Goal: Task Accomplishment & Management: Use online tool/utility

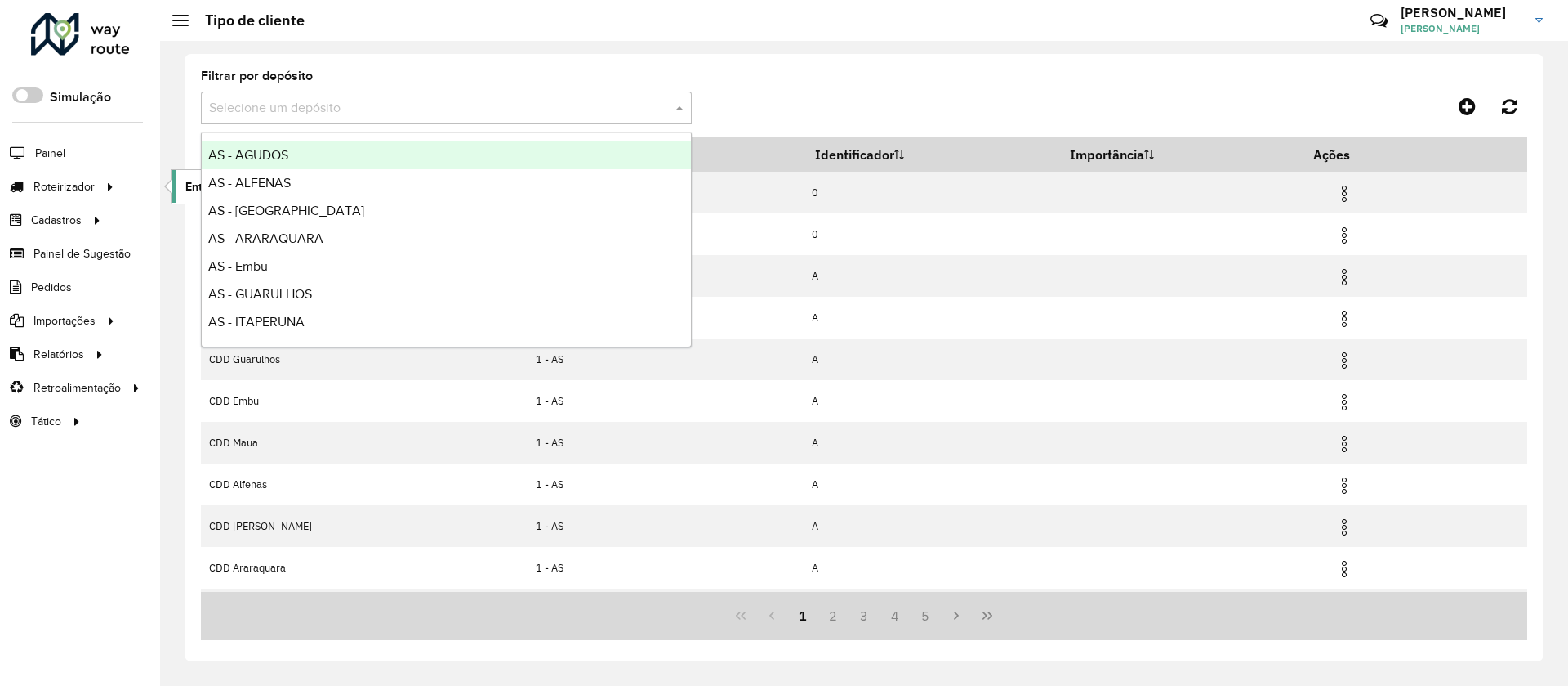
click at [176, 179] on link "Entregas" at bounding box center [273, 187] width 200 height 33
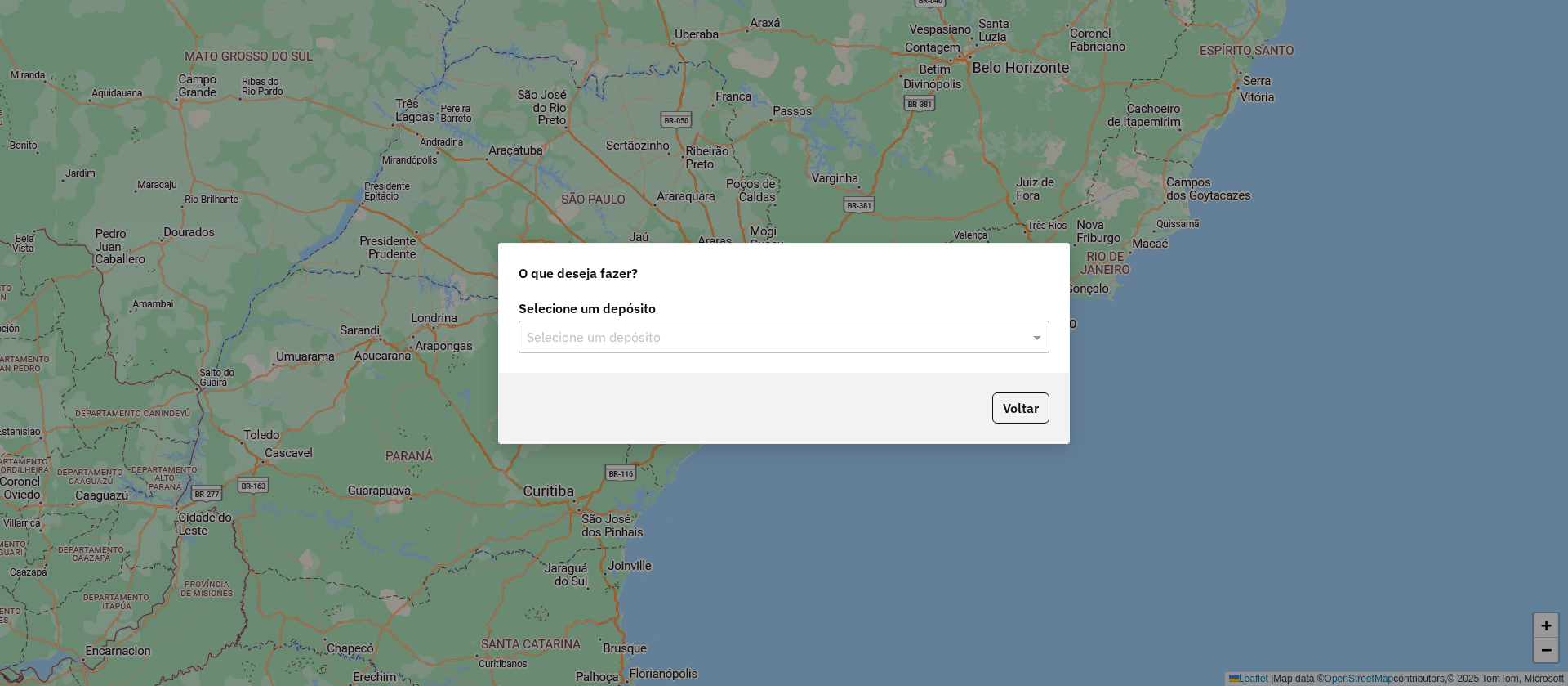
click at [644, 345] on input "text" at bounding box center [767, 337] width 482 height 20
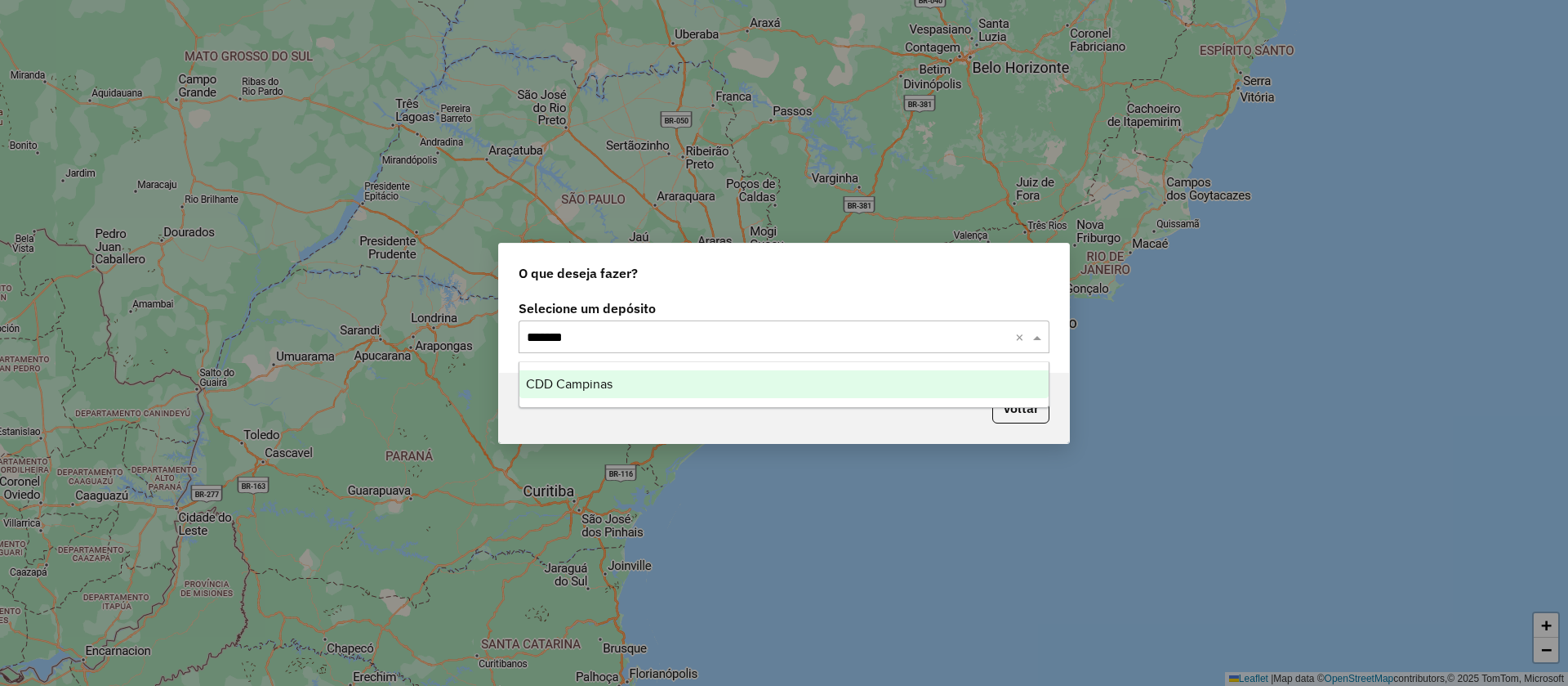
type input "********"
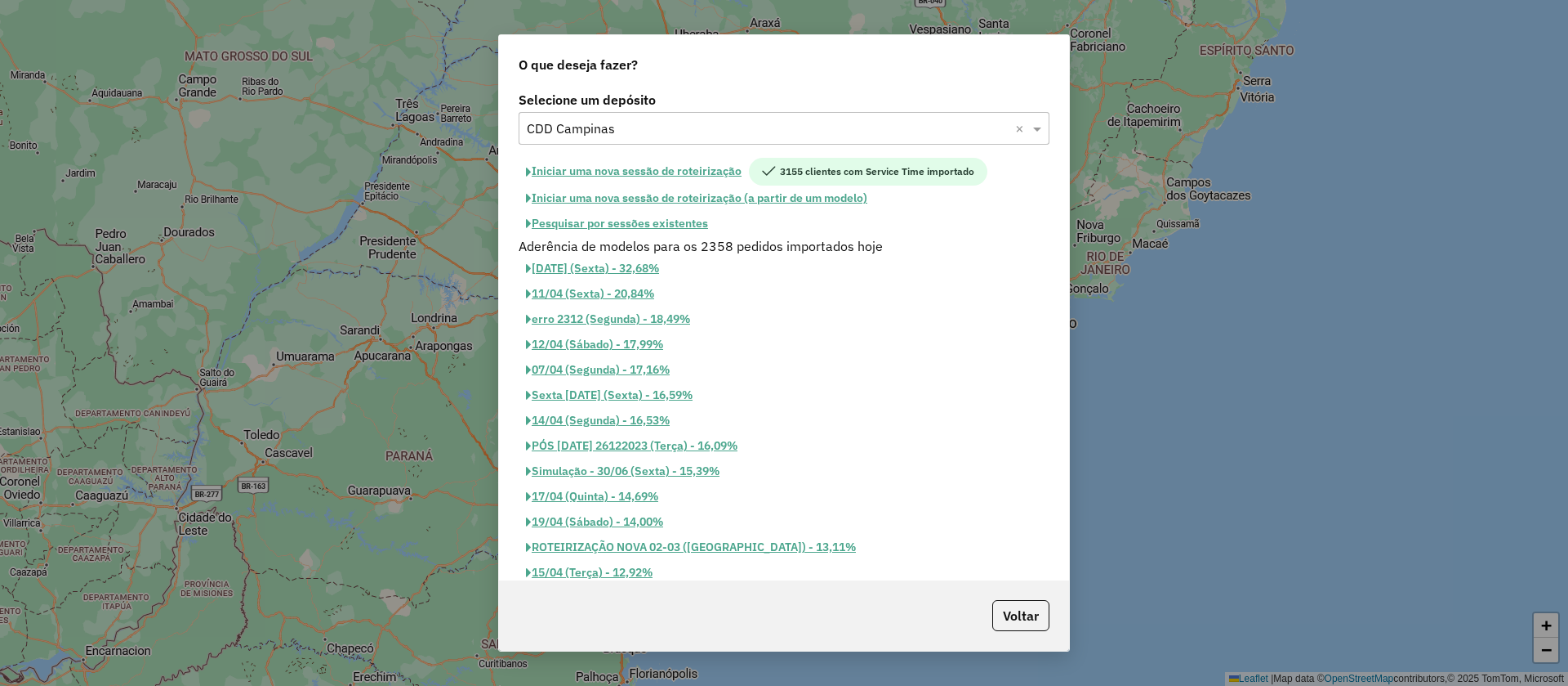
click at [637, 167] on button "Iniciar uma nova sessão de roteirização" at bounding box center [633, 172] width 230 height 28
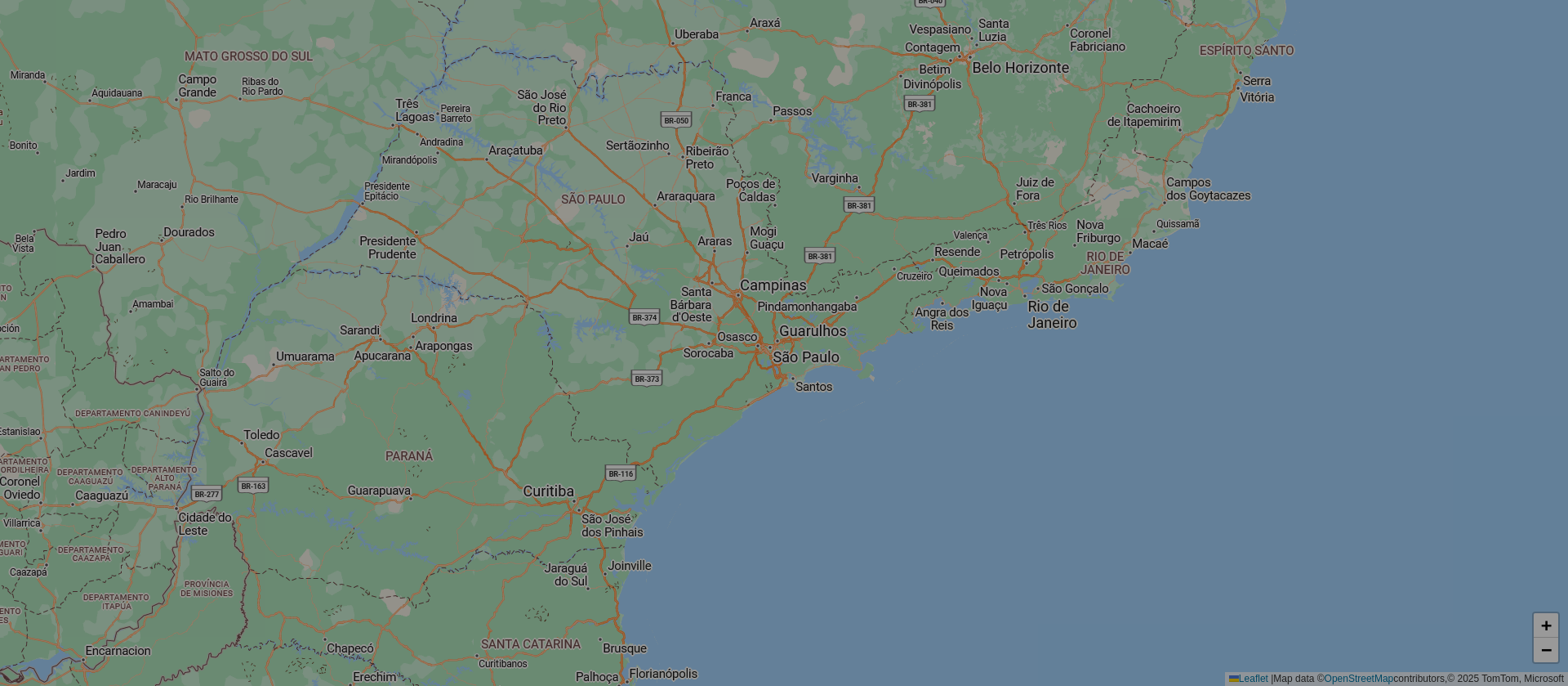
select select "*"
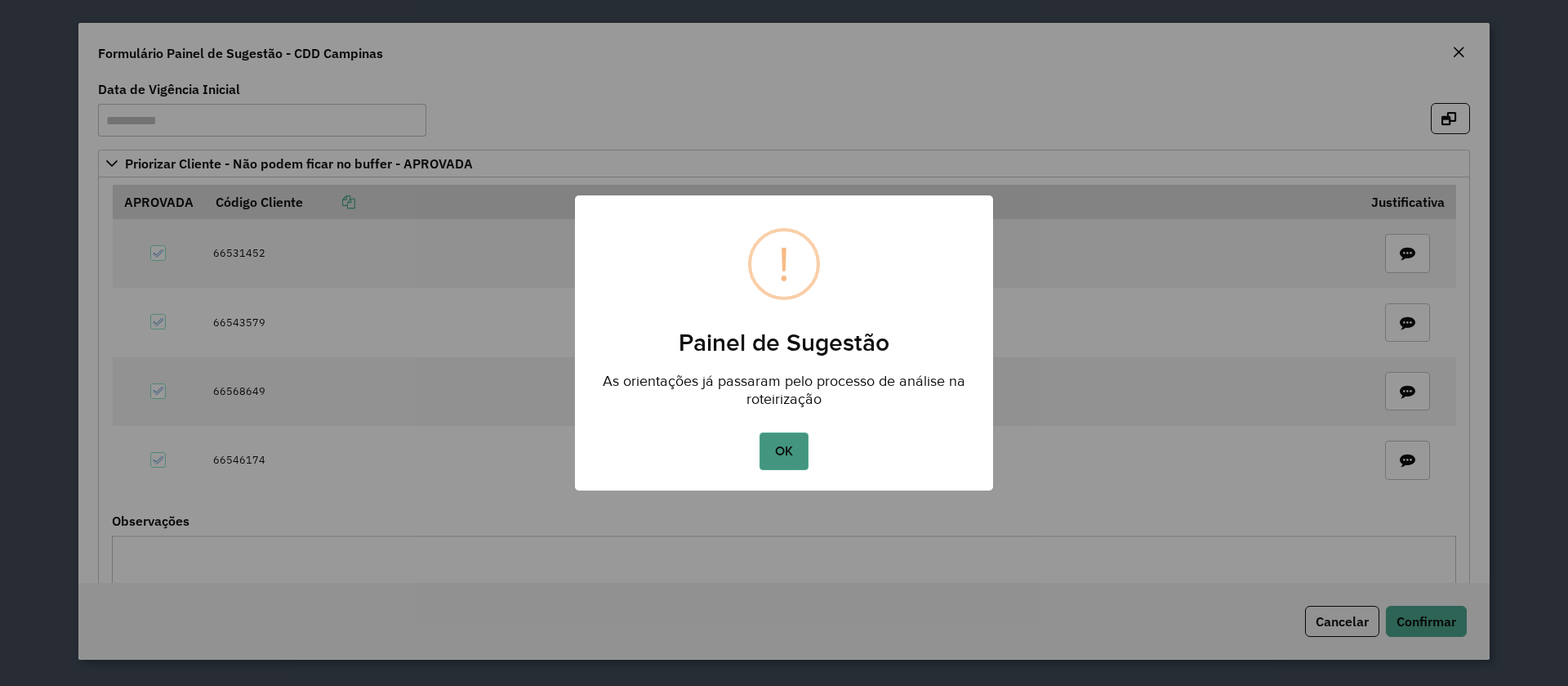
click at [773, 452] on button "OK" at bounding box center [783, 451] width 48 height 37
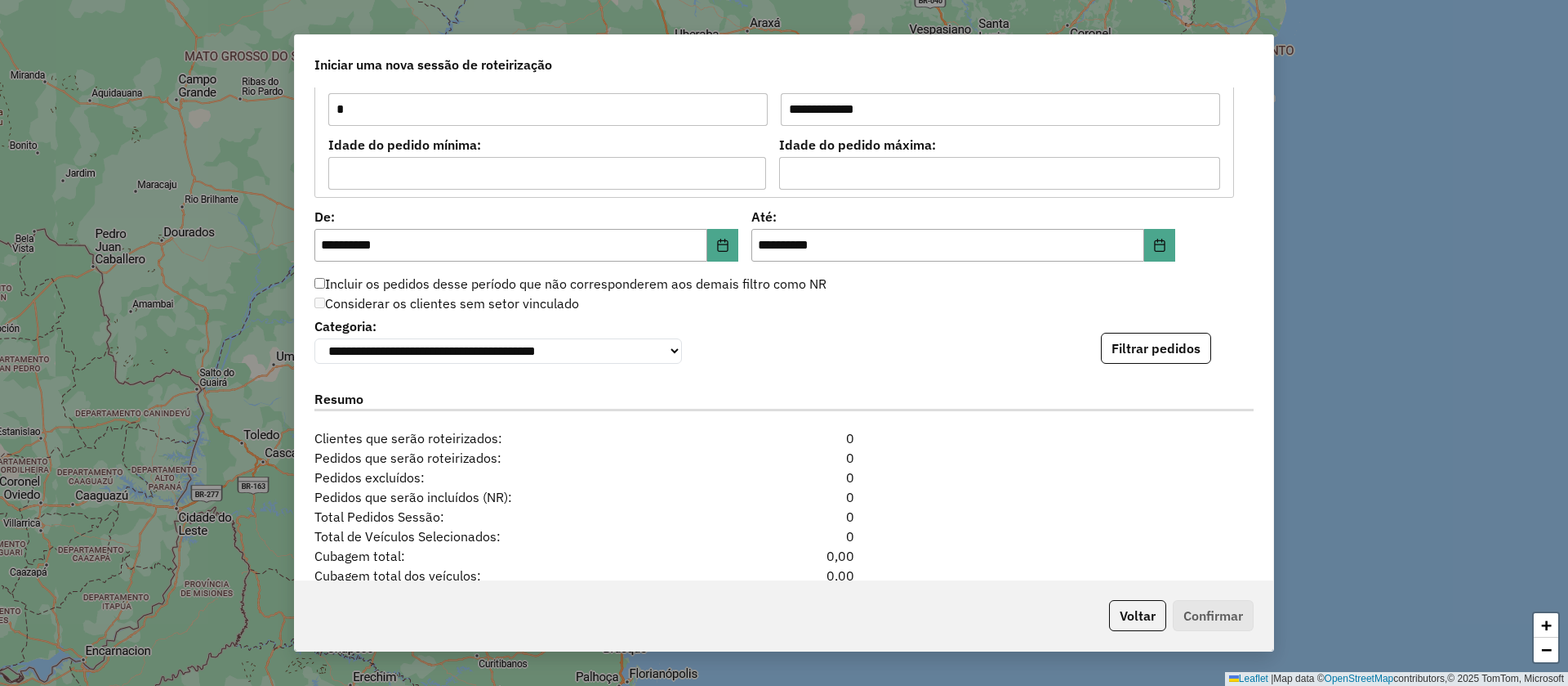
scroll to position [1715, 0]
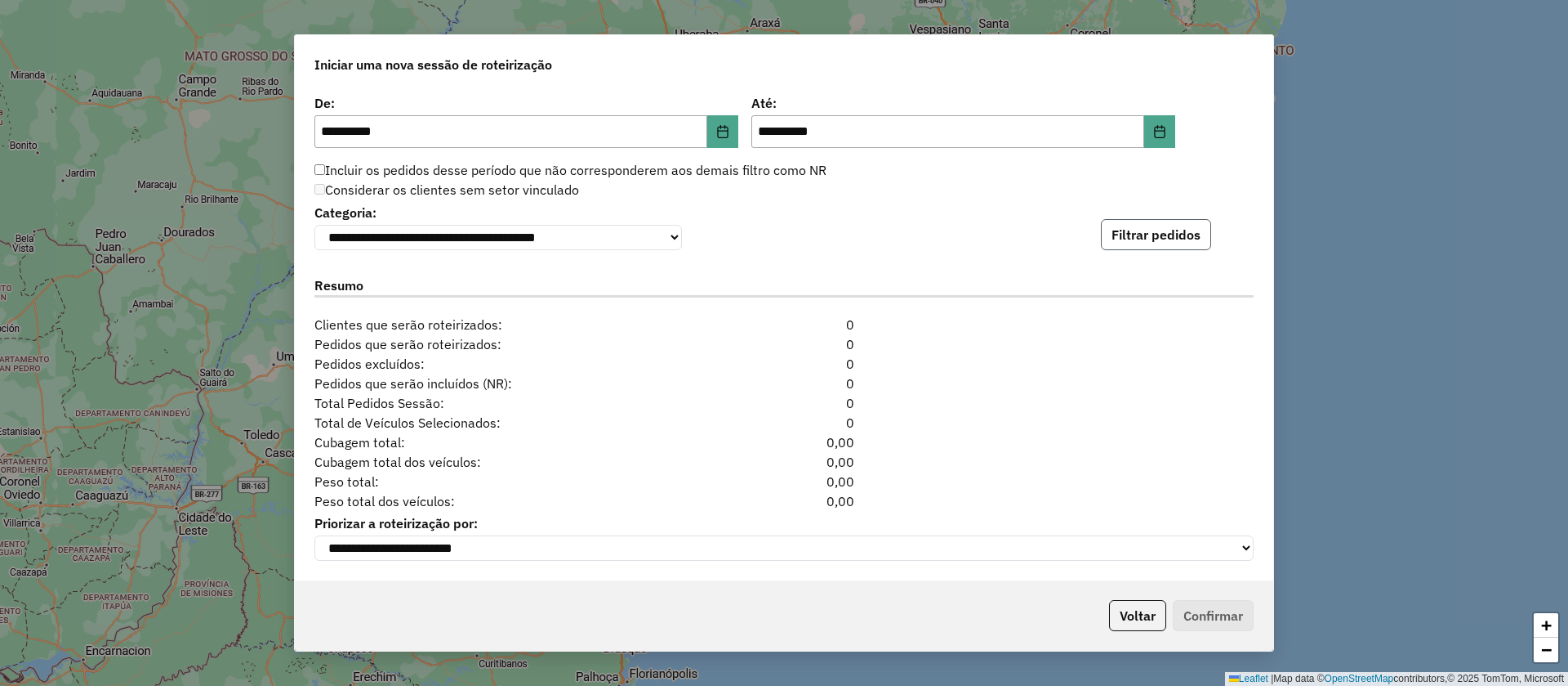
click at [1115, 232] on button "Filtrar pedidos" at bounding box center [1156, 234] width 111 height 31
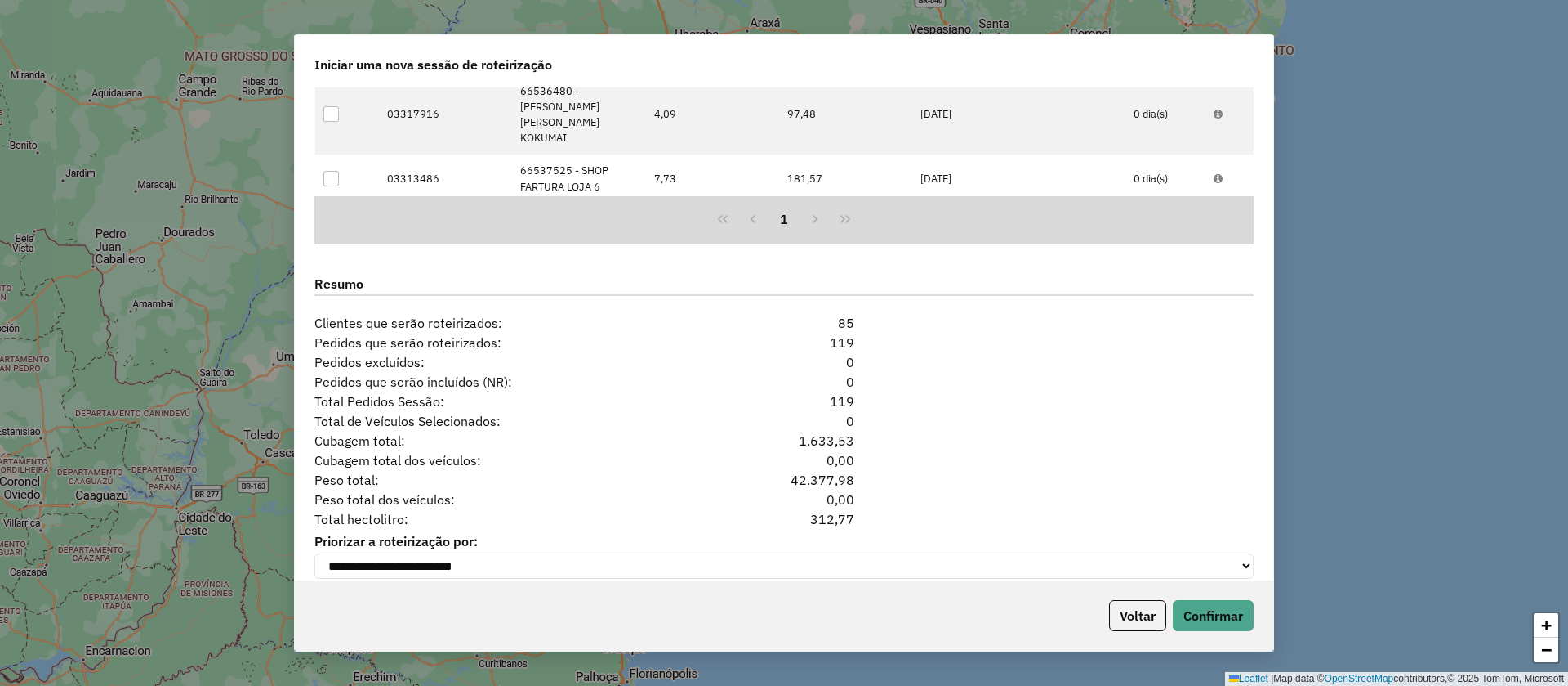
scroll to position [2072, 0]
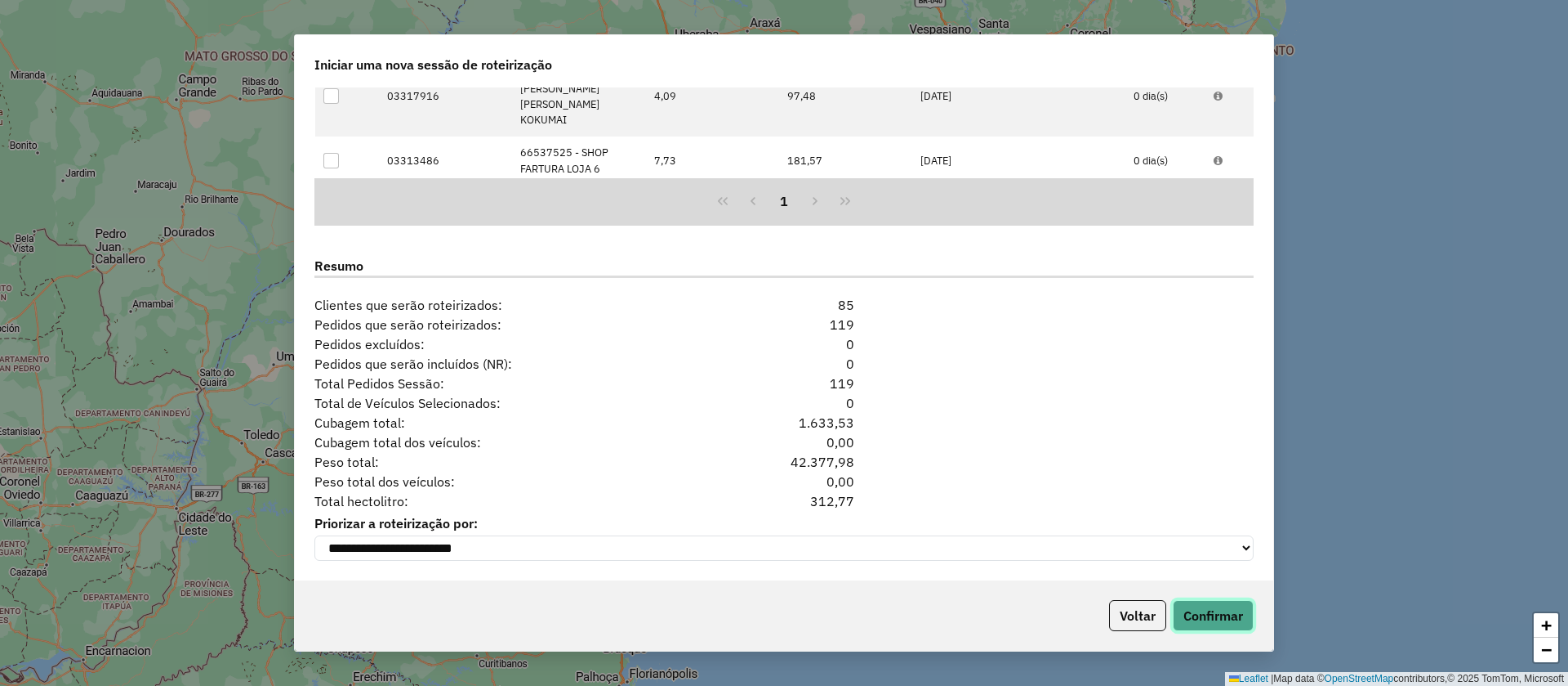
click at [1193, 620] on button "Confirmar" at bounding box center [1213, 615] width 81 height 31
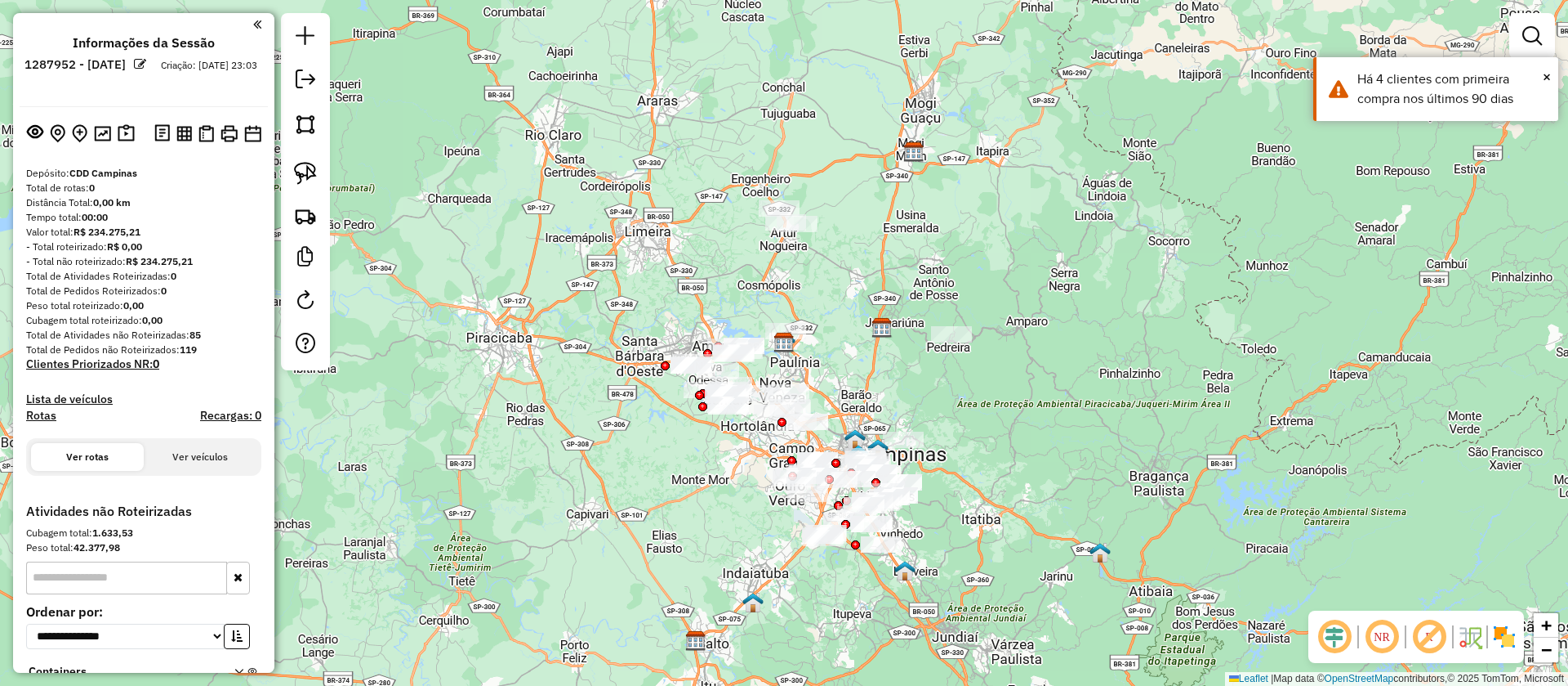
click at [1346, 635] on em at bounding box center [1334, 636] width 39 height 39
click at [1501, 646] on img at bounding box center [1504, 636] width 26 height 26
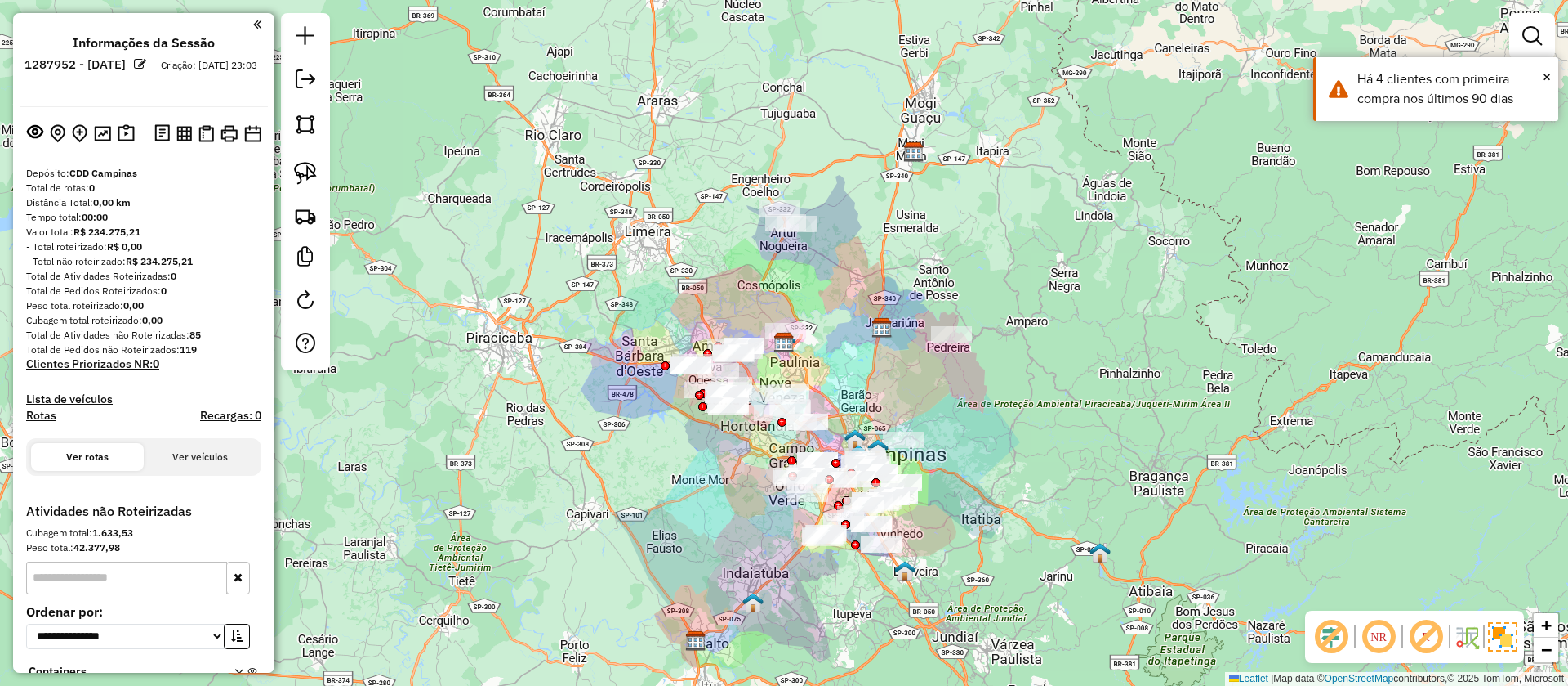
click at [1438, 641] on em at bounding box center [1425, 636] width 39 height 39
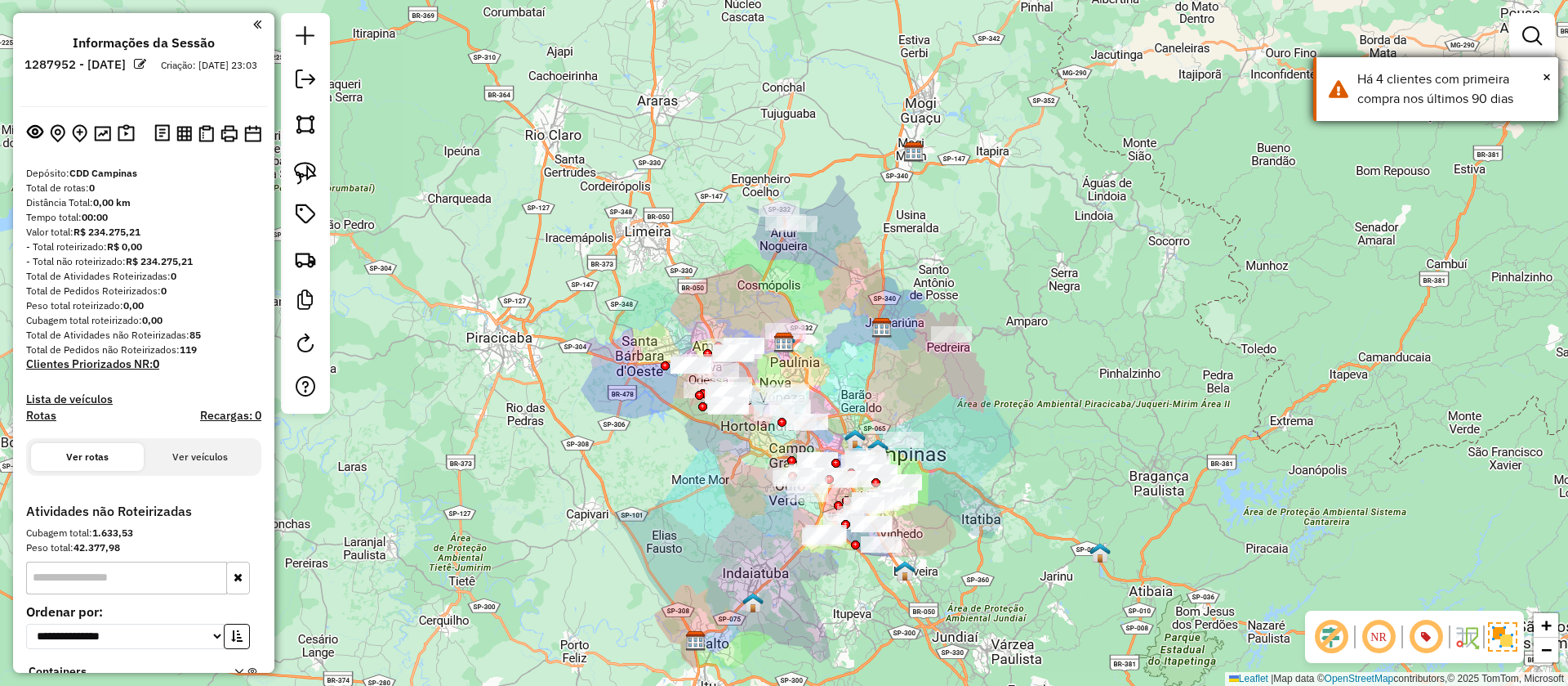
click at [1551, 75] on div "× Há 4 clientes com primeira compra nos últimos 90 [PERSON_NAME]" at bounding box center [1436, 89] width 245 height 64
click at [1531, 29] on em at bounding box center [1532, 36] width 20 height 20
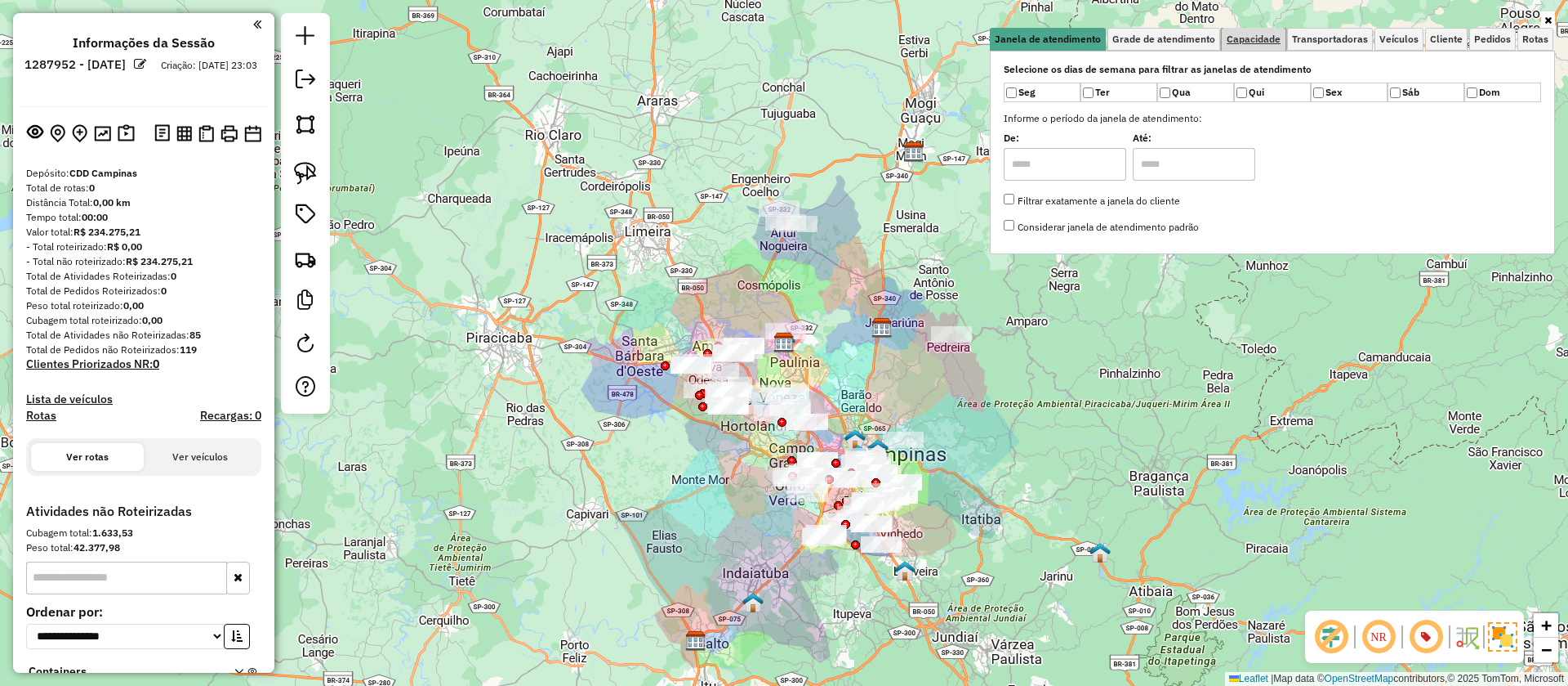
click at [1247, 31] on link "Capacidade" at bounding box center [1254, 39] width 64 height 23
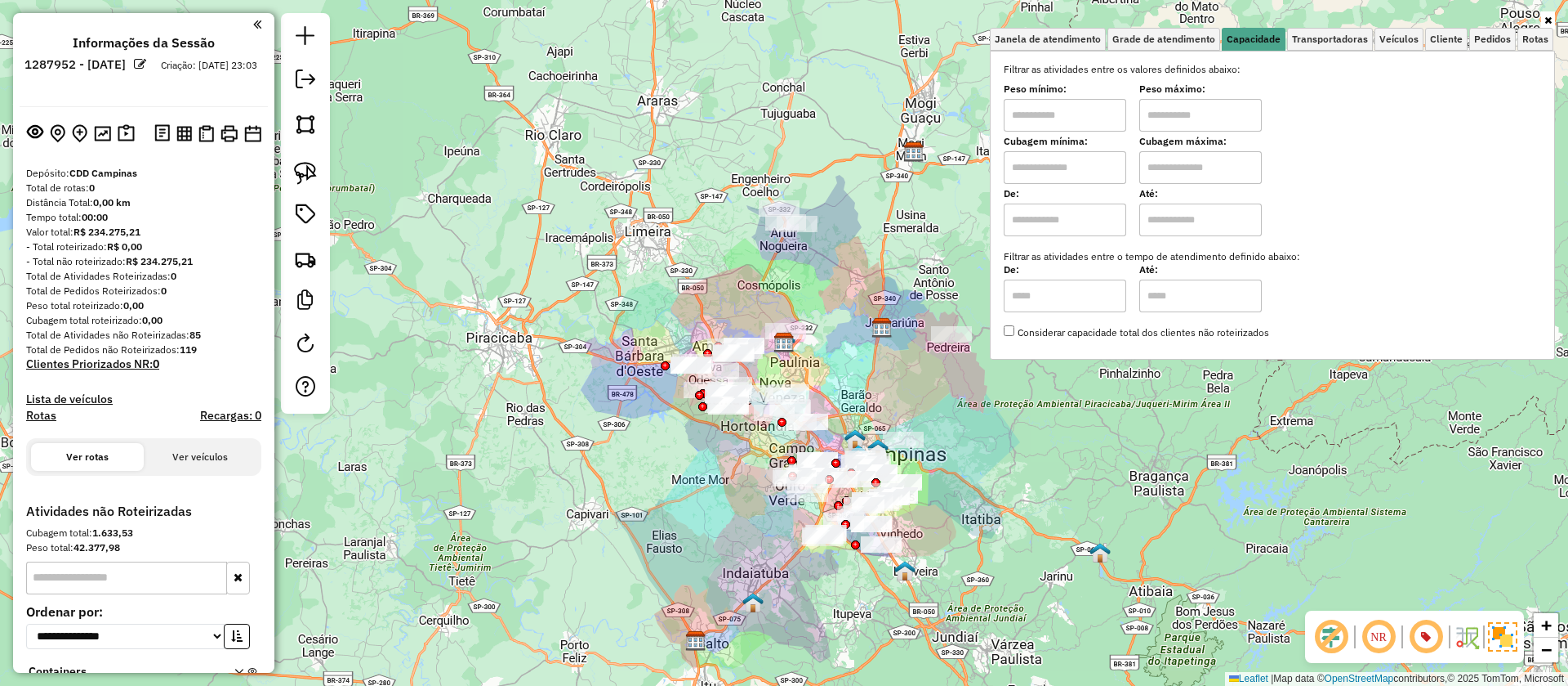
click at [1051, 173] on input "text" at bounding box center [1064, 167] width 123 height 33
type input "******"
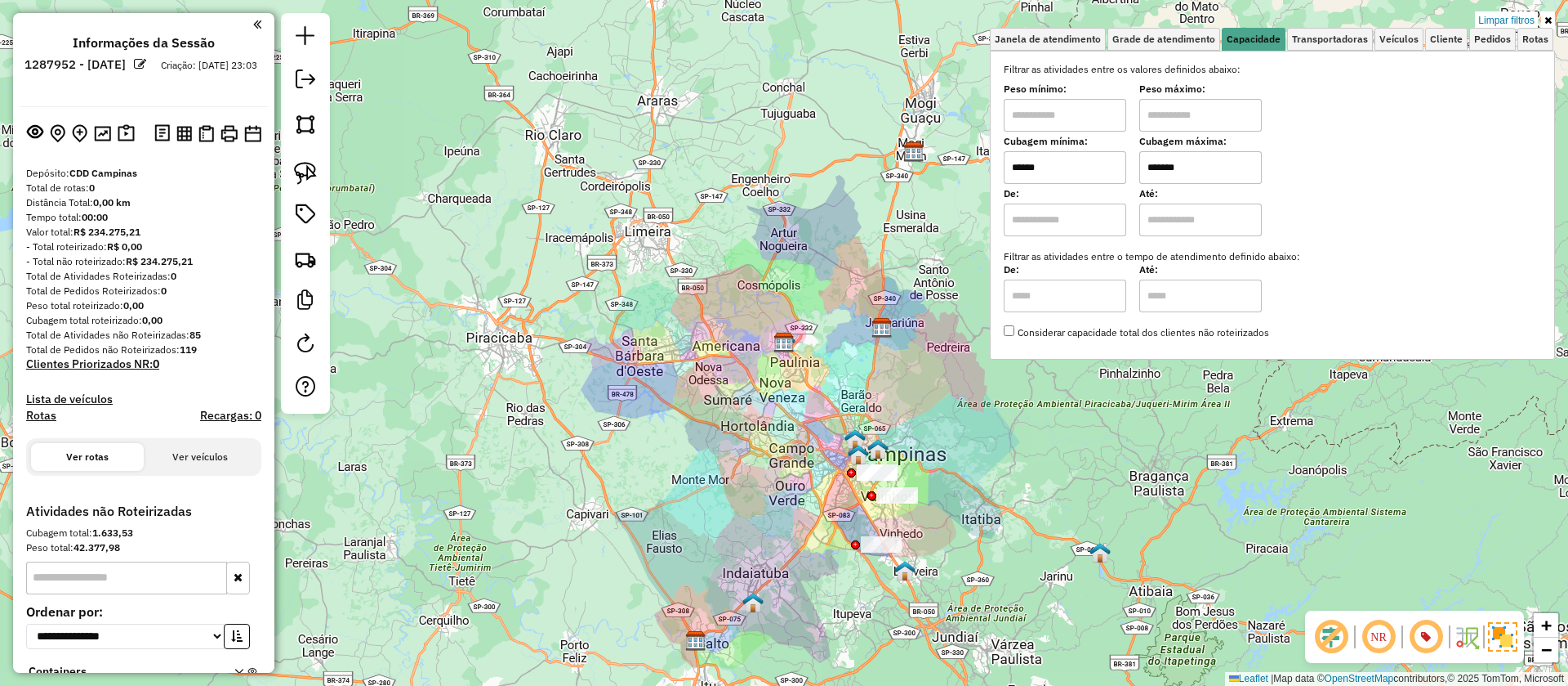
type input "*******"
click at [869, 275] on div "Limpar filtros Janela de atendimento Grade de atendimento Capacidade Transporta…" at bounding box center [784, 343] width 1568 height 686
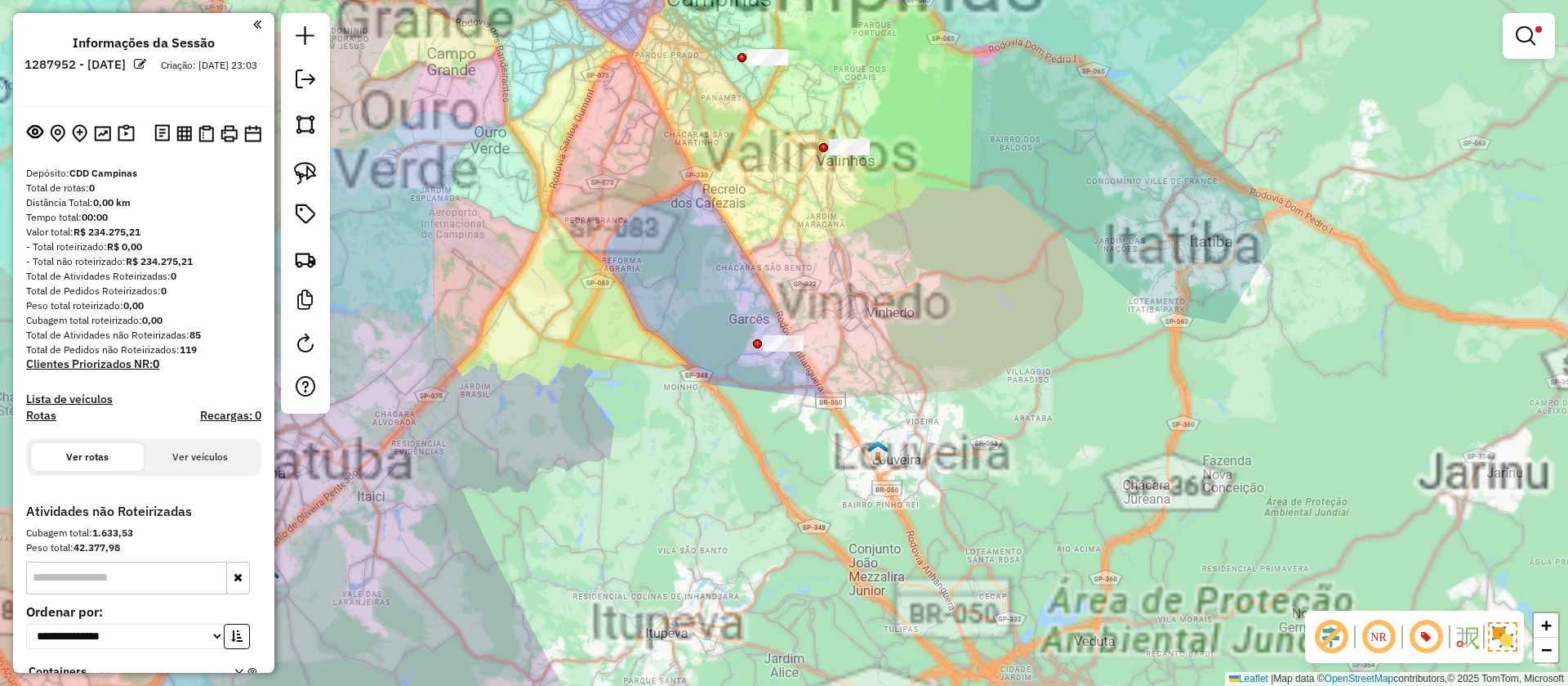
click at [910, 513] on div "Limpar filtros Janela de atendimento Grade de atendimento Capacidade Transporta…" at bounding box center [784, 343] width 1568 height 686
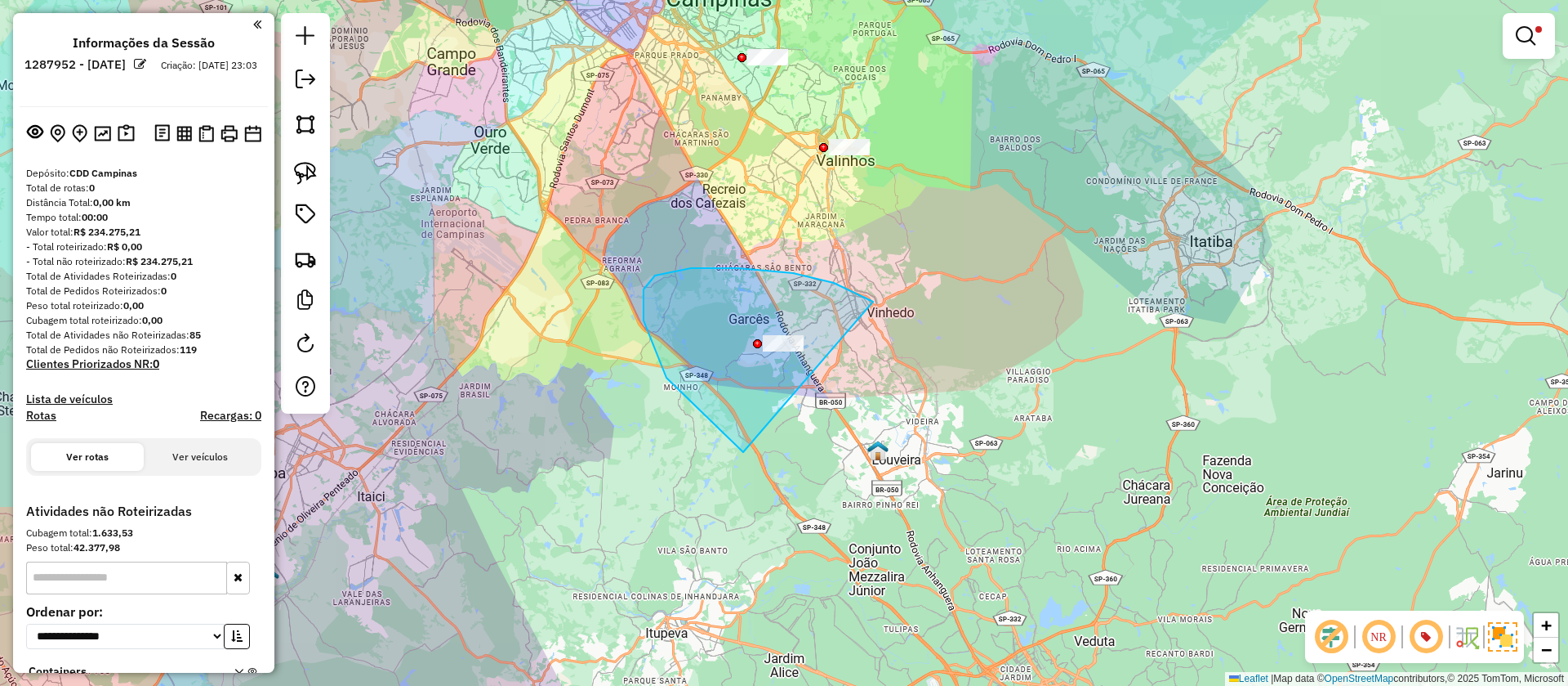
drag, startPoint x: 644, startPoint y: 321, endPoint x: 890, endPoint y: 449, distance: 277.3
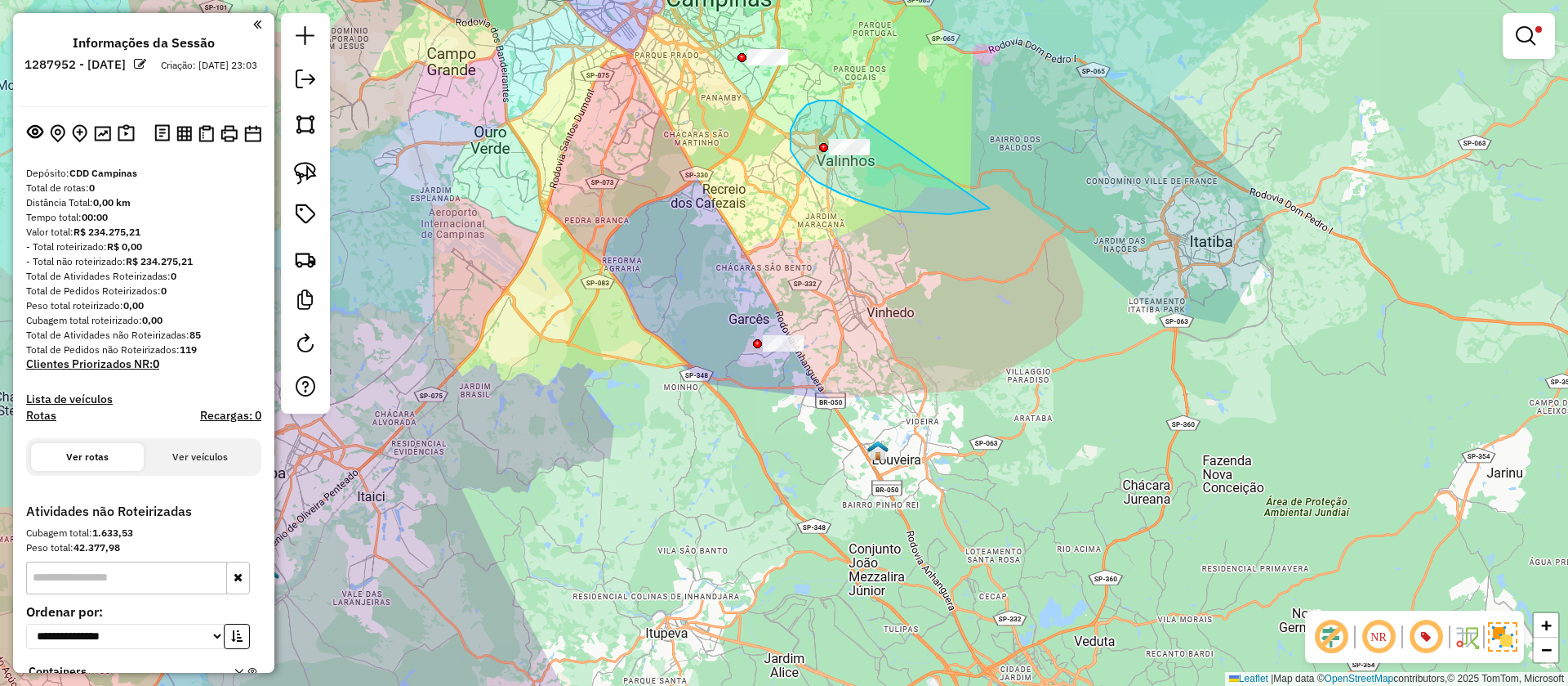
drag, startPoint x: 807, startPoint y: 105, endPoint x: 990, endPoint y: 208, distance: 210.0
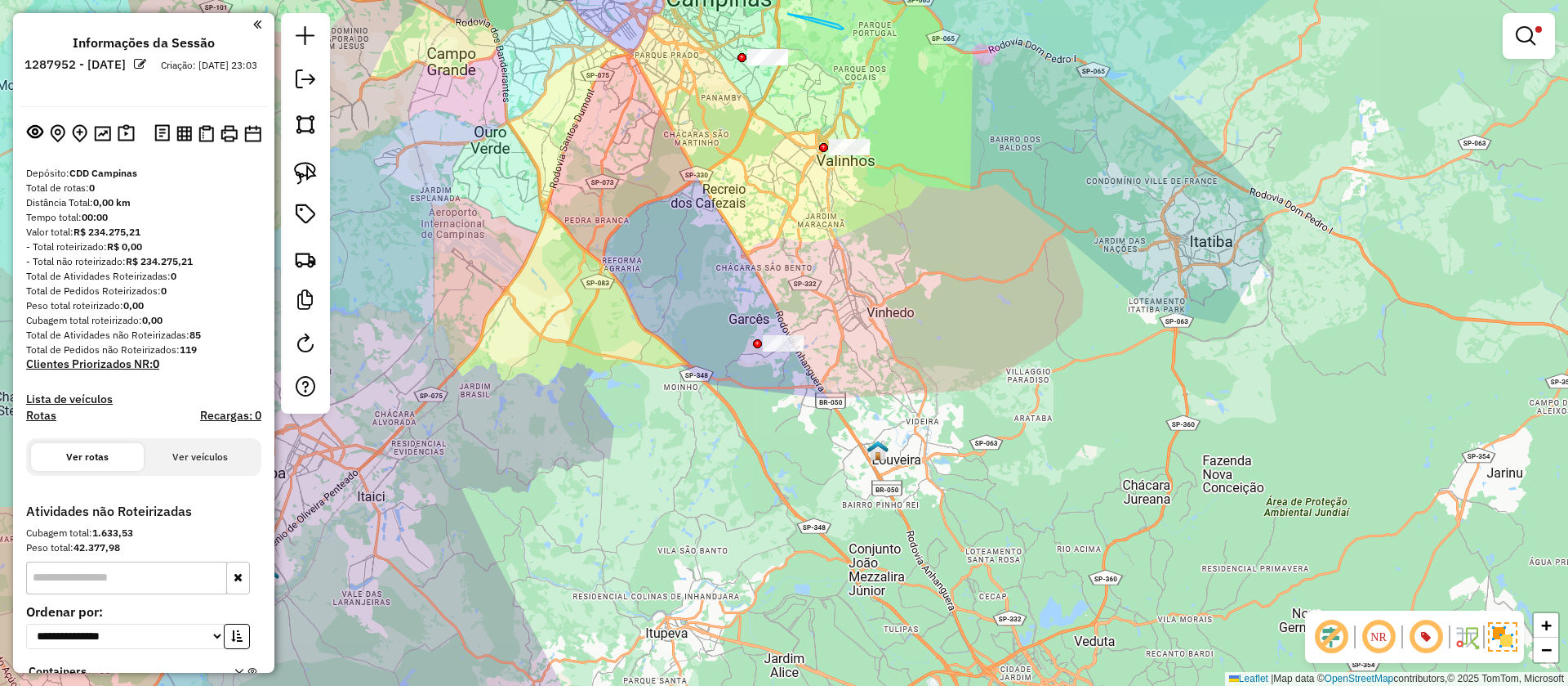
drag, startPoint x: 788, startPoint y: 14, endPoint x: 868, endPoint y: 102, distance: 118.9
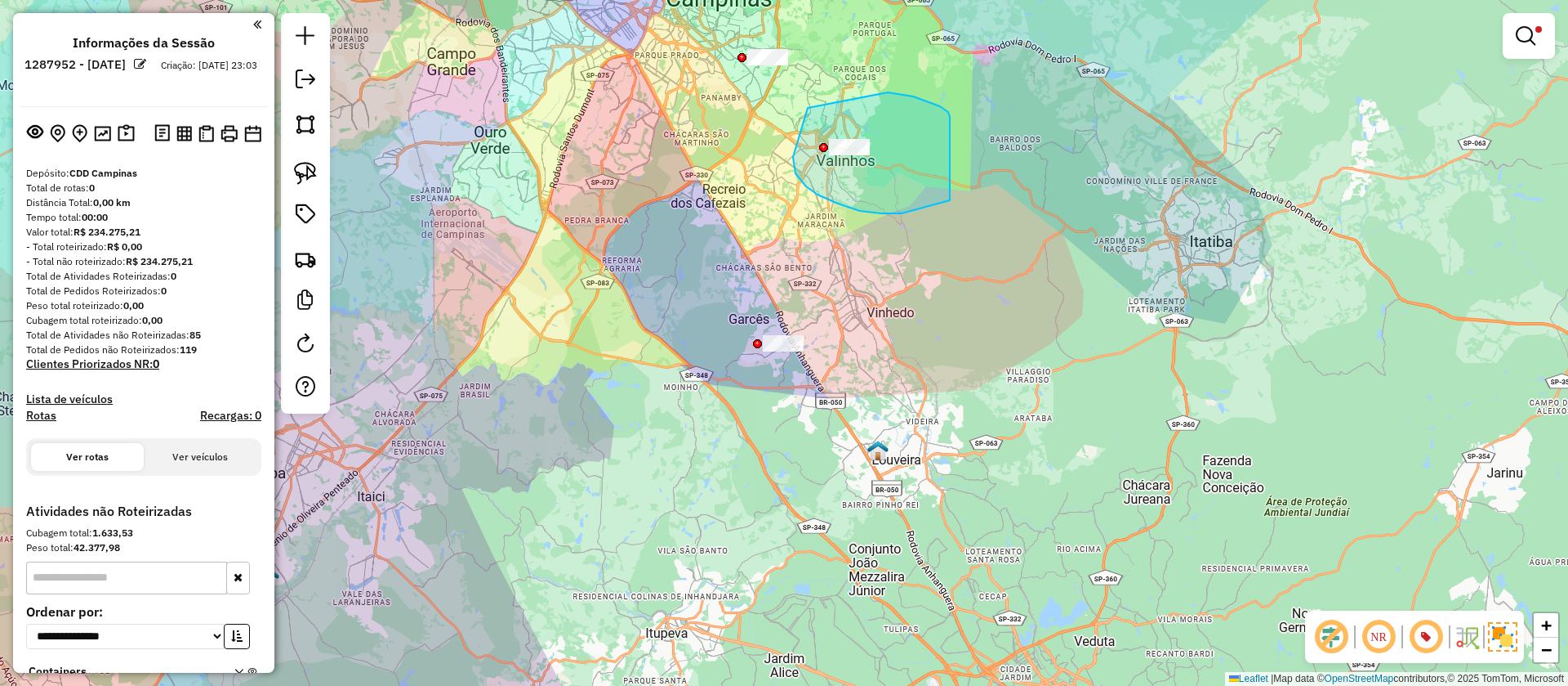
drag, startPoint x: 888, startPoint y: 92, endPoint x: 957, endPoint y: 198, distance: 126.5
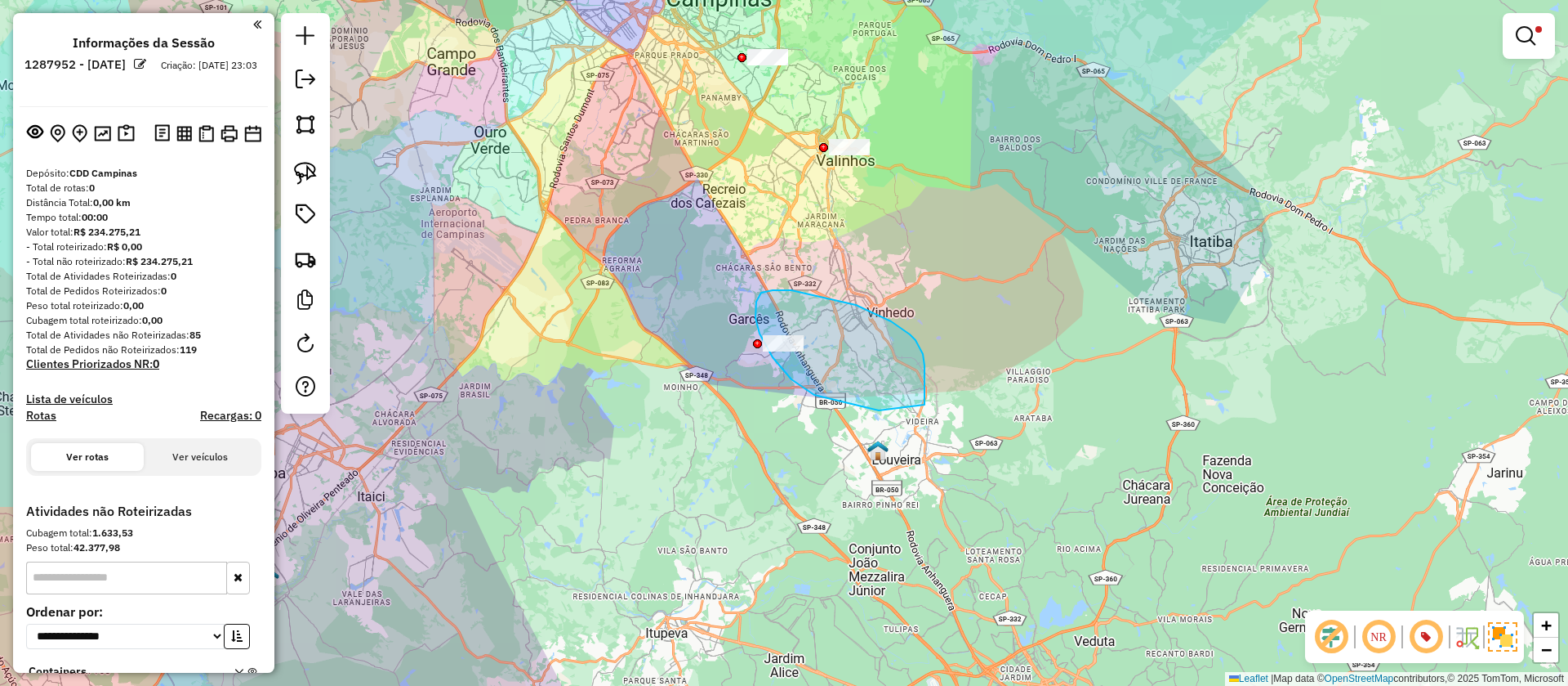
drag, startPoint x: 791, startPoint y: 290, endPoint x: 924, endPoint y: 404, distance: 175.2
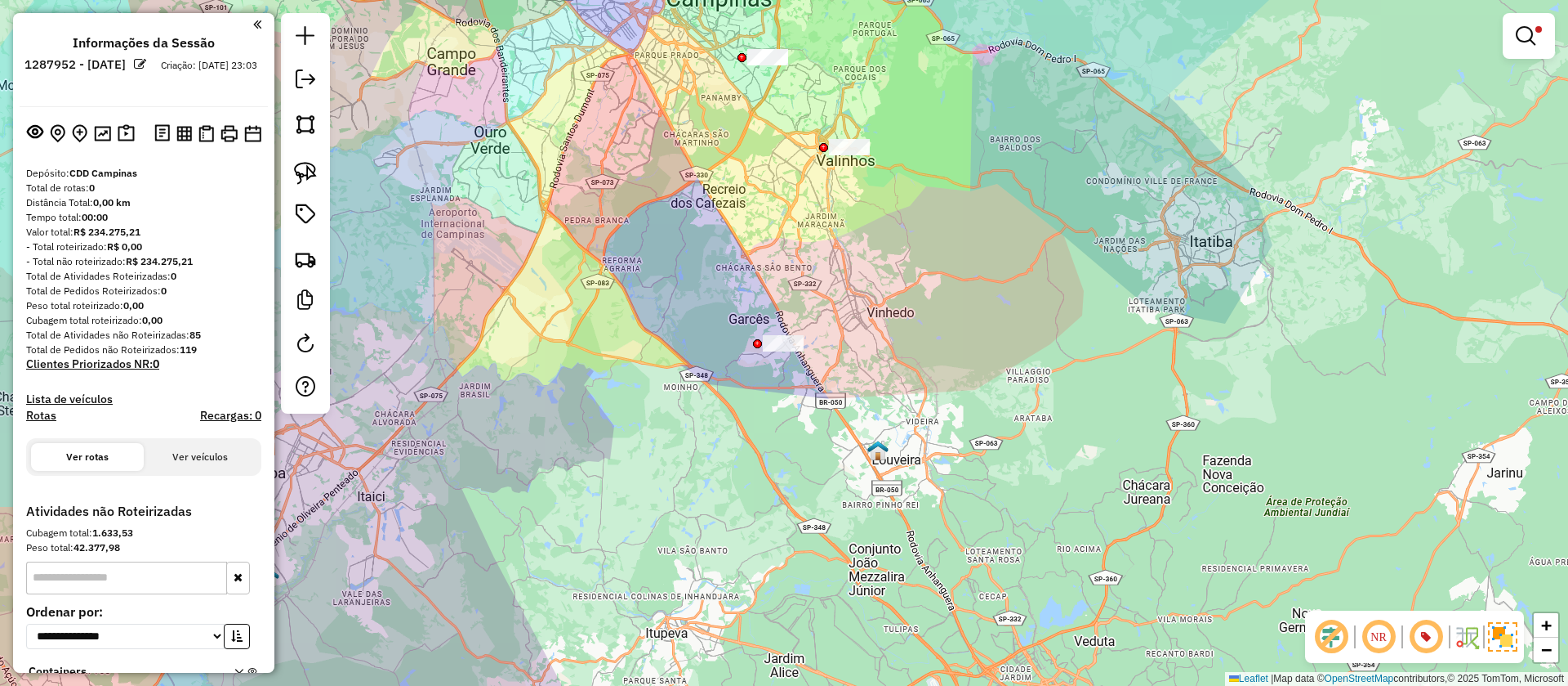
drag, startPoint x: 611, startPoint y: 153, endPoint x: 605, endPoint y: 146, distance: 9.2
click at [531, 153] on div "Limpar filtros Janela de atendimento Grade de atendimento Capacidade Transporta…" at bounding box center [784, 343] width 1568 height 686
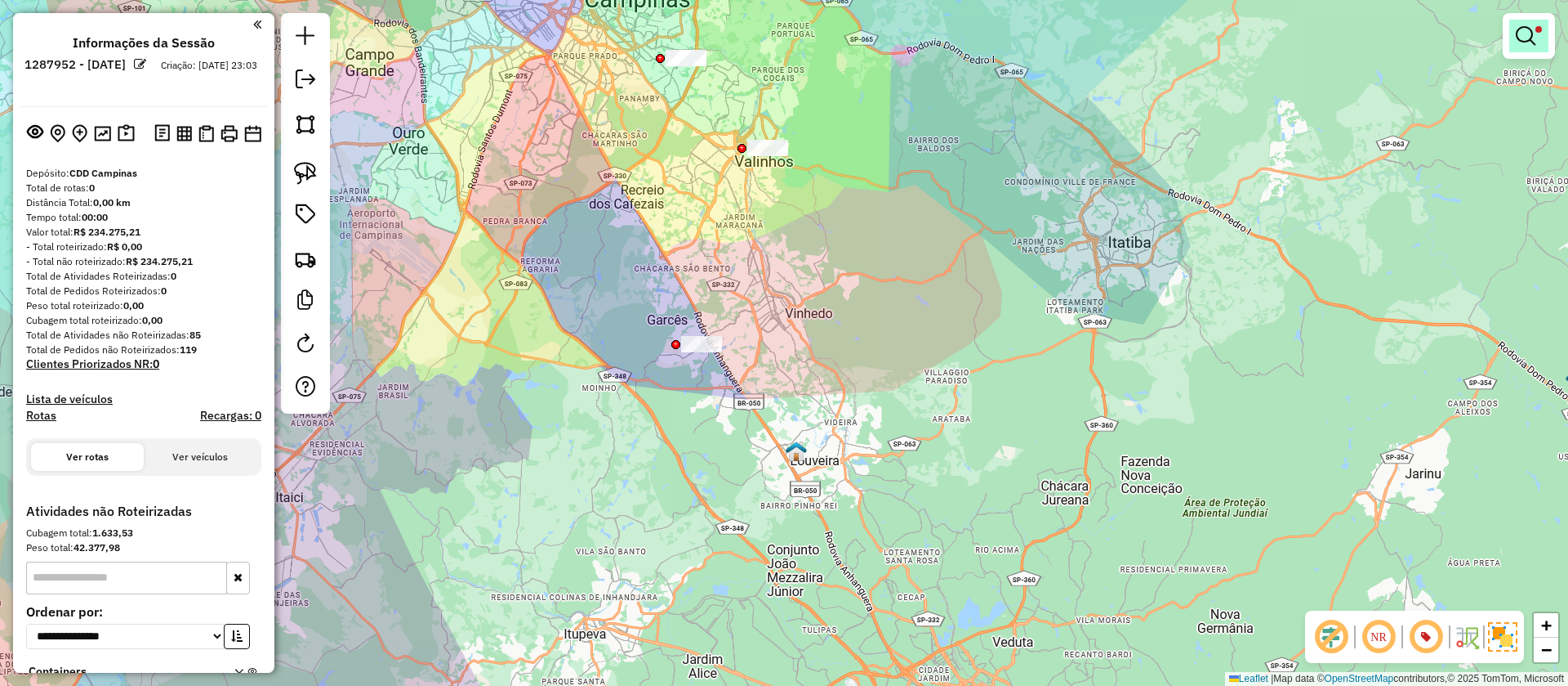
click at [1537, 48] on link at bounding box center [1529, 37] width 39 height 33
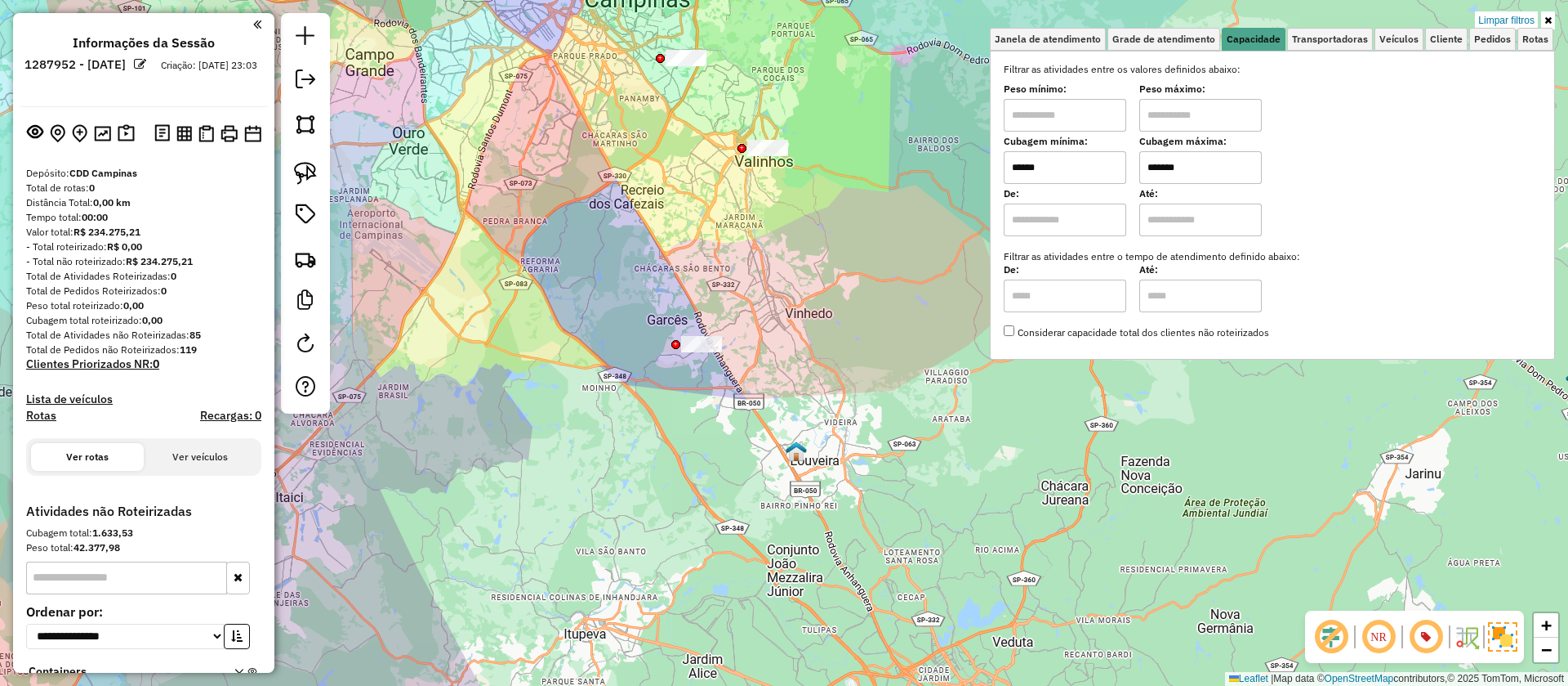
click at [1086, 164] on input "******" at bounding box center [1064, 167] width 123 height 33
type input "*****"
click at [828, 311] on div "Limpar filtros Janela de atendimento Grade de atendimento Capacidade Transporta…" at bounding box center [784, 343] width 1568 height 686
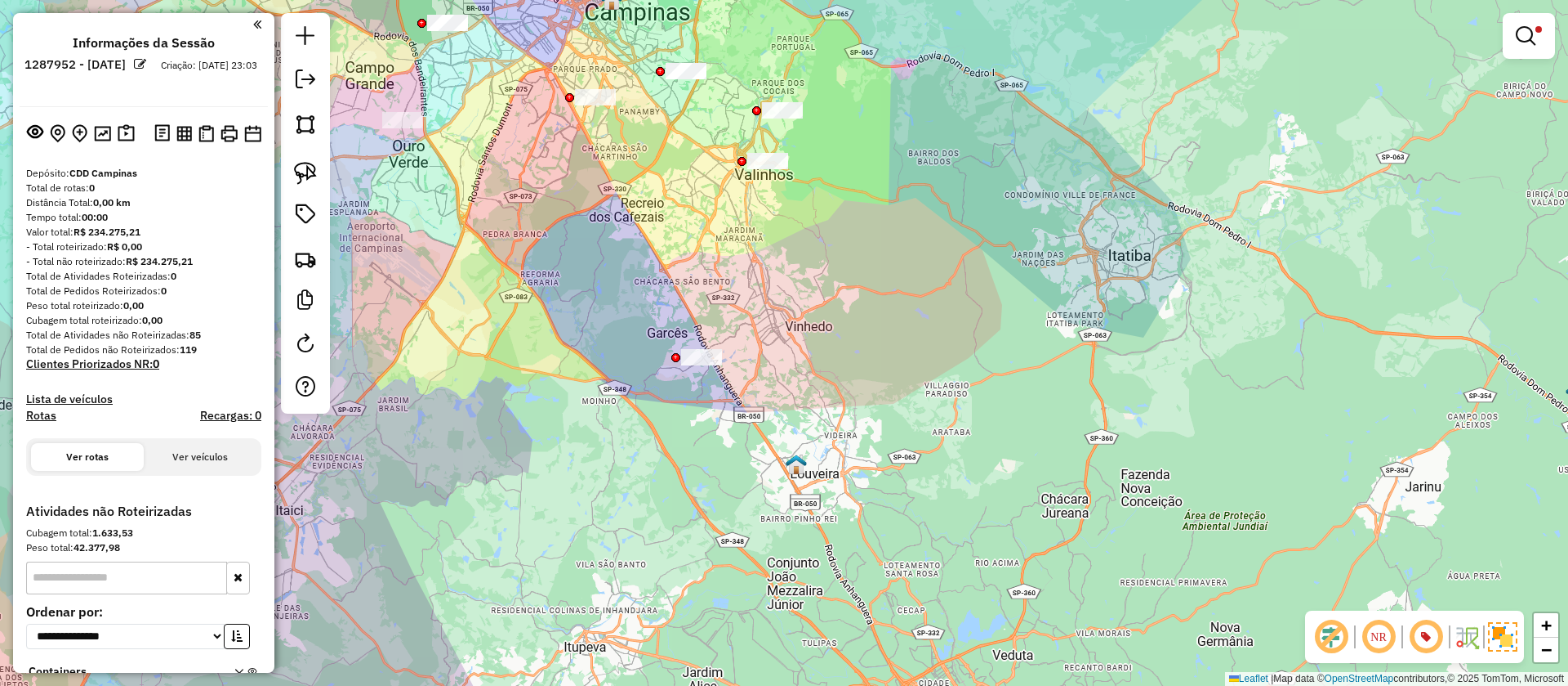
drag, startPoint x: 789, startPoint y: 272, endPoint x: 718, endPoint y: 276, distance: 71.1
click at [790, 347] on div "Limpar filtros Janela de atendimento Grade de atendimento Capacidade Transporta…" at bounding box center [784, 343] width 1568 height 686
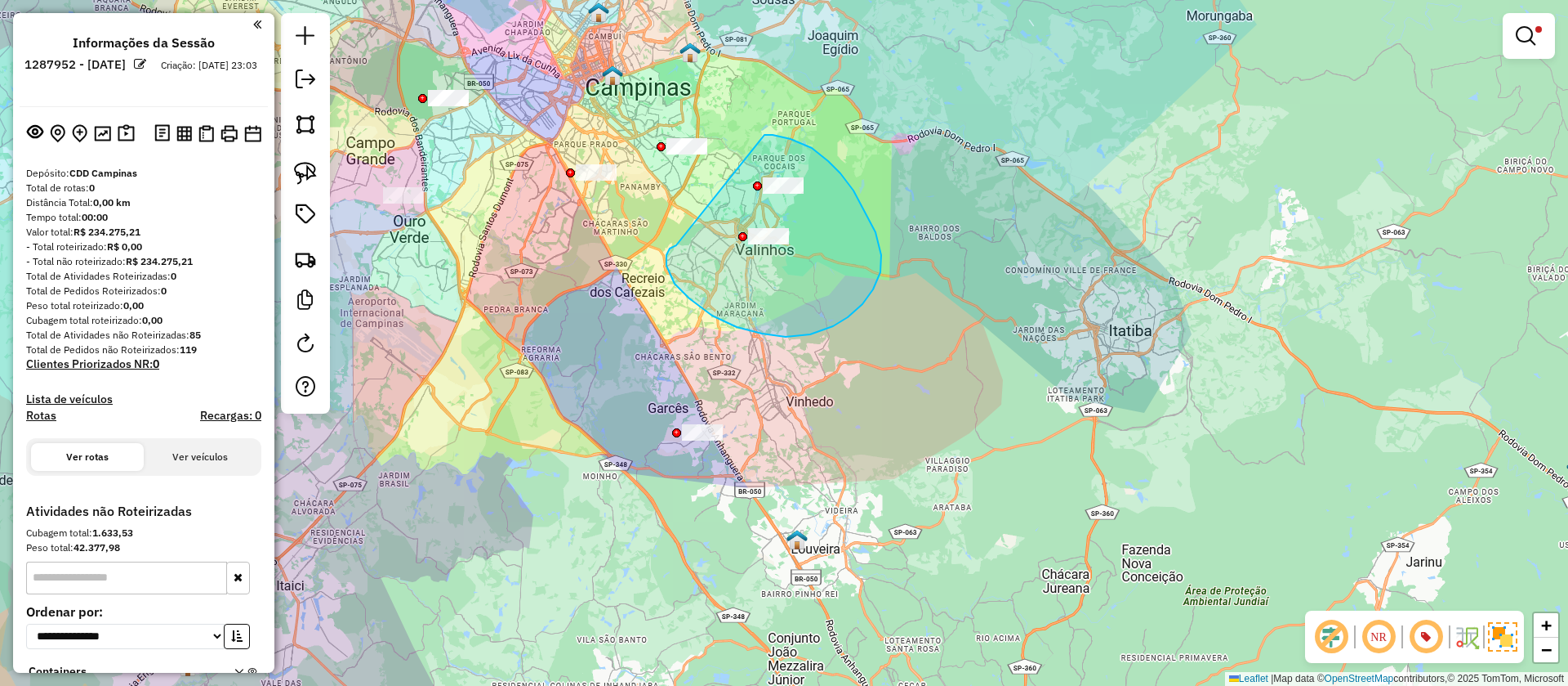
drag, startPoint x: 667, startPoint y: 255, endPoint x: 765, endPoint y: 135, distance: 154.9
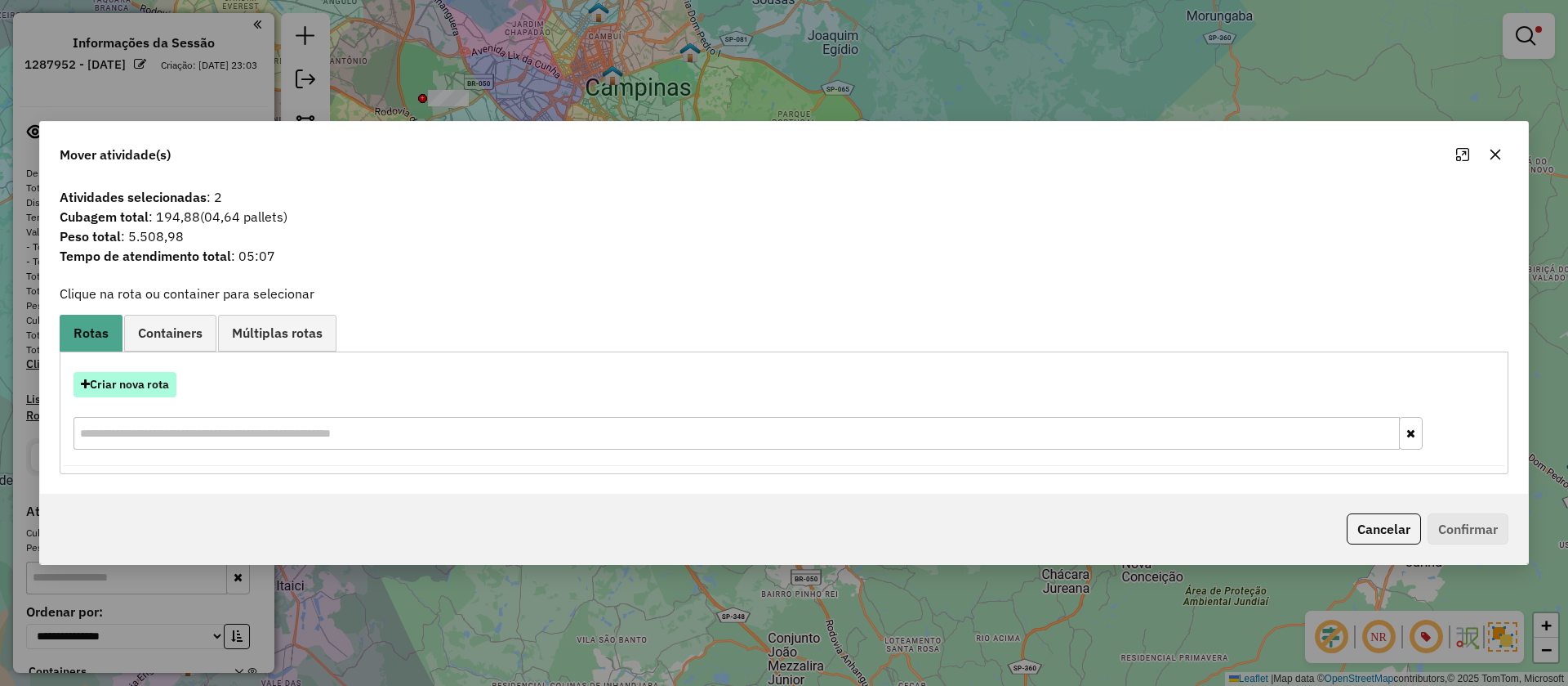
click at [172, 382] on button "Criar nova rota" at bounding box center [125, 384] width 103 height 25
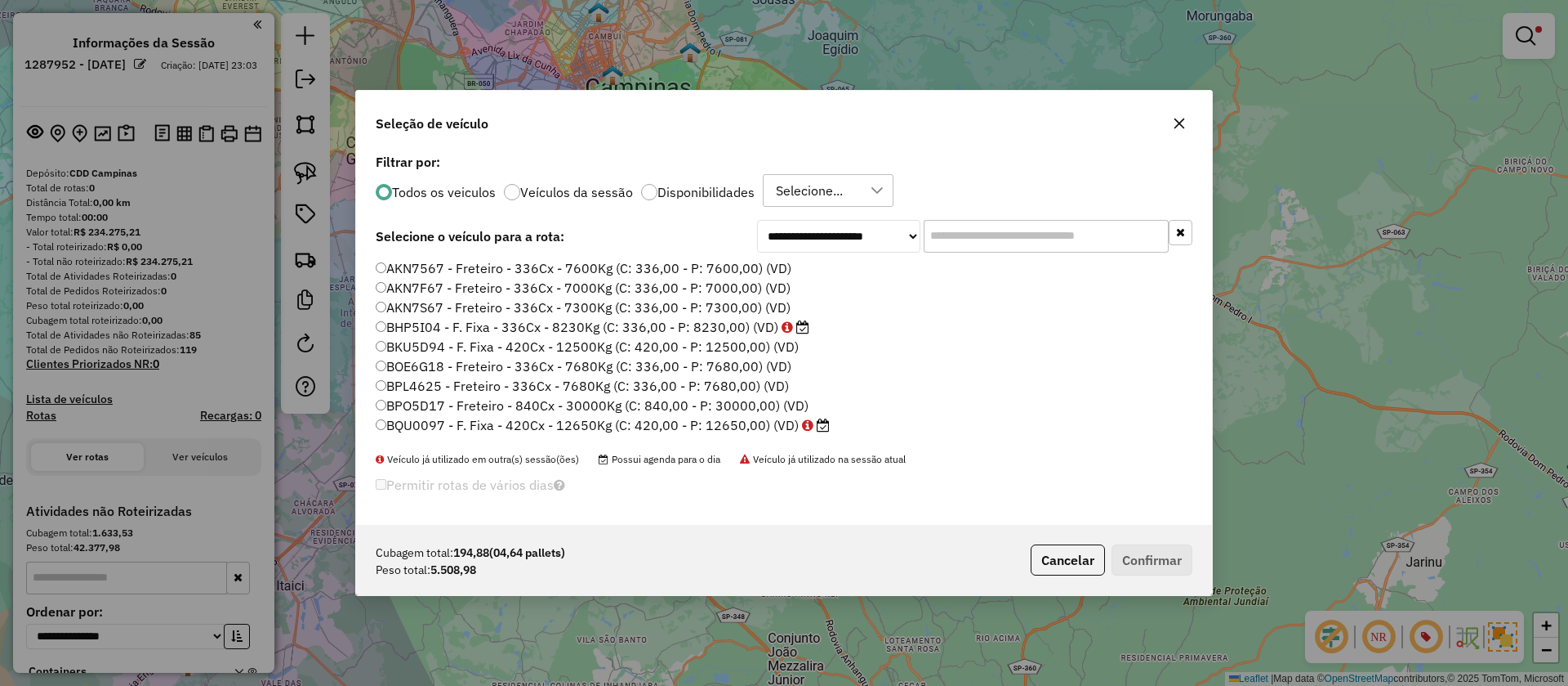
click at [130, 380] on div "**********" at bounding box center [784, 343] width 1568 height 686
click at [967, 253] on input "text" at bounding box center [1045, 236] width 245 height 33
click at [959, 207] on div "Todos os veiculos Veículos da sessão Disponibilidades Selecione..." at bounding box center [784, 191] width 817 height 33
click at [985, 234] on input "text" at bounding box center [1045, 236] width 245 height 33
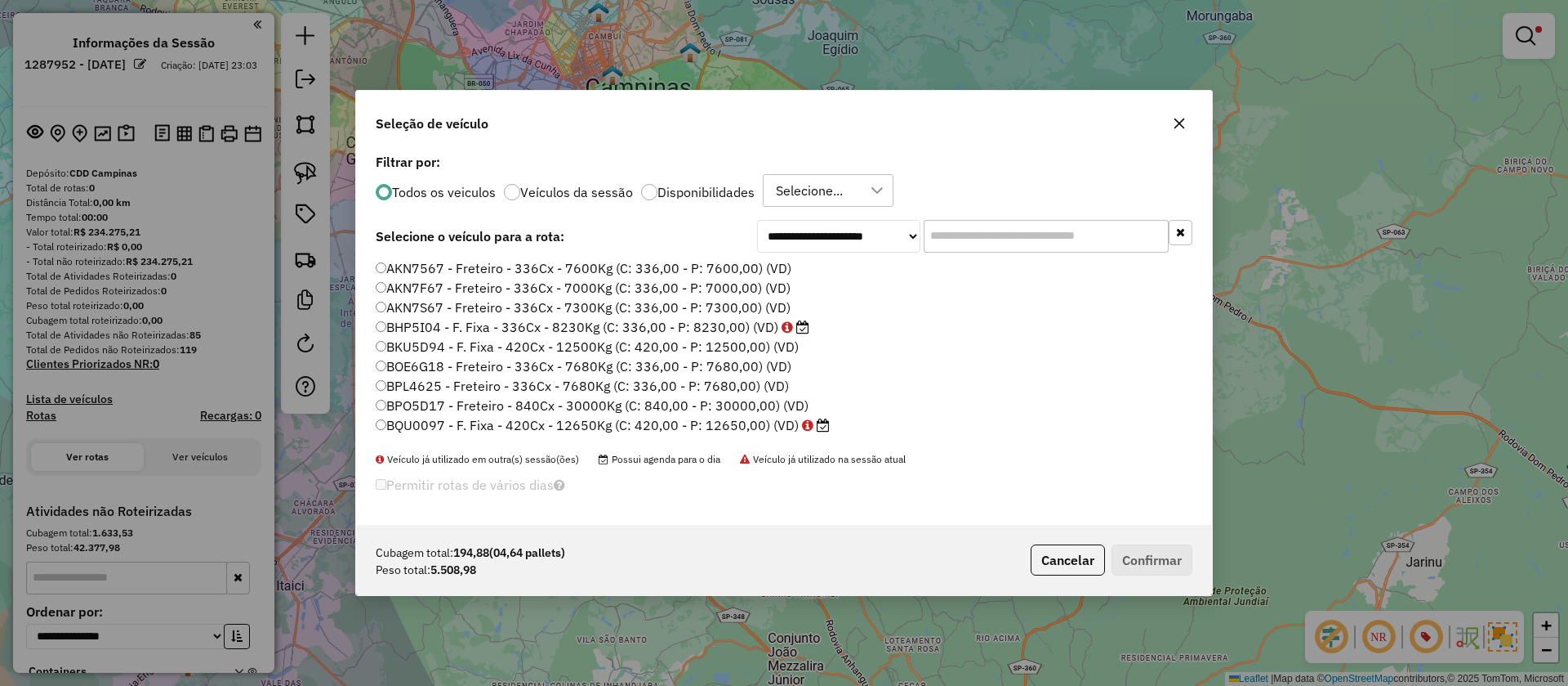
click at [948, 241] on input "text" at bounding box center [1045, 236] width 245 height 33
type input "***"
click at [771, 430] on label "TRU0014 - Freteiro - 420Cx - 12500Kg (C: 420,00 - P: 12500,00) (VD)" at bounding box center [591, 428] width 431 height 20
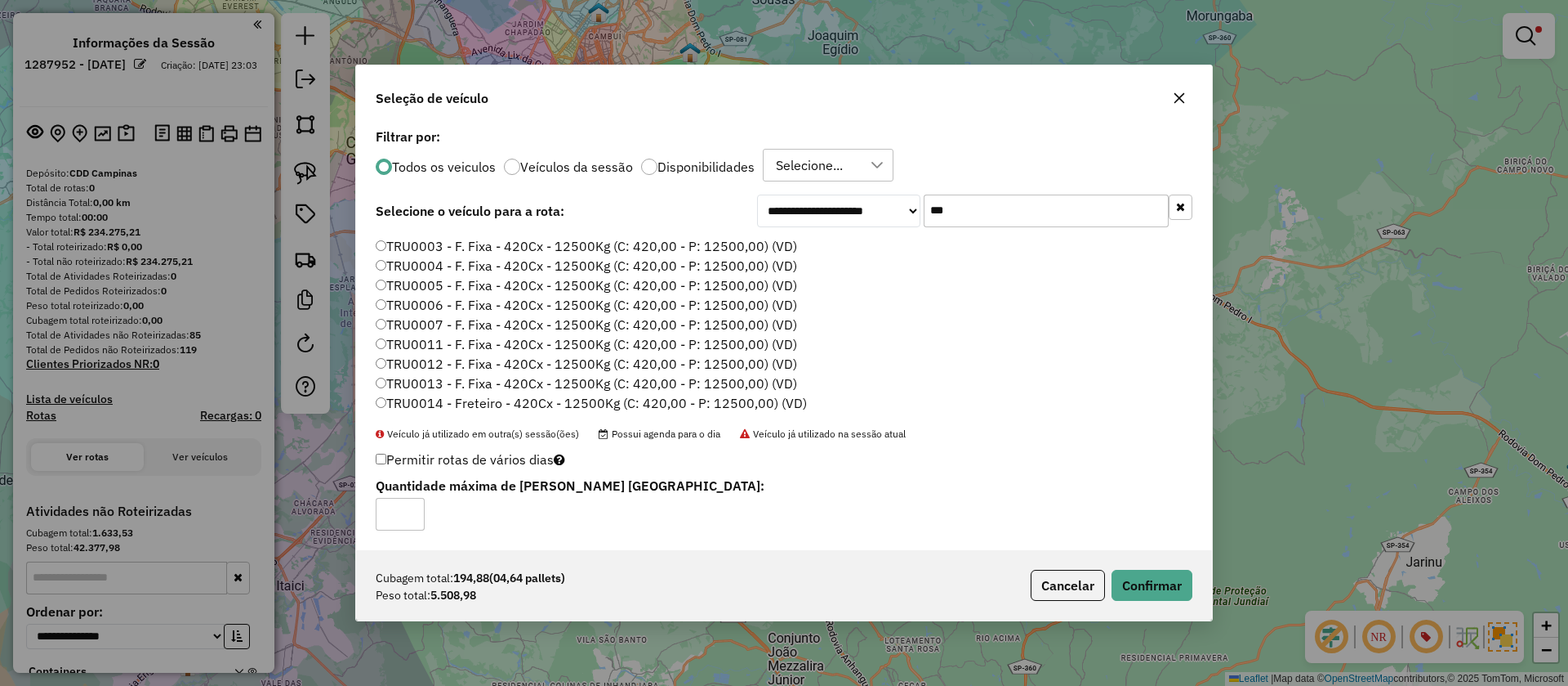
click at [1125, 565] on div "Cubagem total: 194,88 (04,64 pallets) Peso total: 5.508,98 Cancelar Confirmar" at bounding box center [784, 585] width 856 height 71
click at [1139, 581] on button "Confirmar" at bounding box center [1152, 585] width 81 height 31
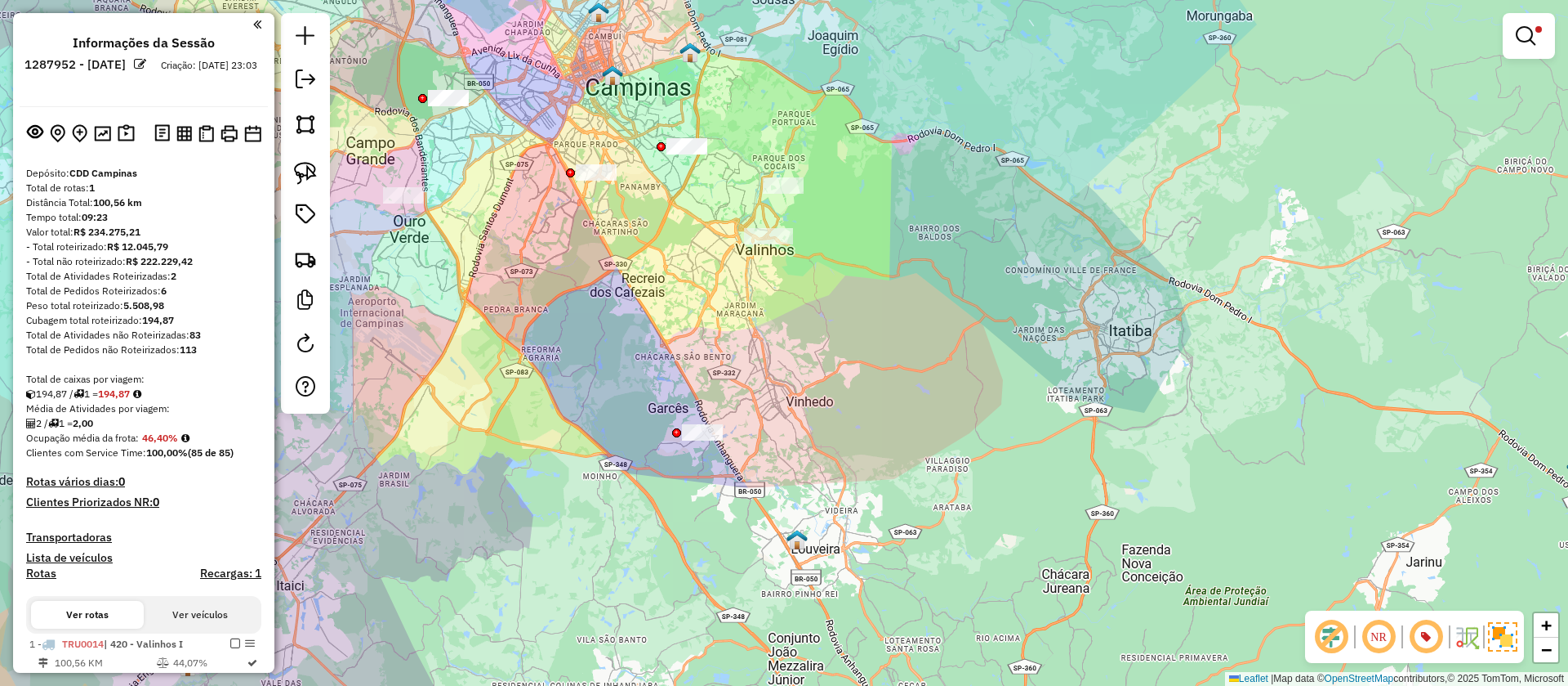
scroll to position [404, 0]
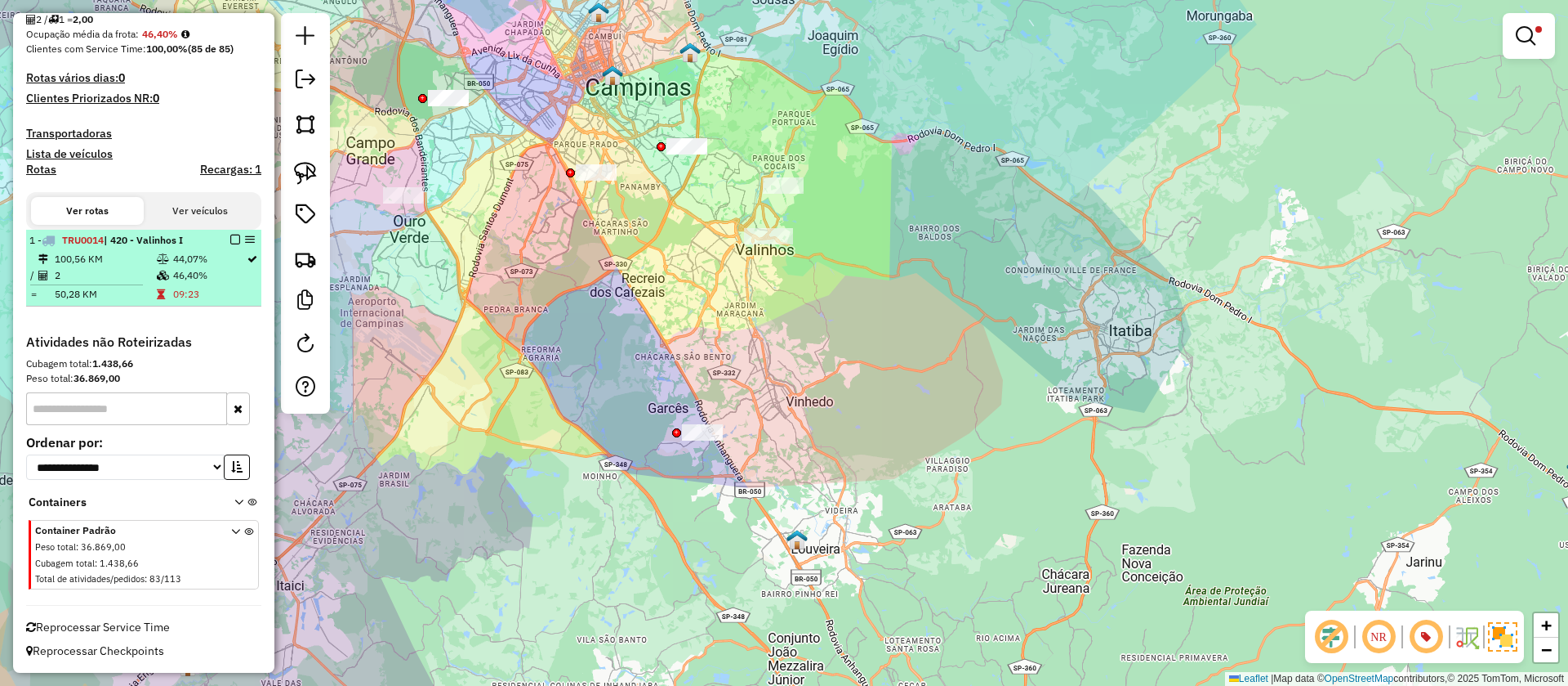
select select "**********"
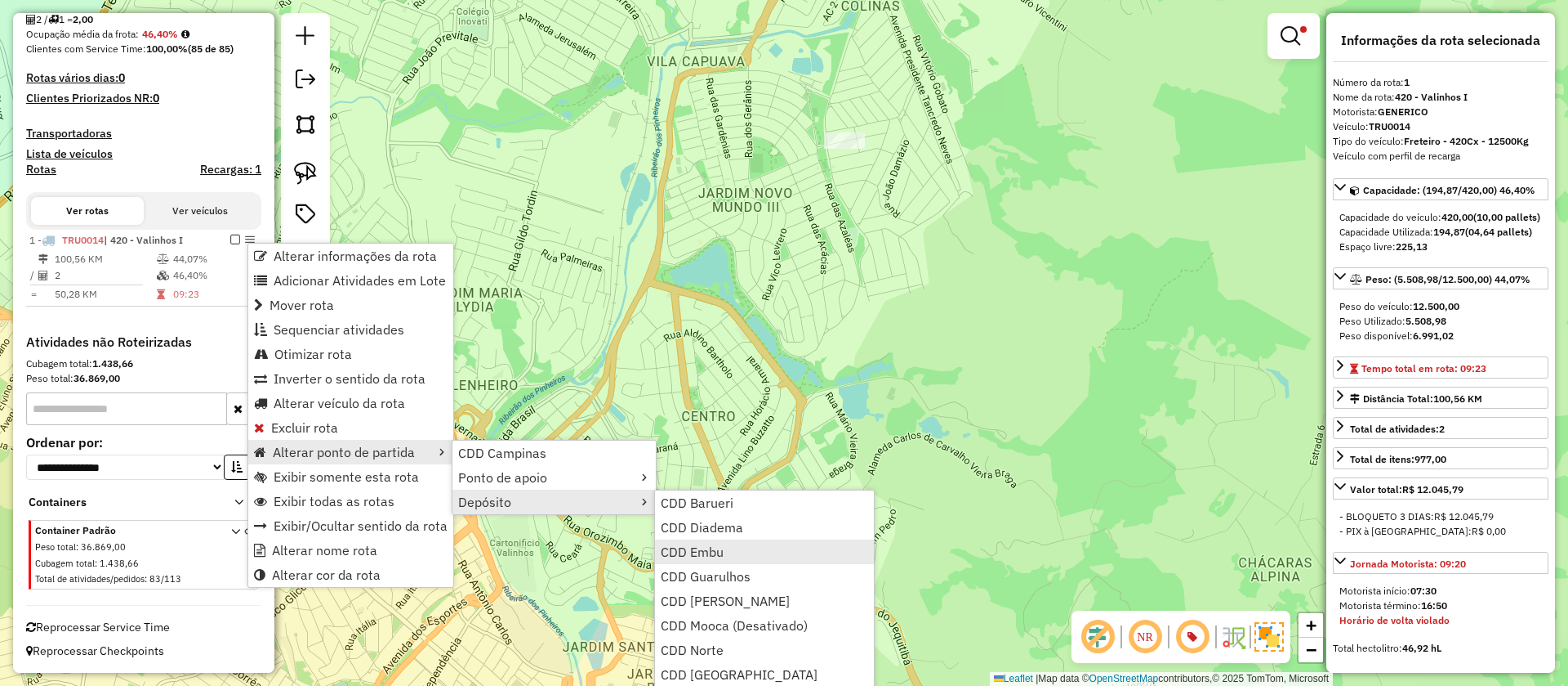
scroll to position [2, 0]
click at [752, 674] on link "CDD [GEOGRAPHIC_DATA]" at bounding box center [764, 673] width 219 height 24
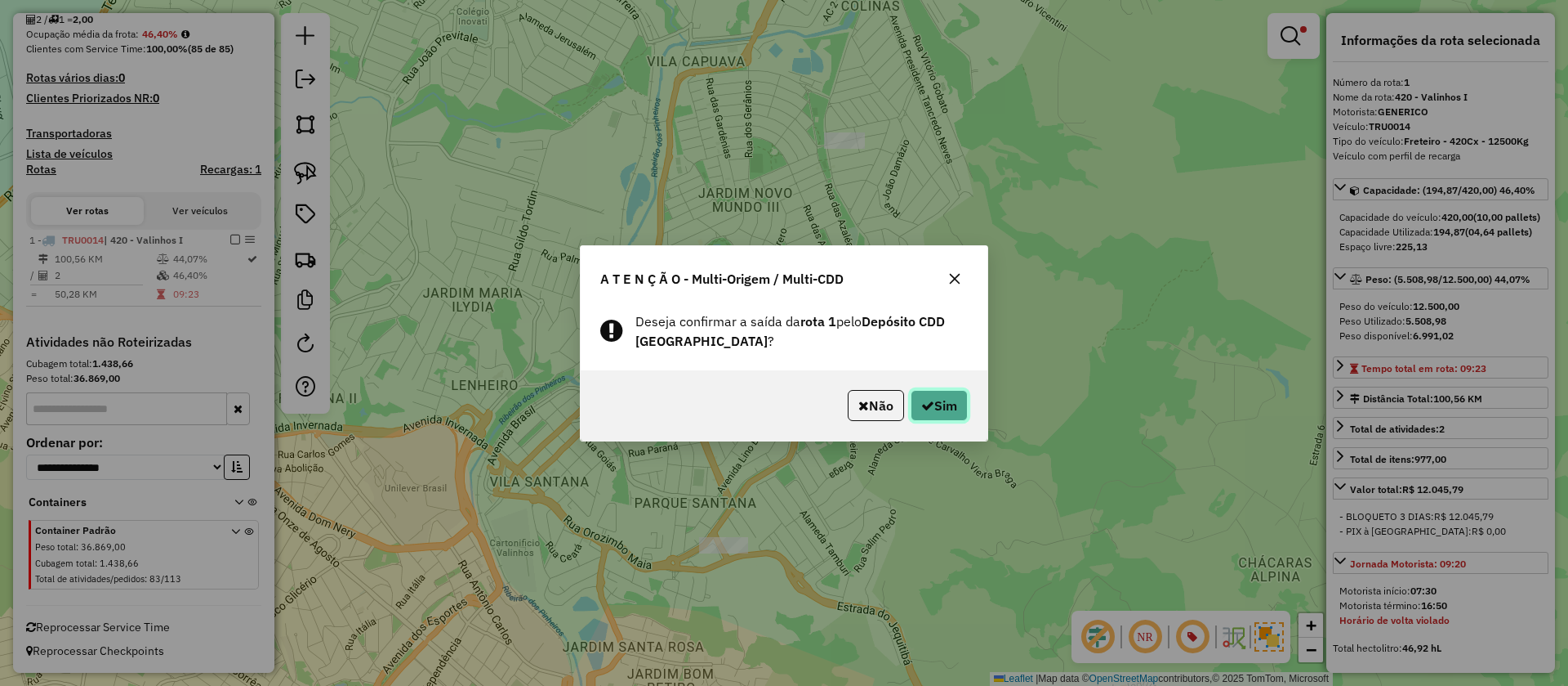
click at [932, 407] on button "Sim" at bounding box center [939, 405] width 57 height 31
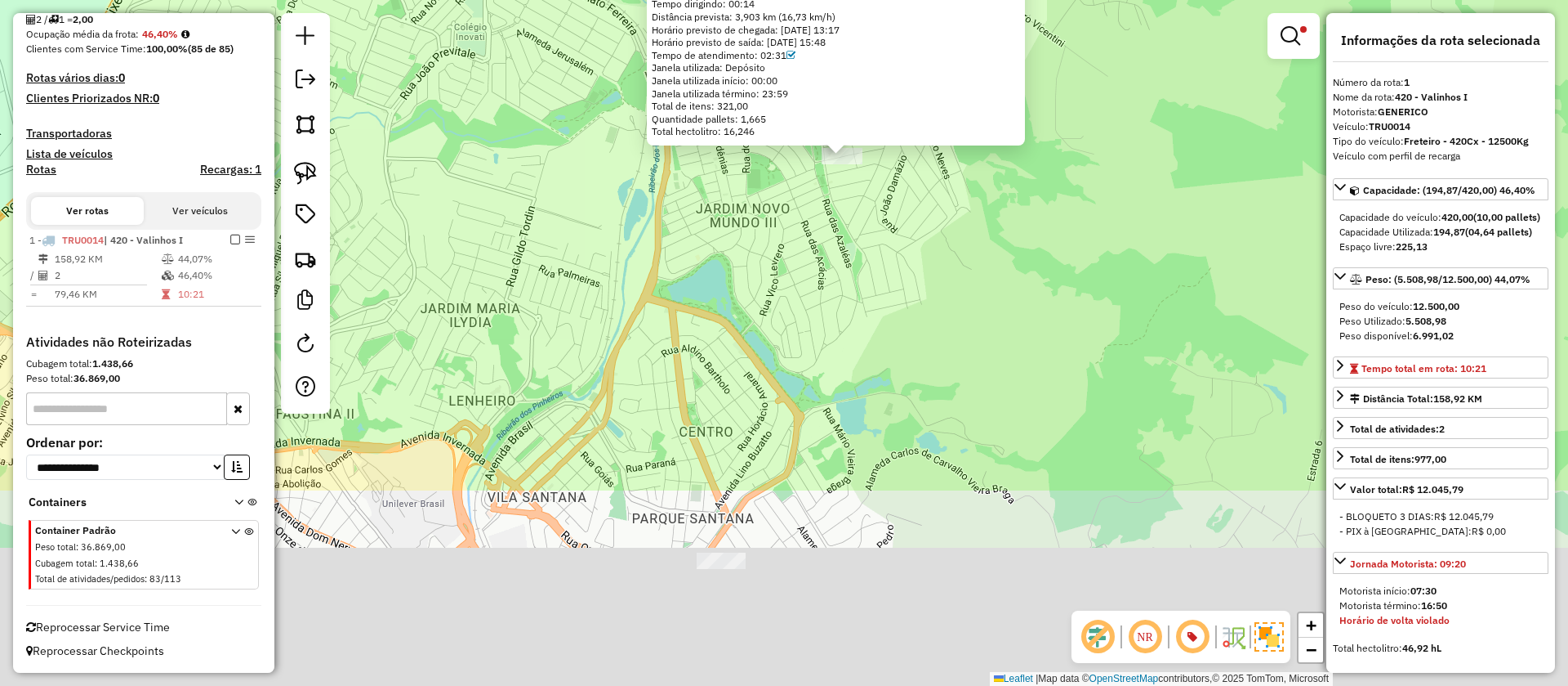
drag, startPoint x: 845, startPoint y: 430, endPoint x: 856, endPoint y: 292, distance: 138.4
click at [882, 229] on div "66519600 - [PERSON_NAME] SUPERMERCADO Tipo de cliente: 23 - Trava (T) Dia de at…" at bounding box center [784, 343] width 1568 height 686
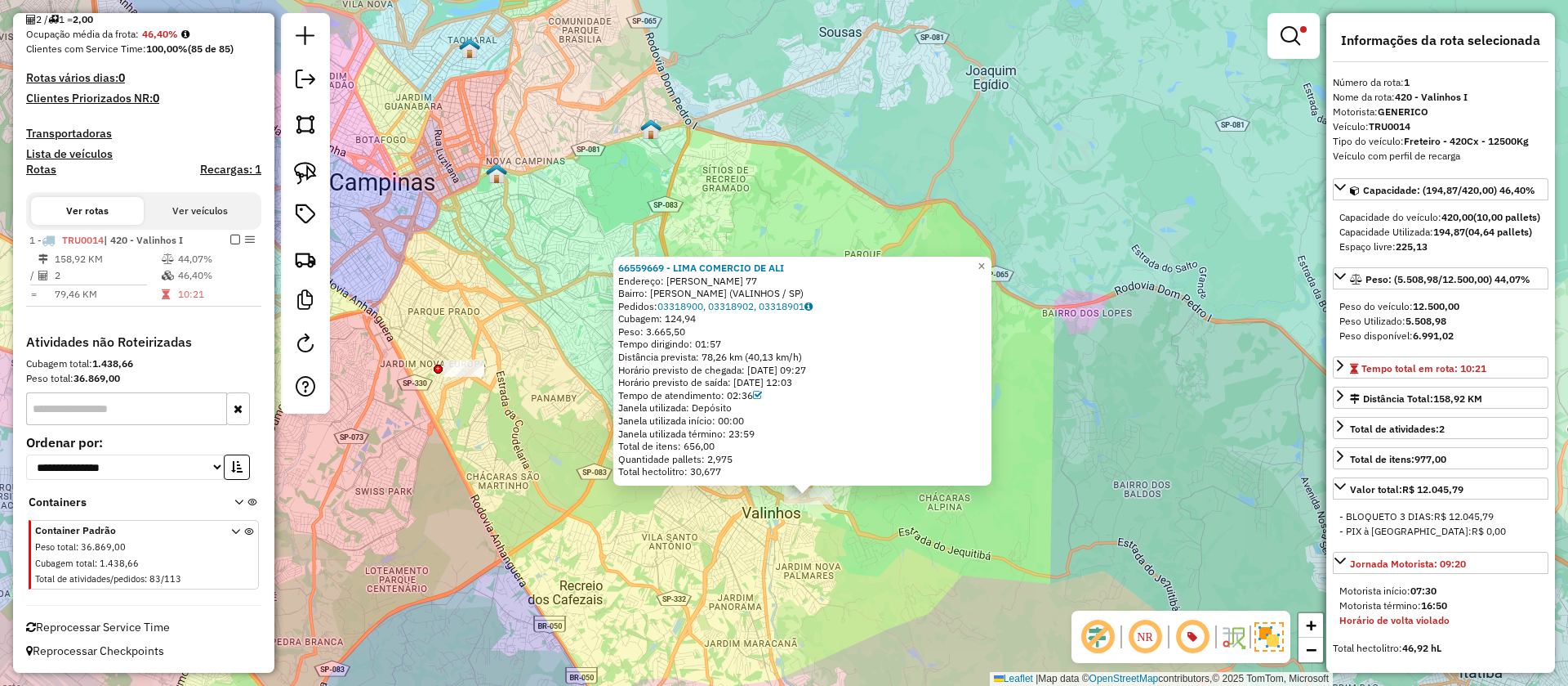
click at [900, 564] on div "Rota 1 - Placa TRU0014 66559669 - LIMA COMERCIO DE ALI 66559669 - LIMA COMERCIO…" at bounding box center [784, 343] width 1568 height 686
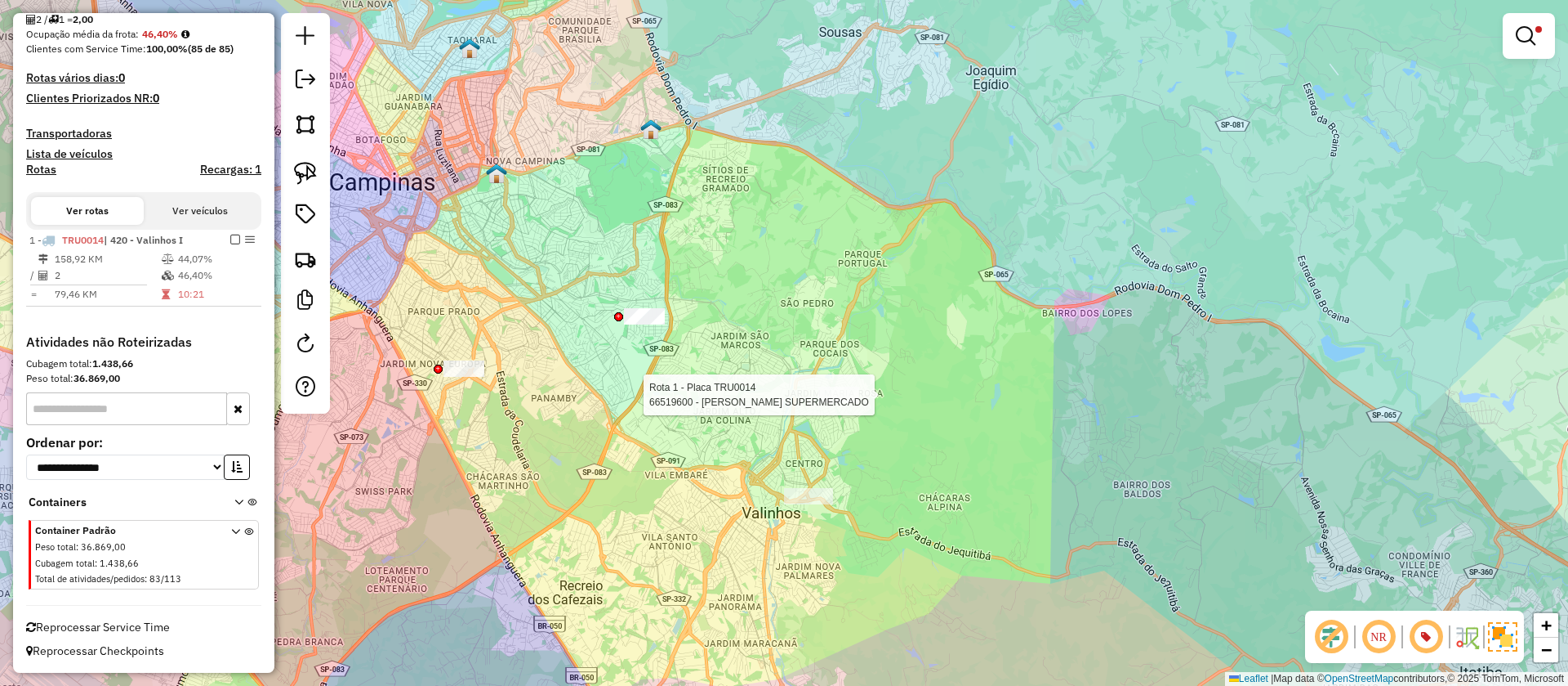
select select "**********"
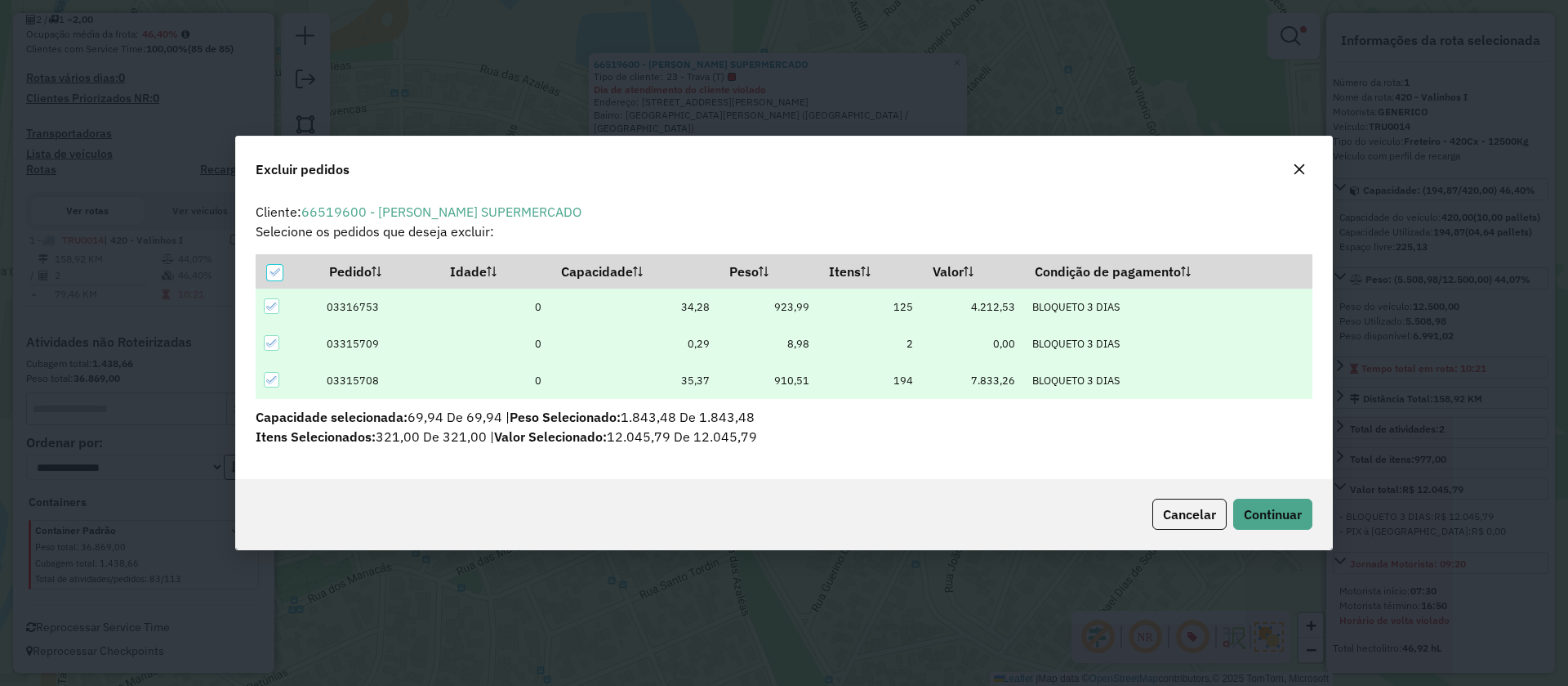
scroll to position [0, 0]
click at [1315, 521] on div "Cancelar Continuar" at bounding box center [784, 513] width 1096 height 71
click at [1301, 517] on button "Continuar" at bounding box center [1273, 514] width 79 height 31
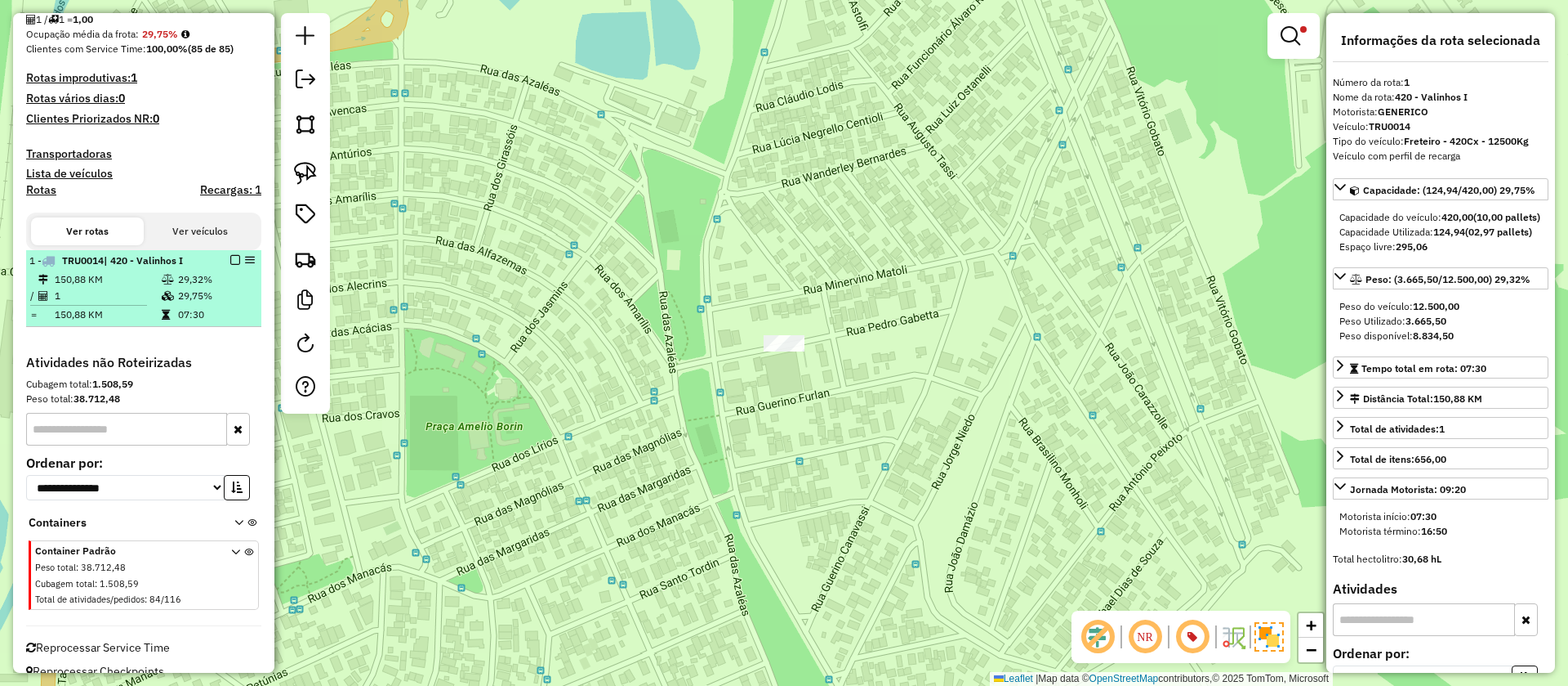
scroll to position [425, 0]
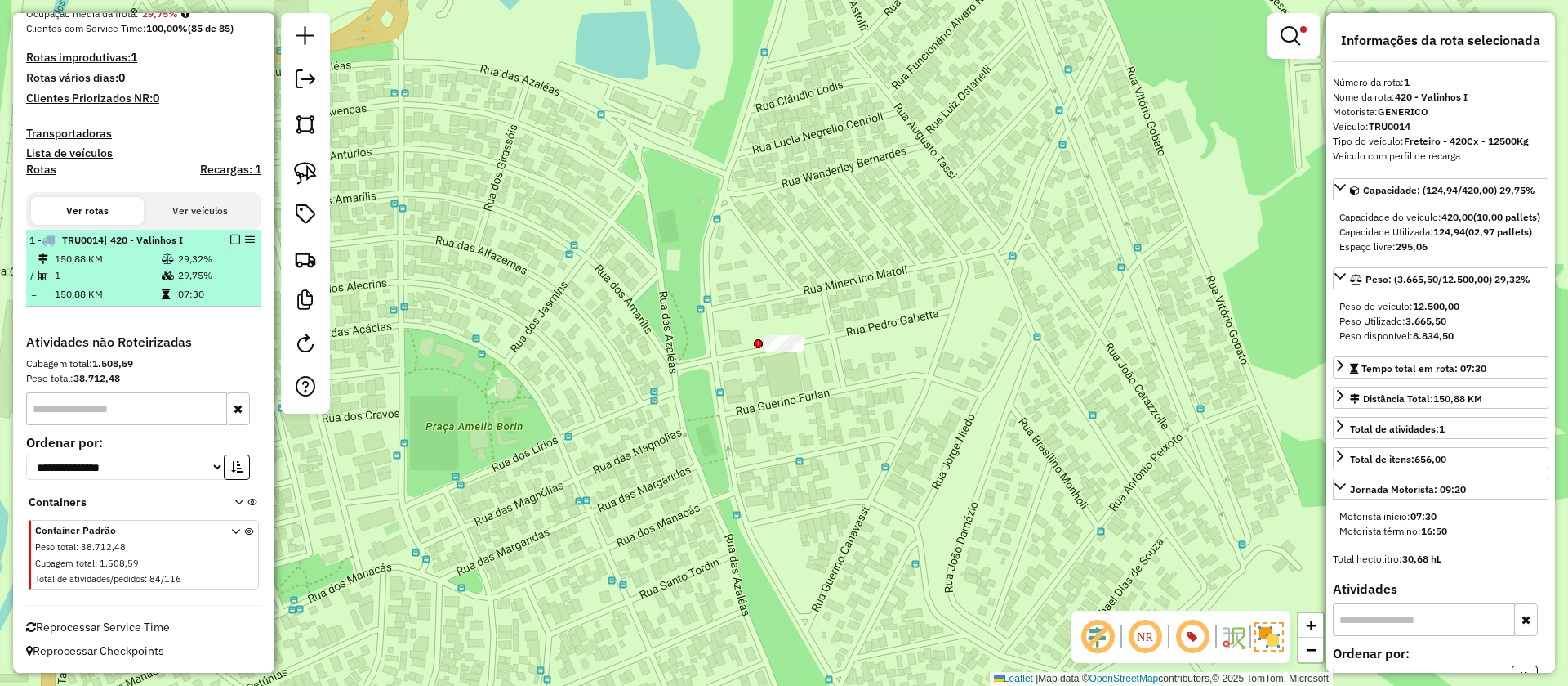
click at [195, 268] on td "29,75%" at bounding box center [215, 275] width 78 height 17
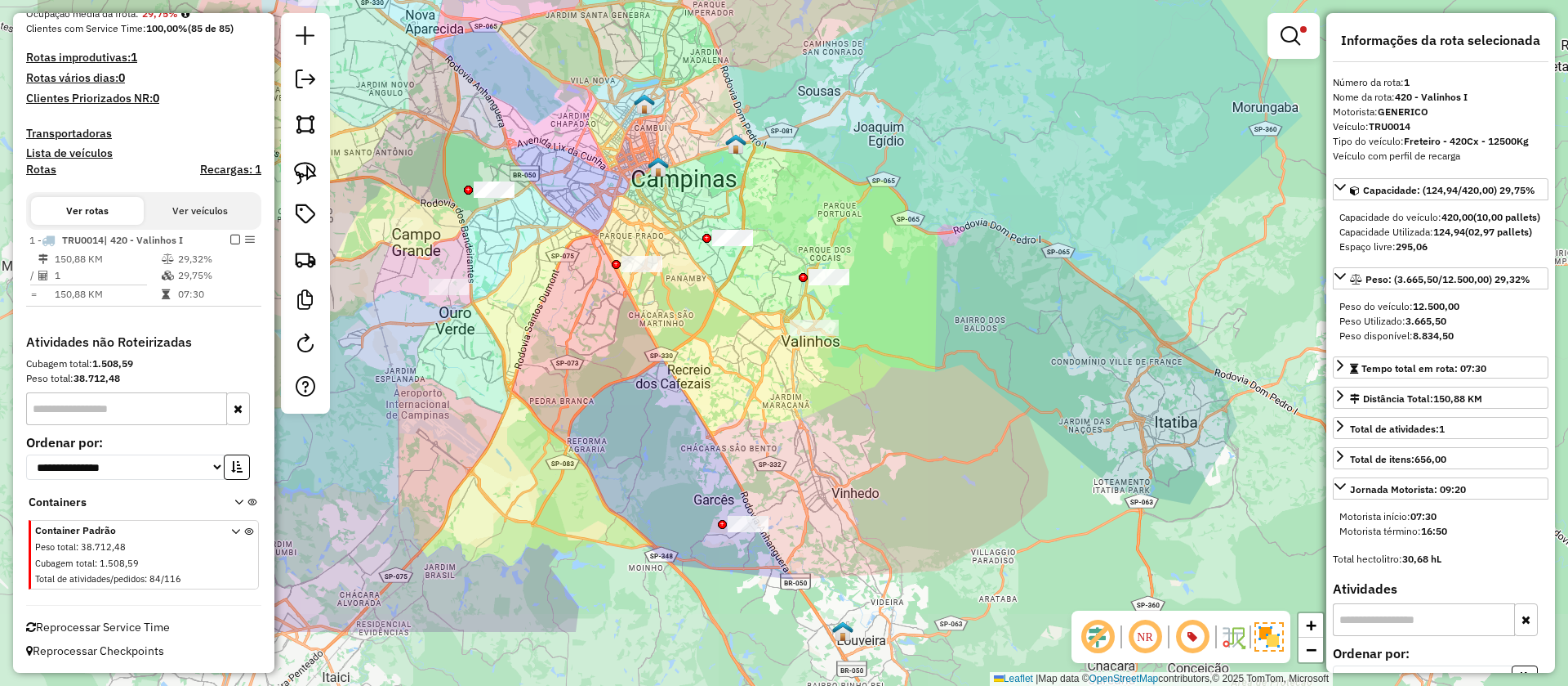
drag, startPoint x: 686, startPoint y: 223, endPoint x: 802, endPoint y: 164, distance: 130.1
click at [802, 164] on div "Limpar filtros Janela de atendimento Grade de atendimento Capacidade Transporta…" at bounding box center [784, 343] width 1568 height 686
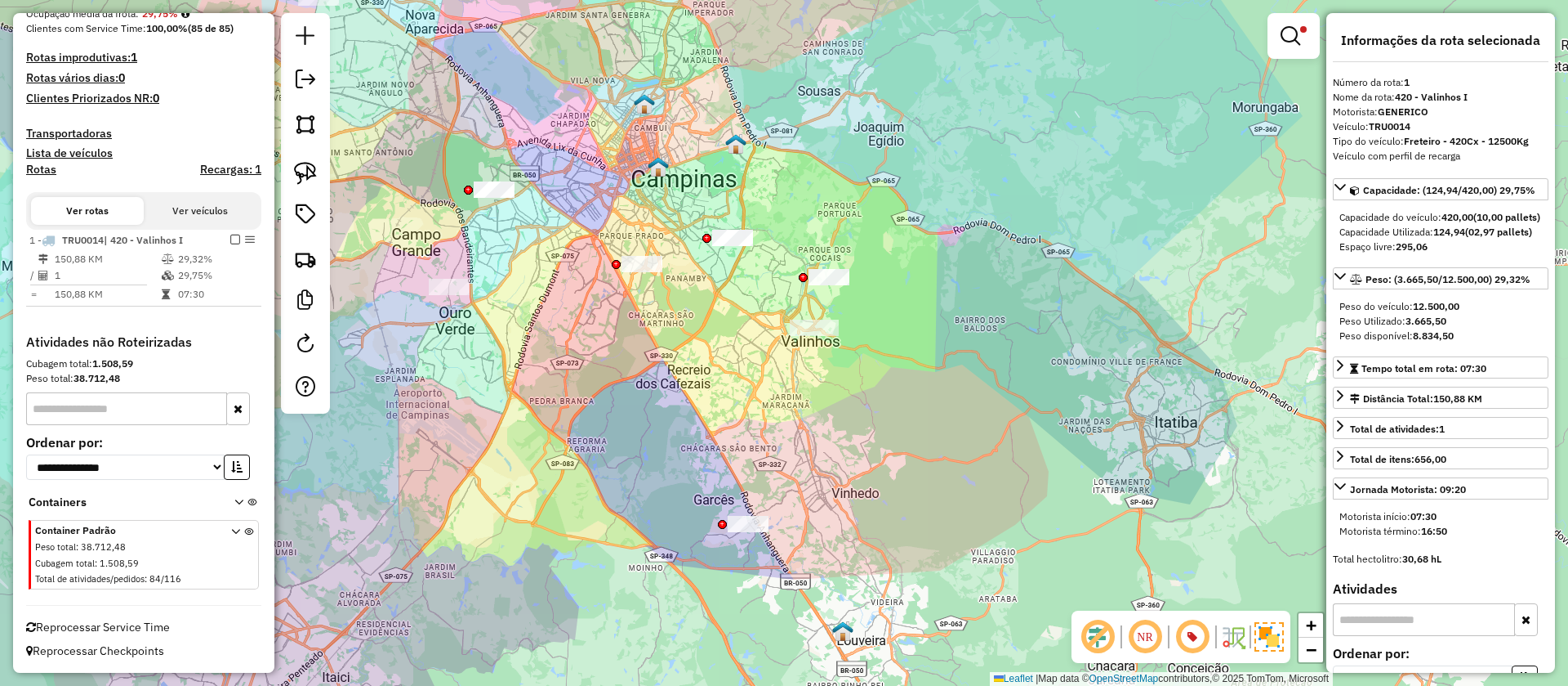
click at [720, 291] on div "Limpar filtros Janela de atendimento Grade de atendimento Capacidade Transporta…" at bounding box center [784, 343] width 1568 height 686
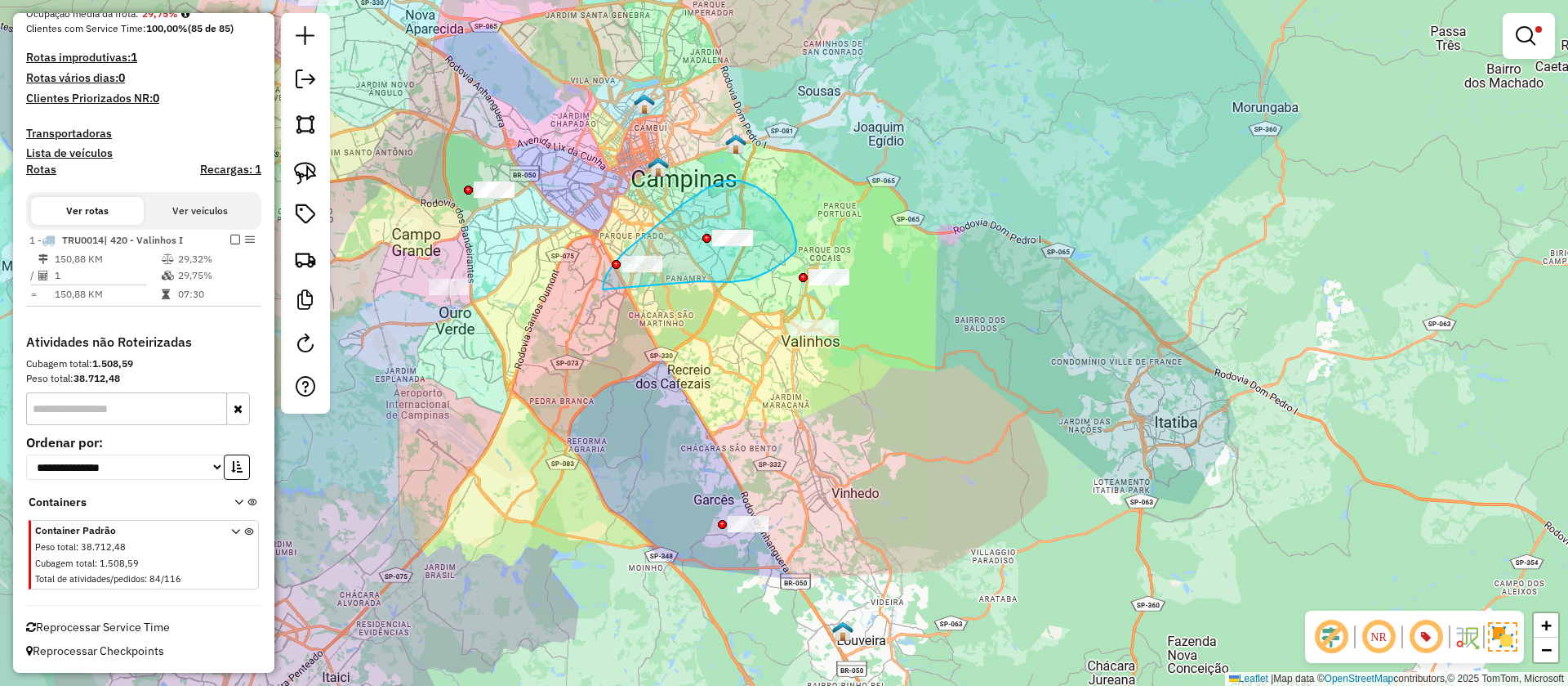
drag, startPoint x: 700, startPoint y: 282, endPoint x: 607, endPoint y: 302, distance: 95.1
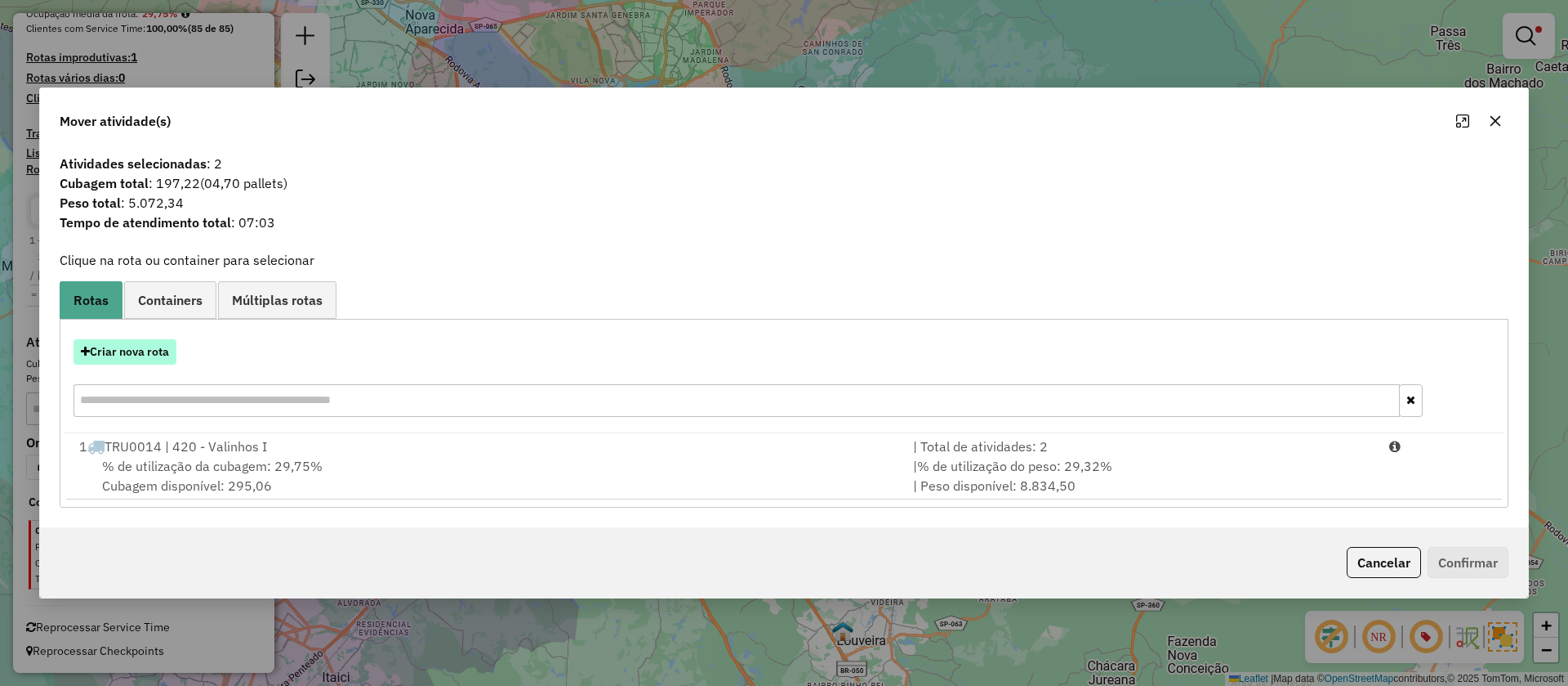
click at [110, 360] on button "Criar nova rota" at bounding box center [125, 351] width 103 height 25
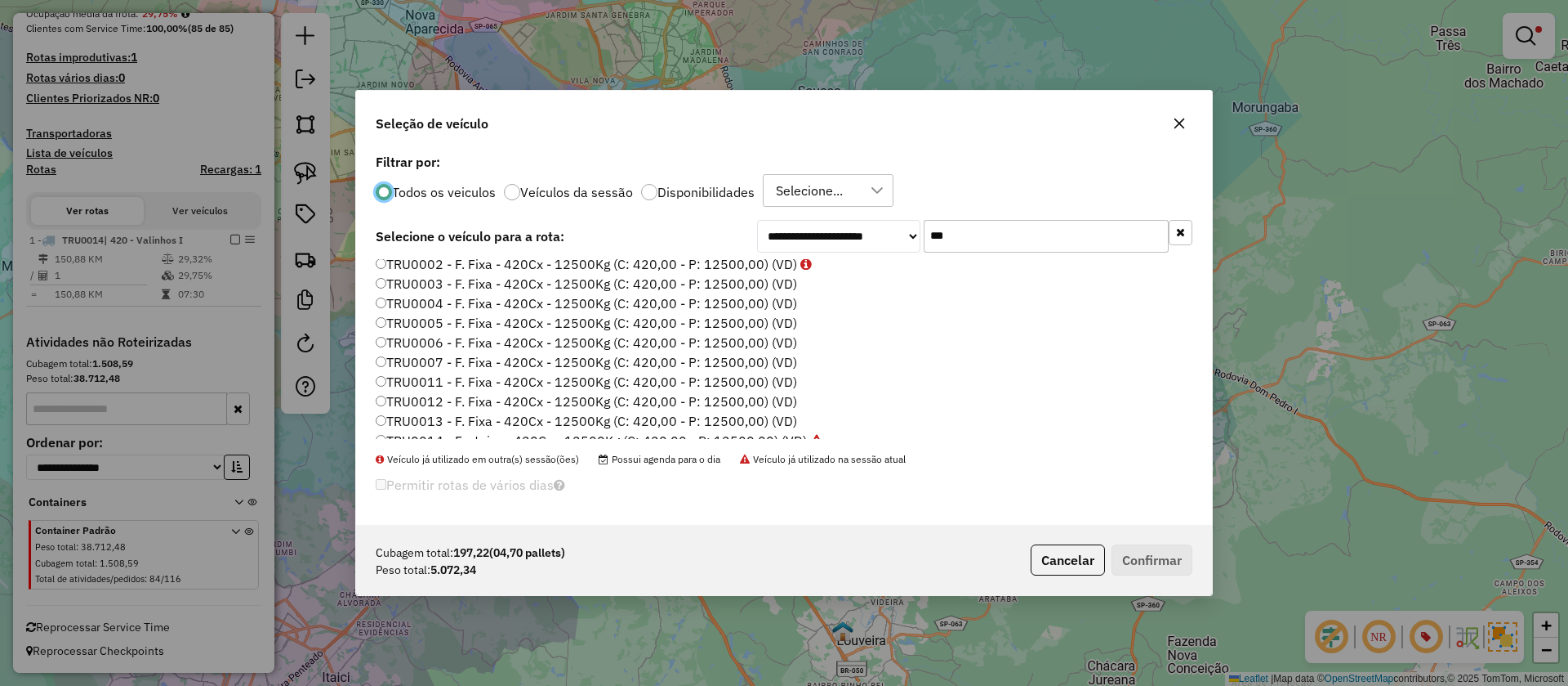
scroll to position [36, 0]
click at [787, 411] on label "TRU0013 - F. Fixa - 420Cx - 12500Kg (C: 420,00 - P: 12500,00) (VD)" at bounding box center [586, 409] width 422 height 20
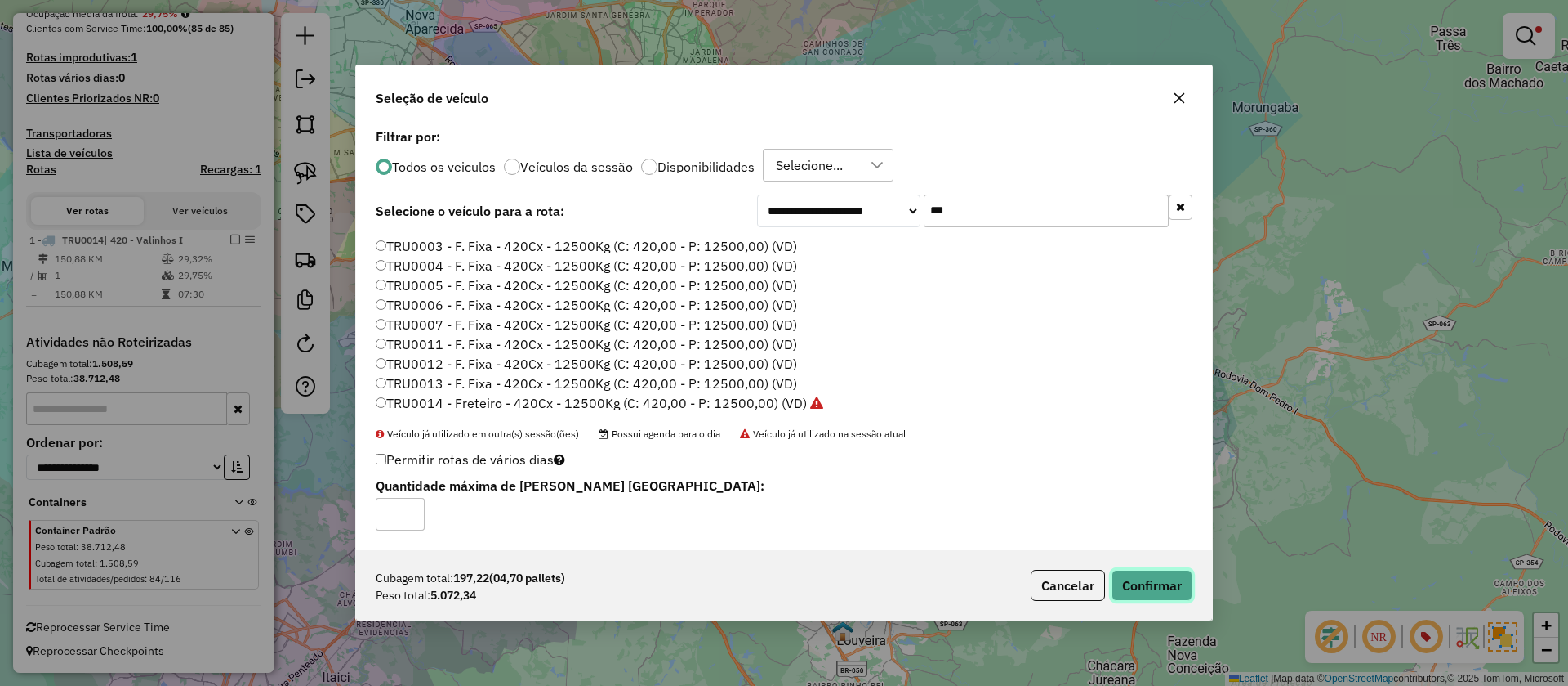
click at [1146, 585] on button "Confirmar" at bounding box center [1152, 585] width 81 height 31
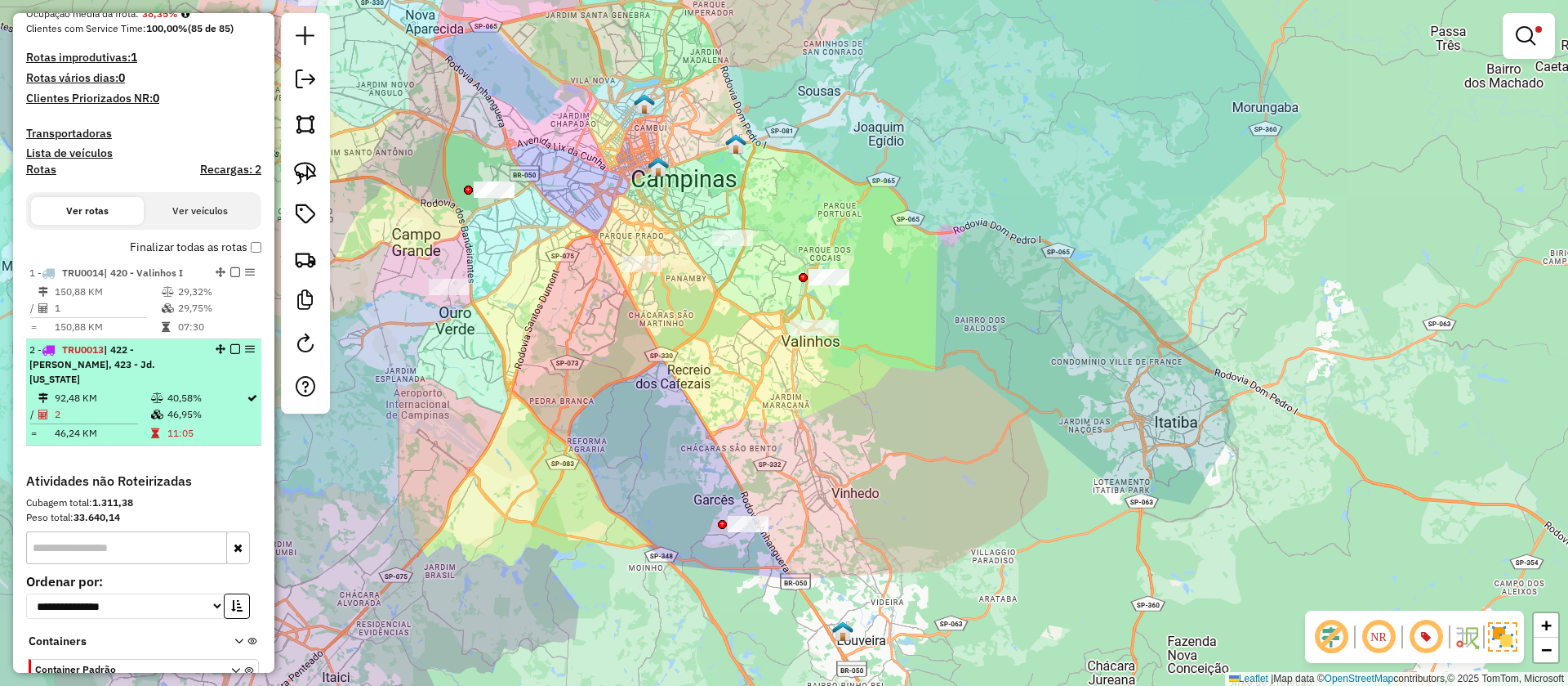
select select "**********"
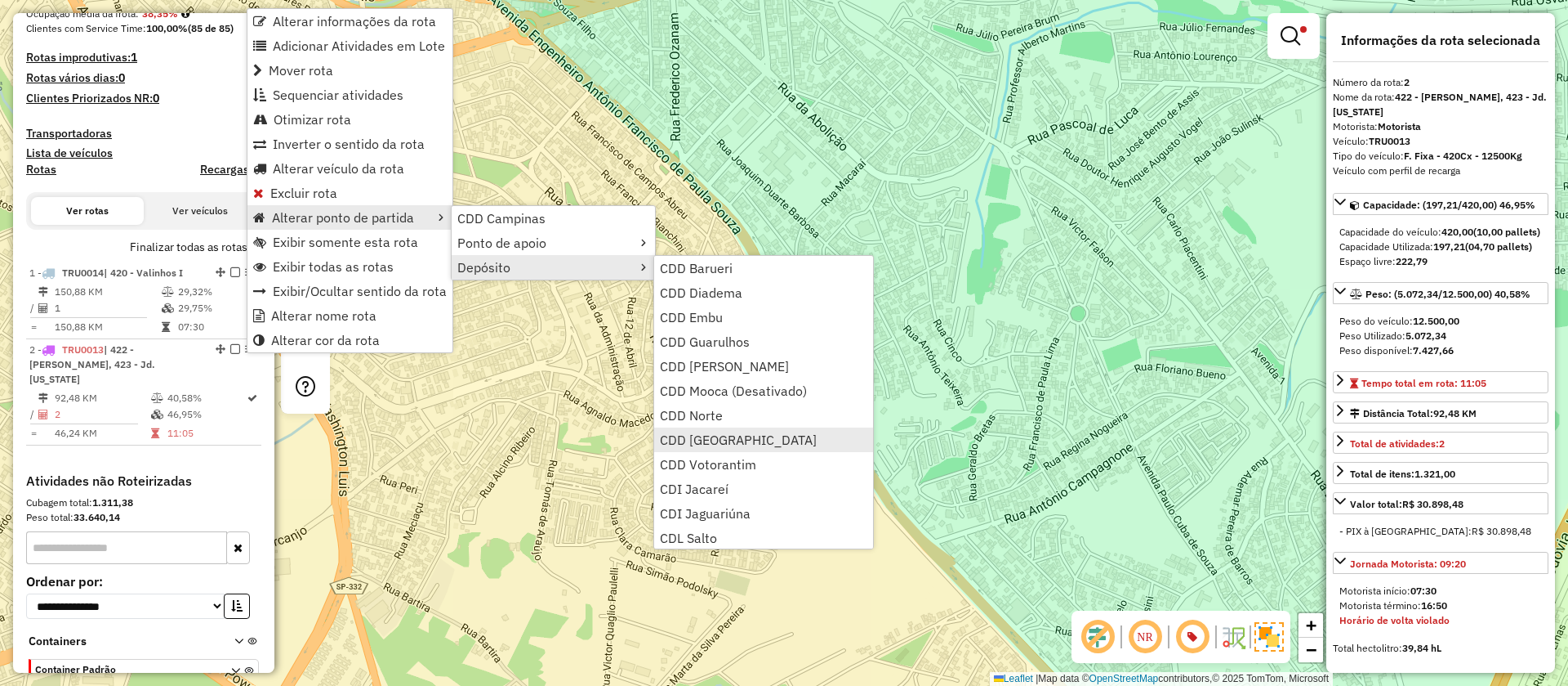
click at [729, 438] on span "CDD [GEOGRAPHIC_DATA]" at bounding box center [739, 439] width 157 height 13
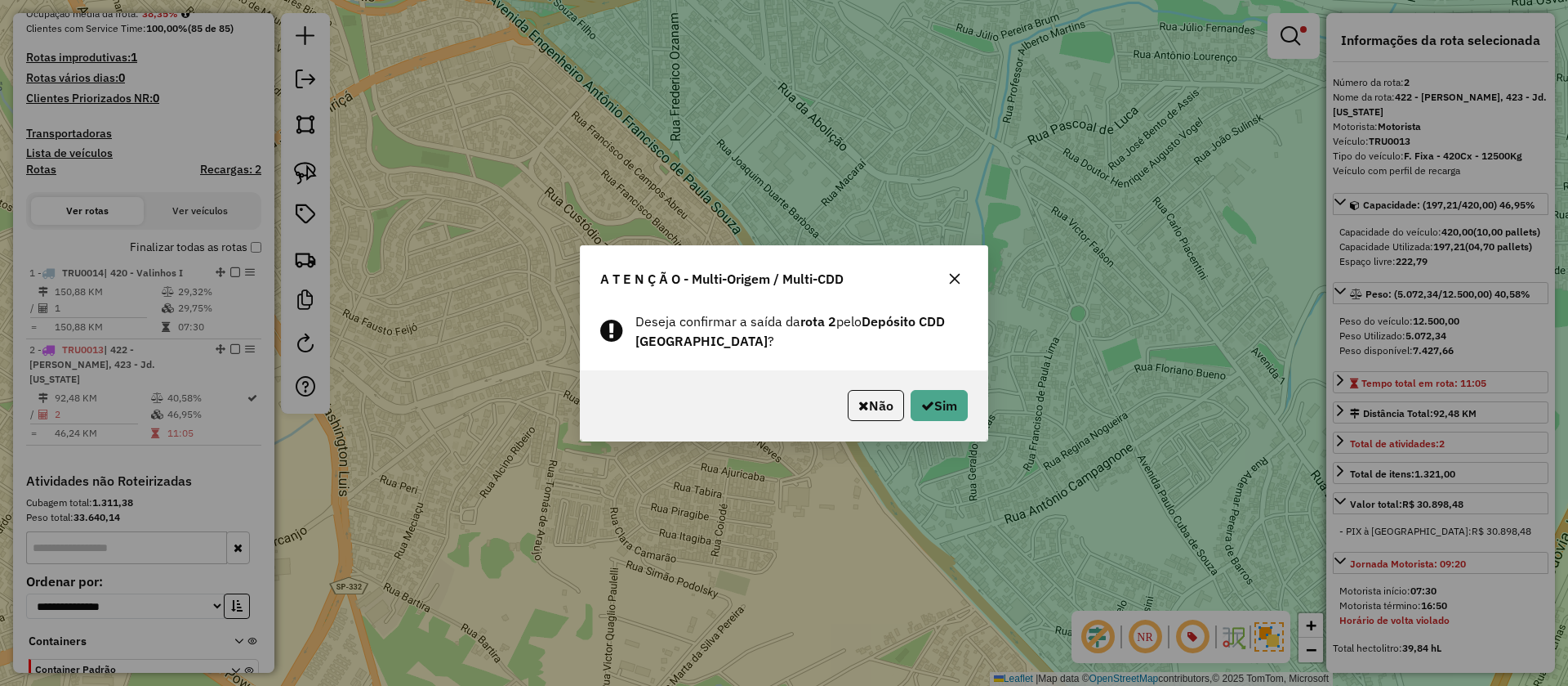
click at [928, 387] on div "Não Sim" at bounding box center [784, 405] width 407 height 71
click at [935, 402] on button "Sim" at bounding box center [939, 405] width 57 height 31
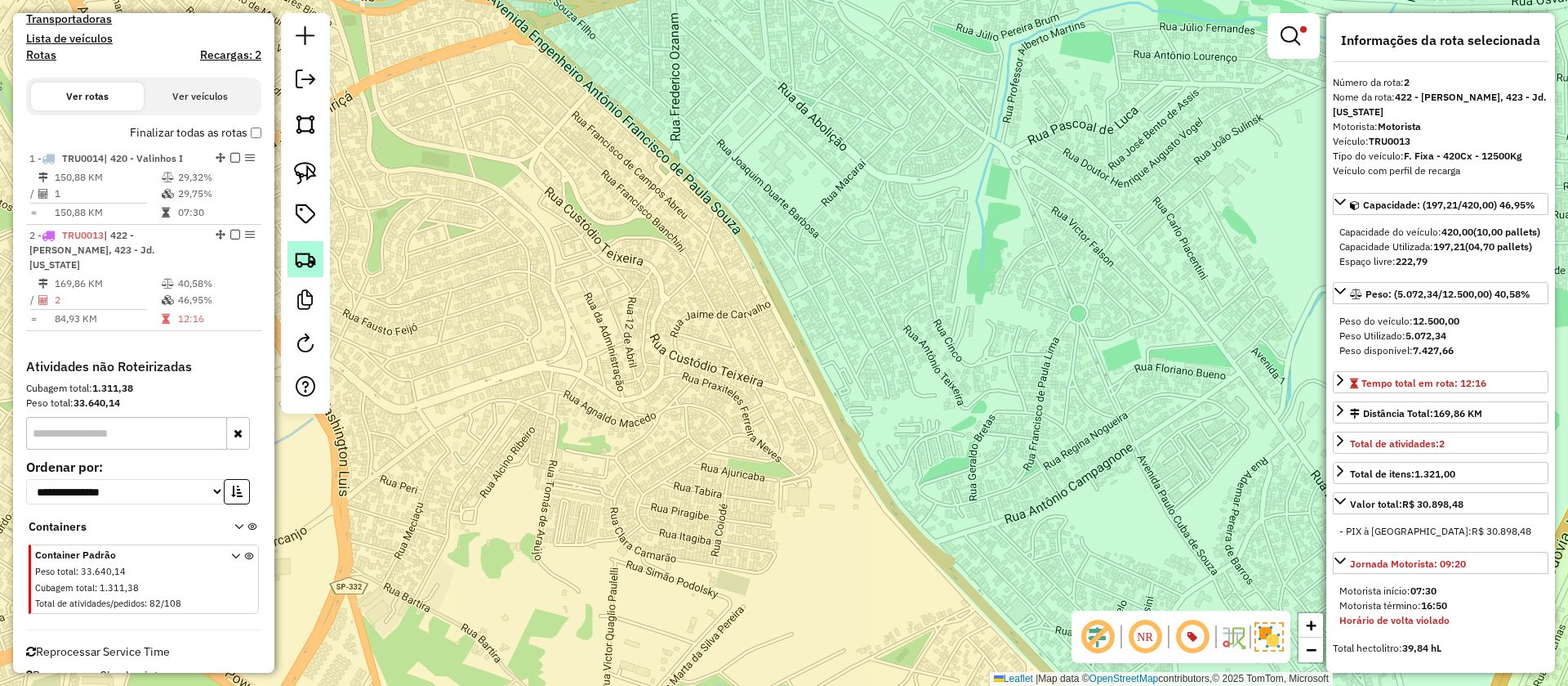
scroll to position [548, 0]
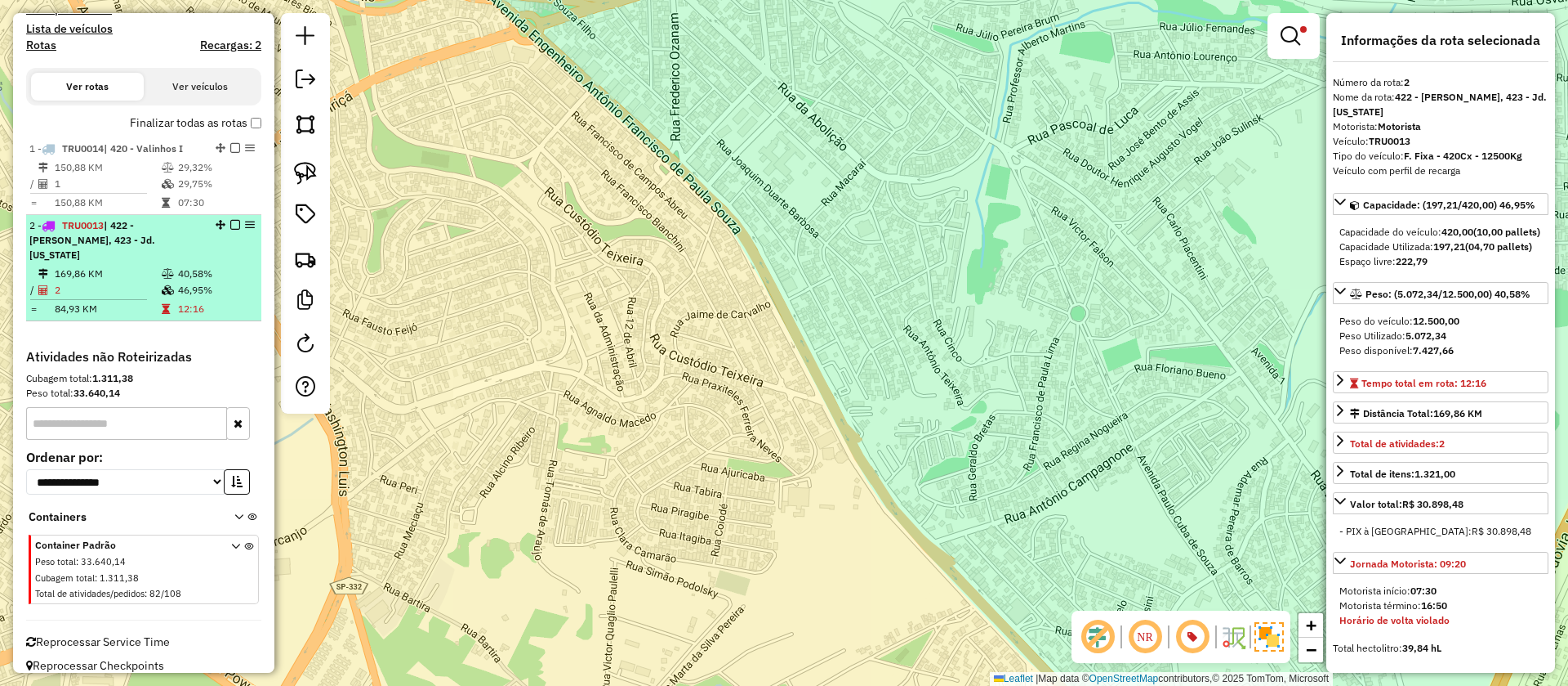
click at [235, 266] on td "40,58%" at bounding box center [215, 274] width 78 height 17
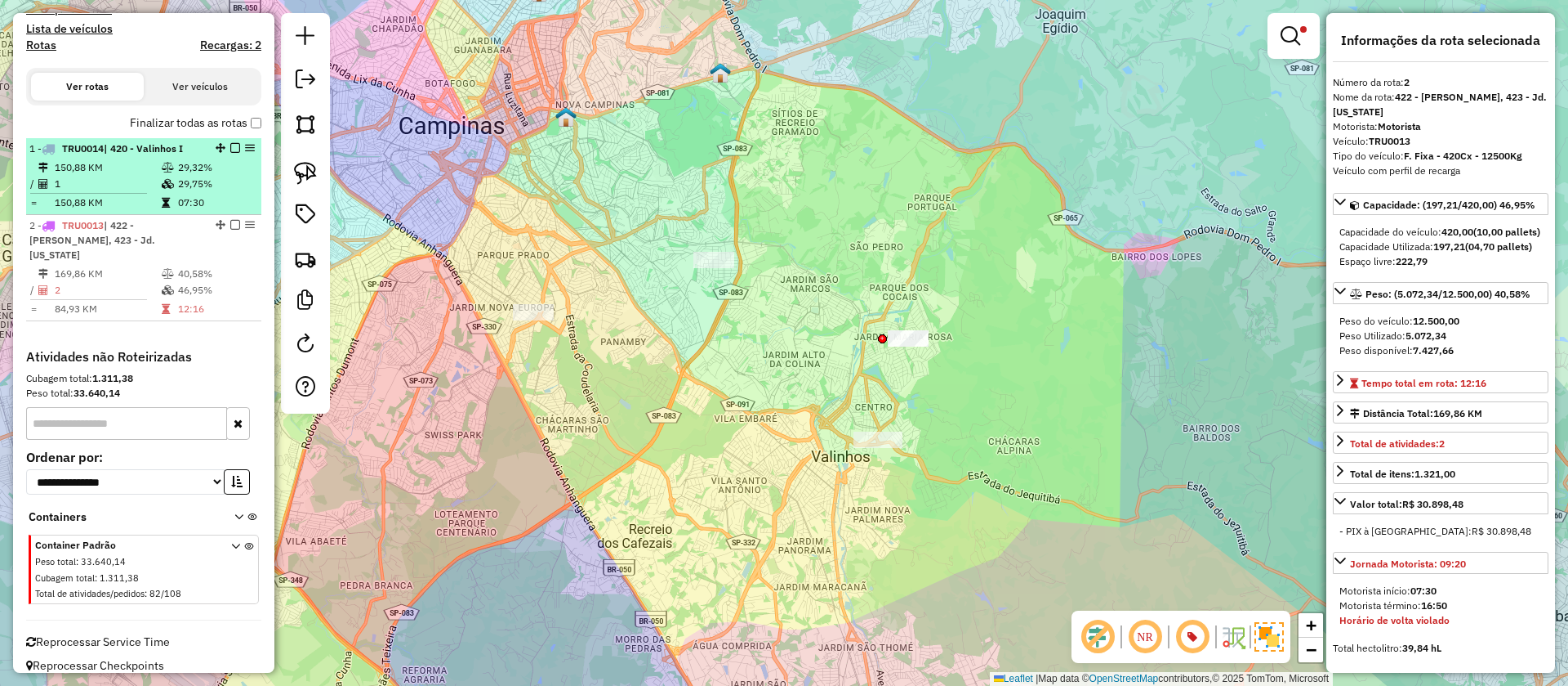
click at [145, 193] on td at bounding box center [95, 193] width 132 height 3
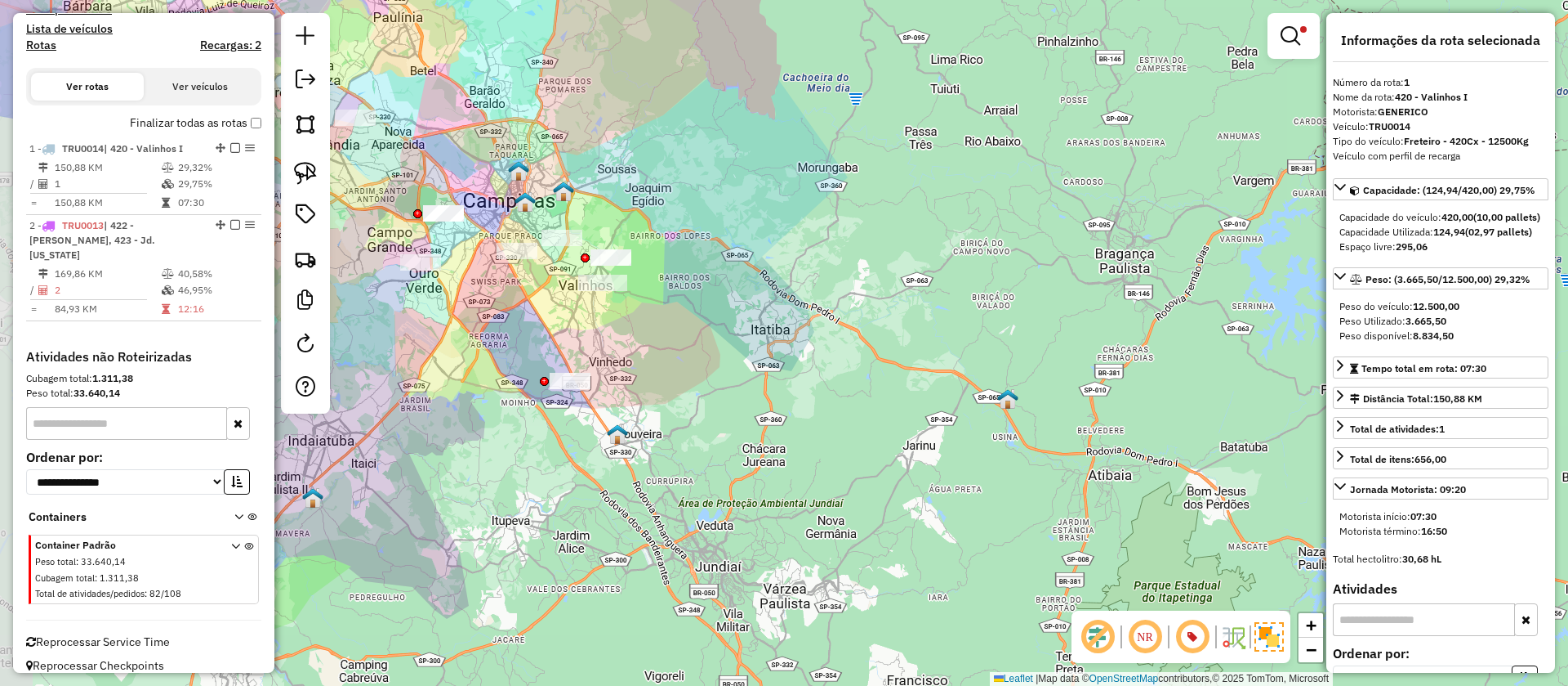
drag, startPoint x: 651, startPoint y: 357, endPoint x: 653, endPoint y: 346, distance: 11.2
click at [653, 351] on div "Limpar filtros Janela de atendimento Grade de atendimento Capacidade Transporta…" at bounding box center [784, 343] width 1568 height 686
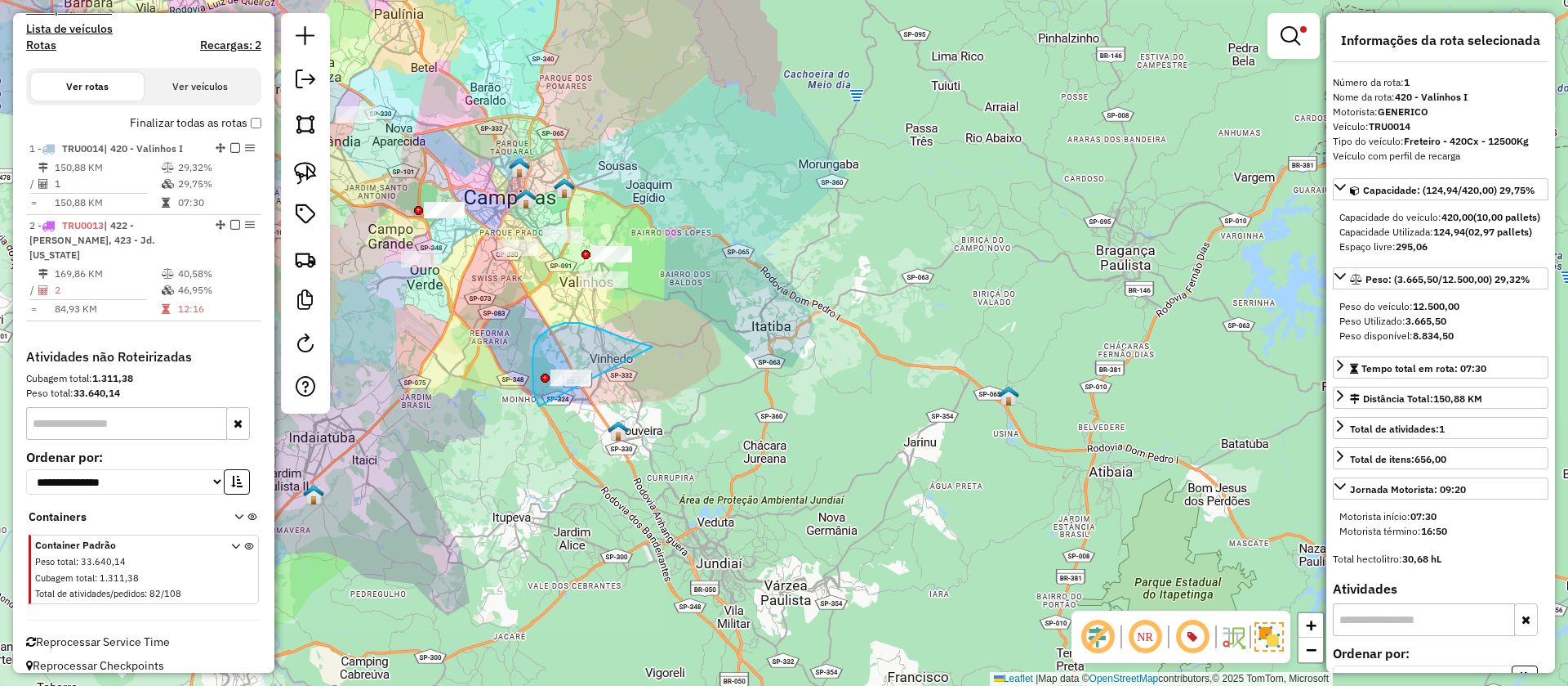
drag, startPoint x: 652, startPoint y: 347, endPoint x: 655, endPoint y: 425, distance: 78.1
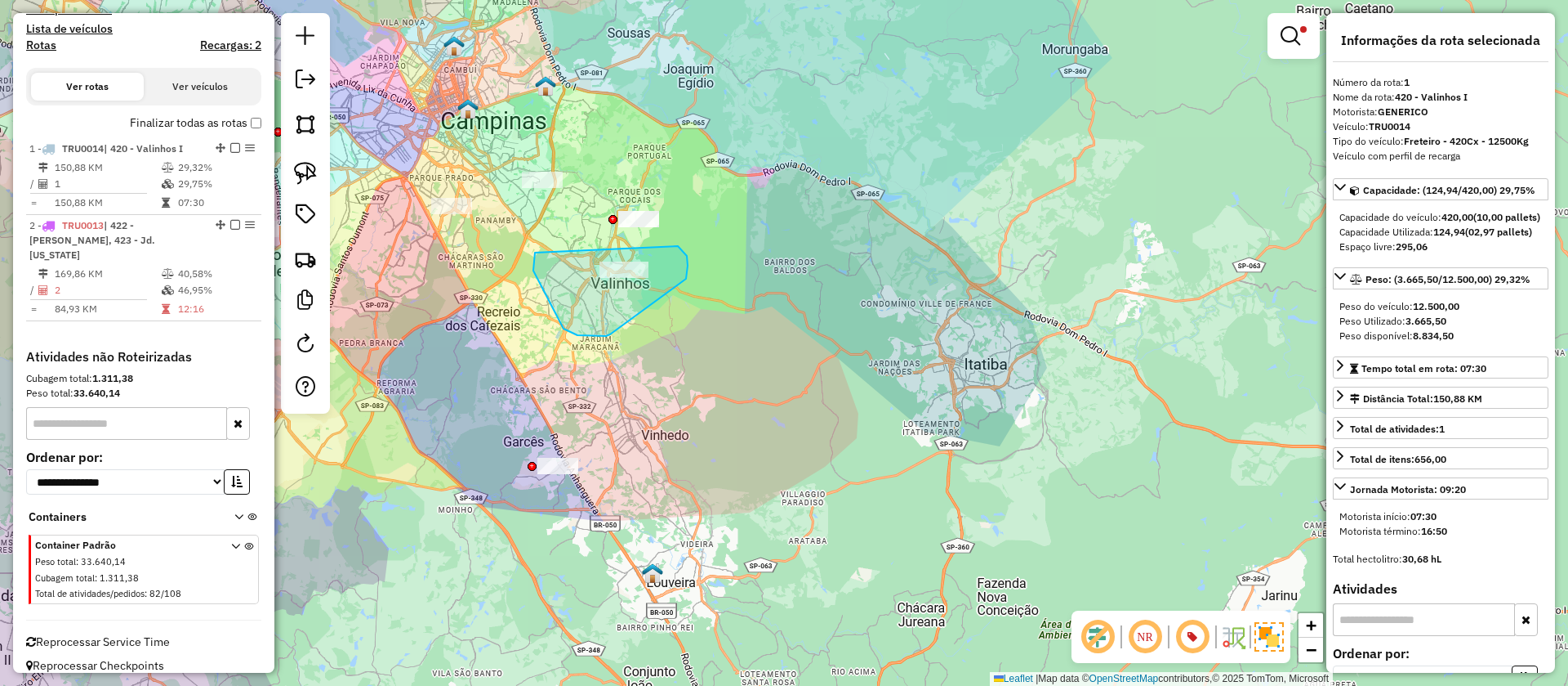
drag, startPoint x: 535, startPoint y: 253, endPoint x: 676, endPoint y: 245, distance: 141.2
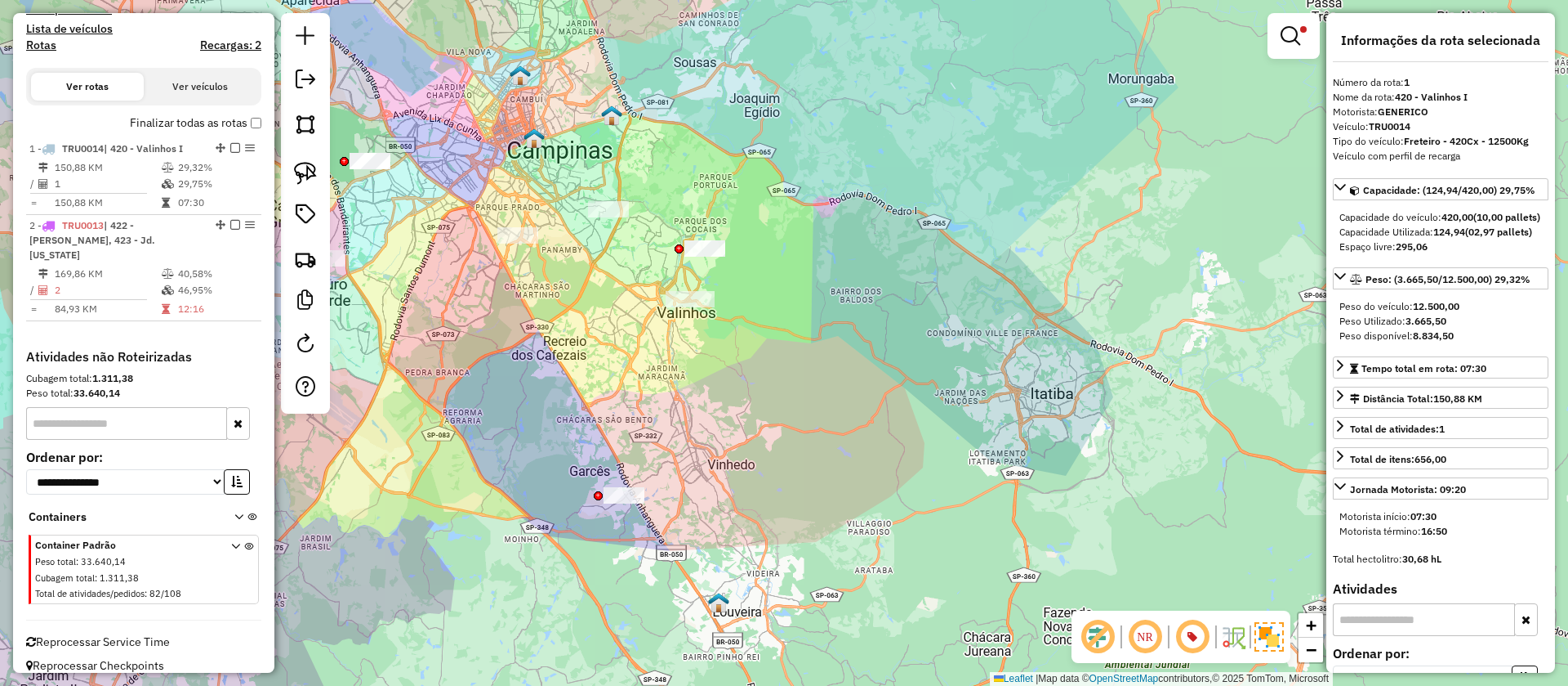
click at [887, 348] on div "Limpar filtros Janela de atendimento Grade de atendimento Capacidade Transporta…" at bounding box center [784, 343] width 1568 height 686
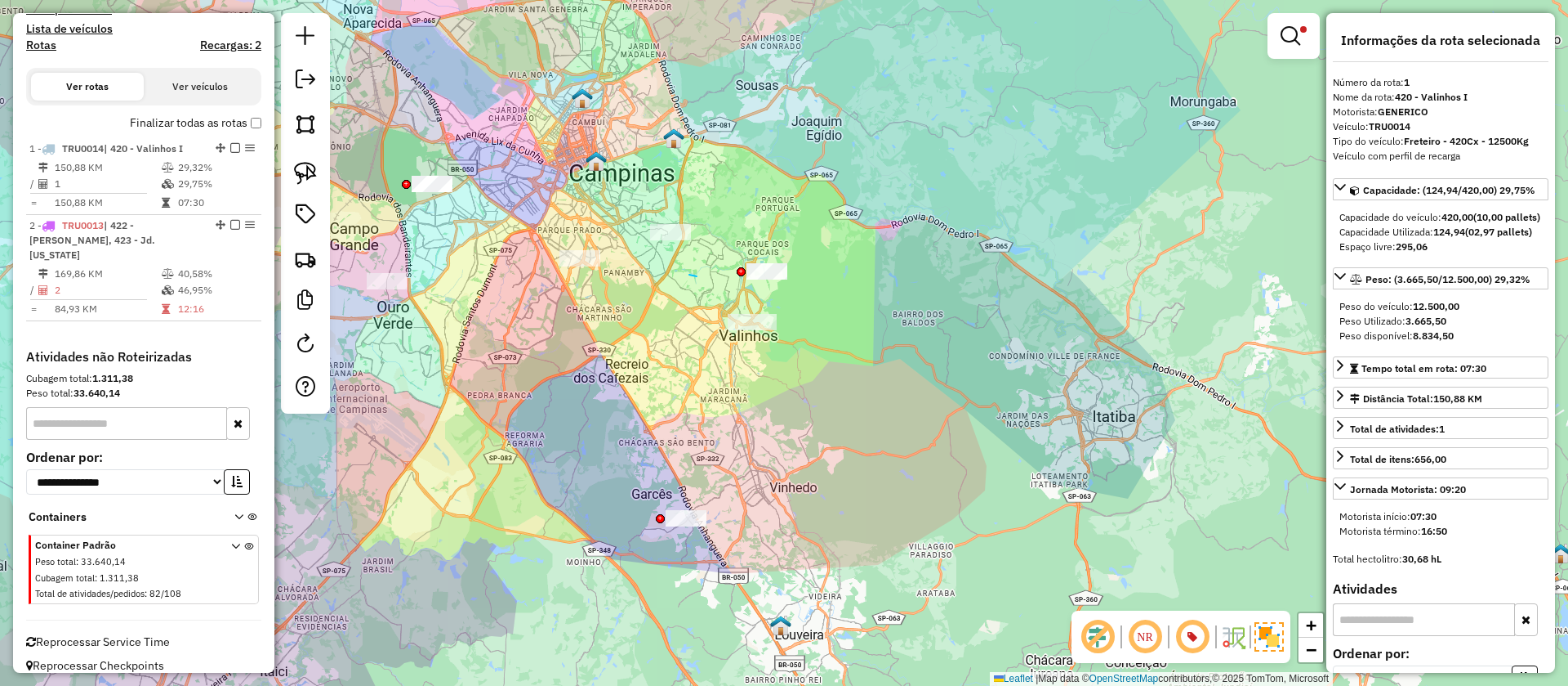
drag, startPoint x: 697, startPoint y: 276, endPoint x: 836, endPoint y: 224, distance: 148.4
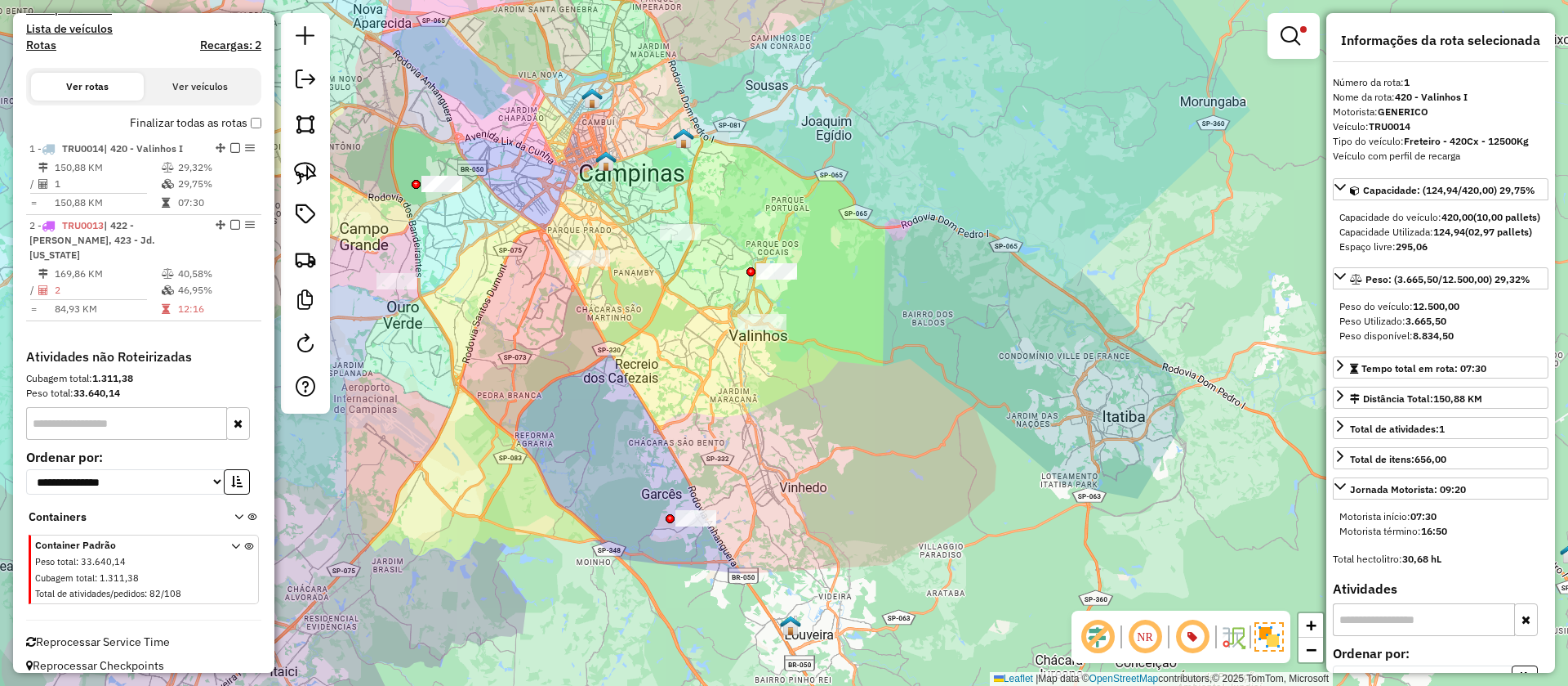
drag, startPoint x: 677, startPoint y: 358, endPoint x: 901, endPoint y: 380, distance: 225.1
click at [901, 380] on div "Limpar filtros Janela de atendimento Grade de atendimento Capacidade Transporta…" at bounding box center [784, 343] width 1568 height 686
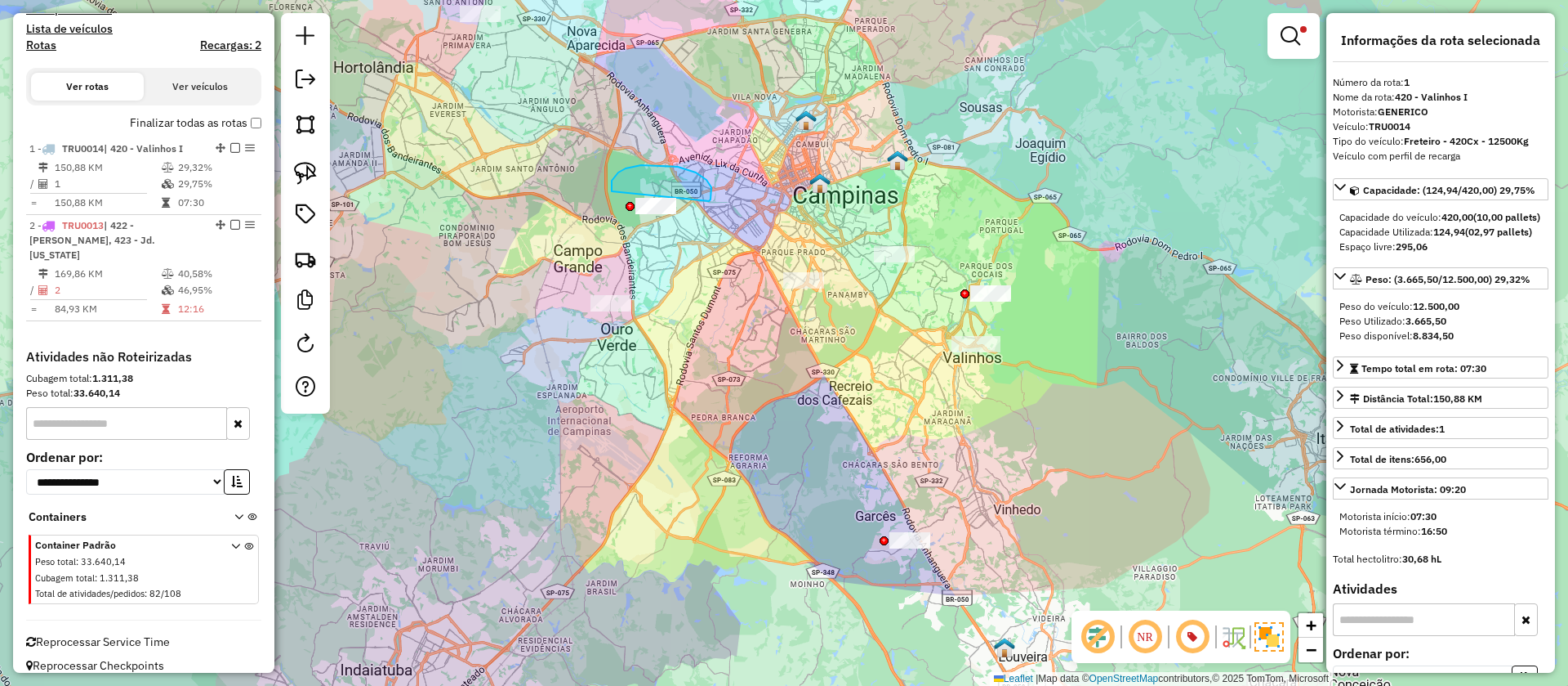
drag, startPoint x: 706, startPoint y: 179, endPoint x: 698, endPoint y: 240, distance: 61.5
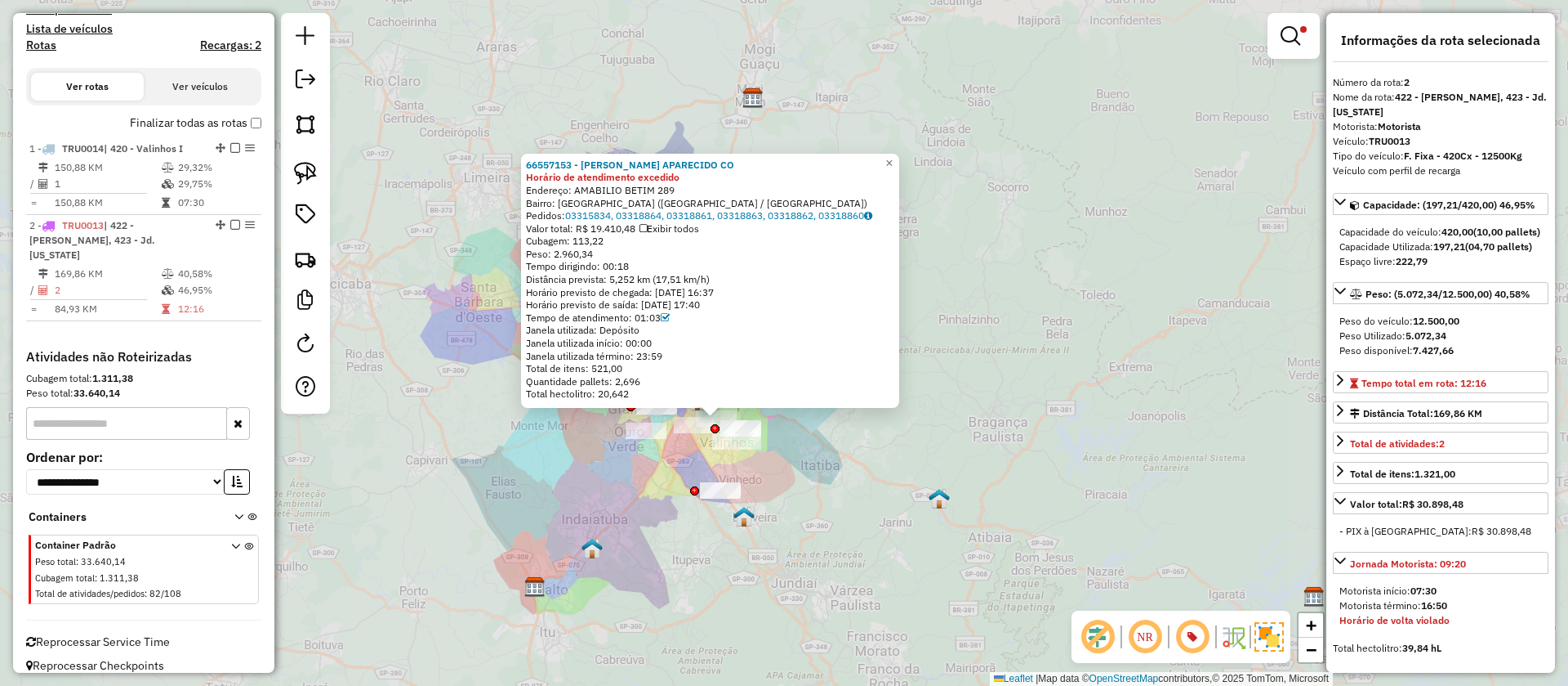
click at [713, 468] on div "66557153 - [PERSON_NAME] APARECIDO CO Horário de atendimento excedido Endereço:…" at bounding box center [784, 343] width 1568 height 686
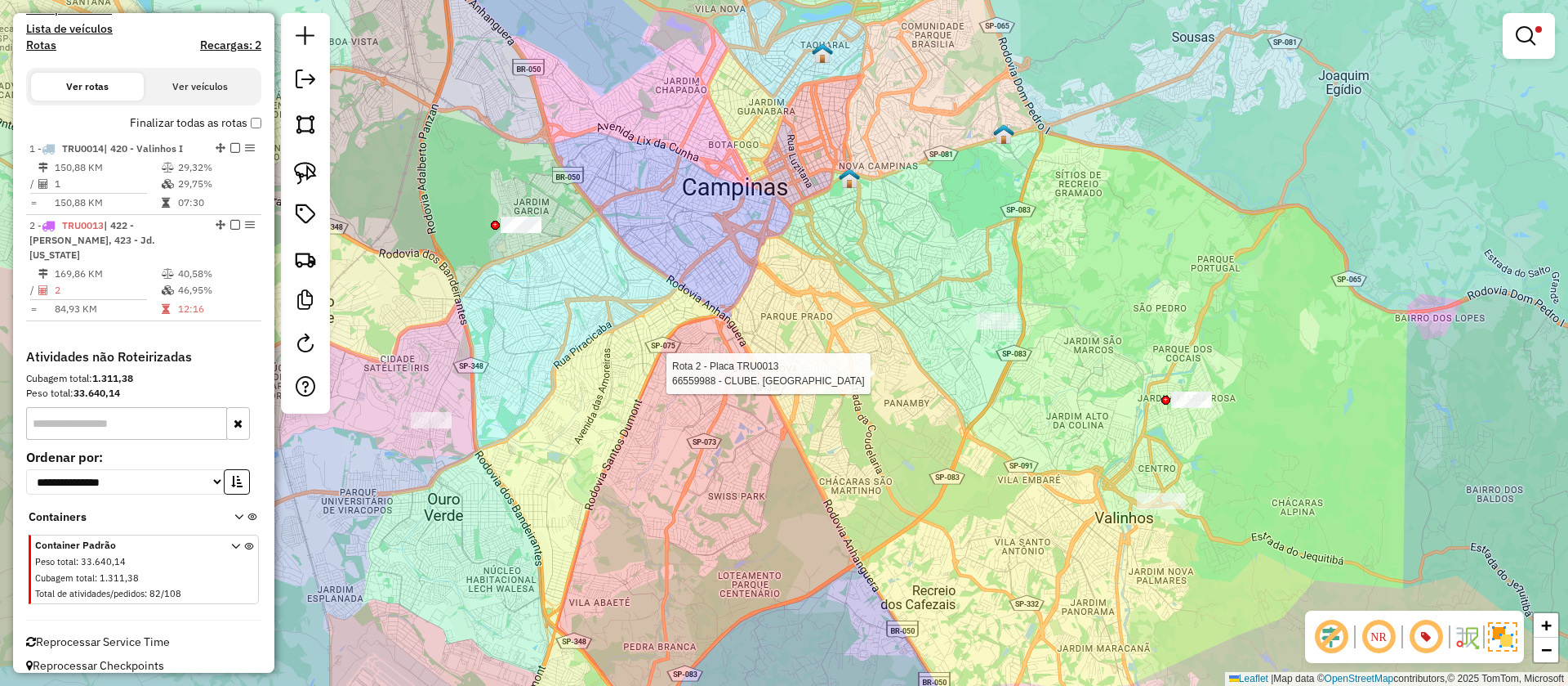
select select "**********"
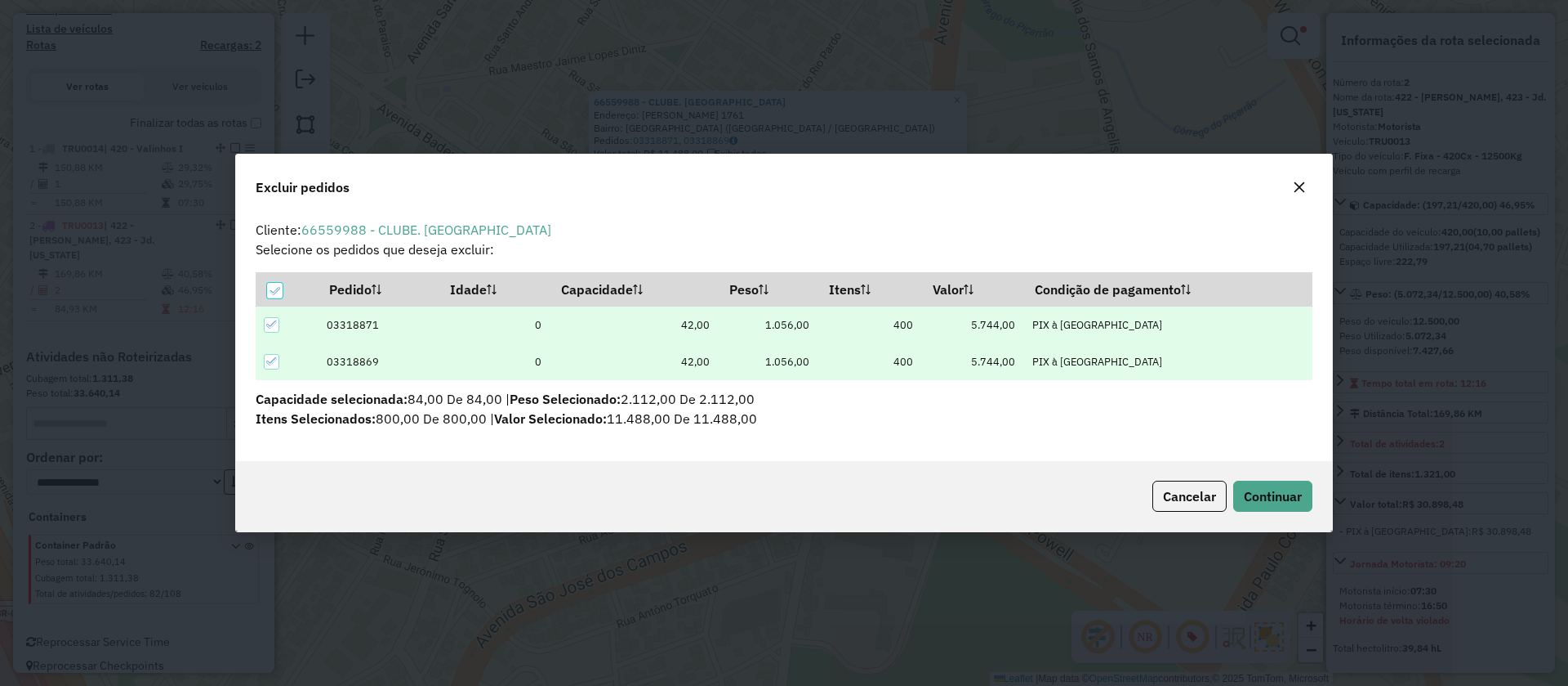
scroll to position [0, 0]
click at [1271, 489] on span "Continuar" at bounding box center [1273, 496] width 58 height 17
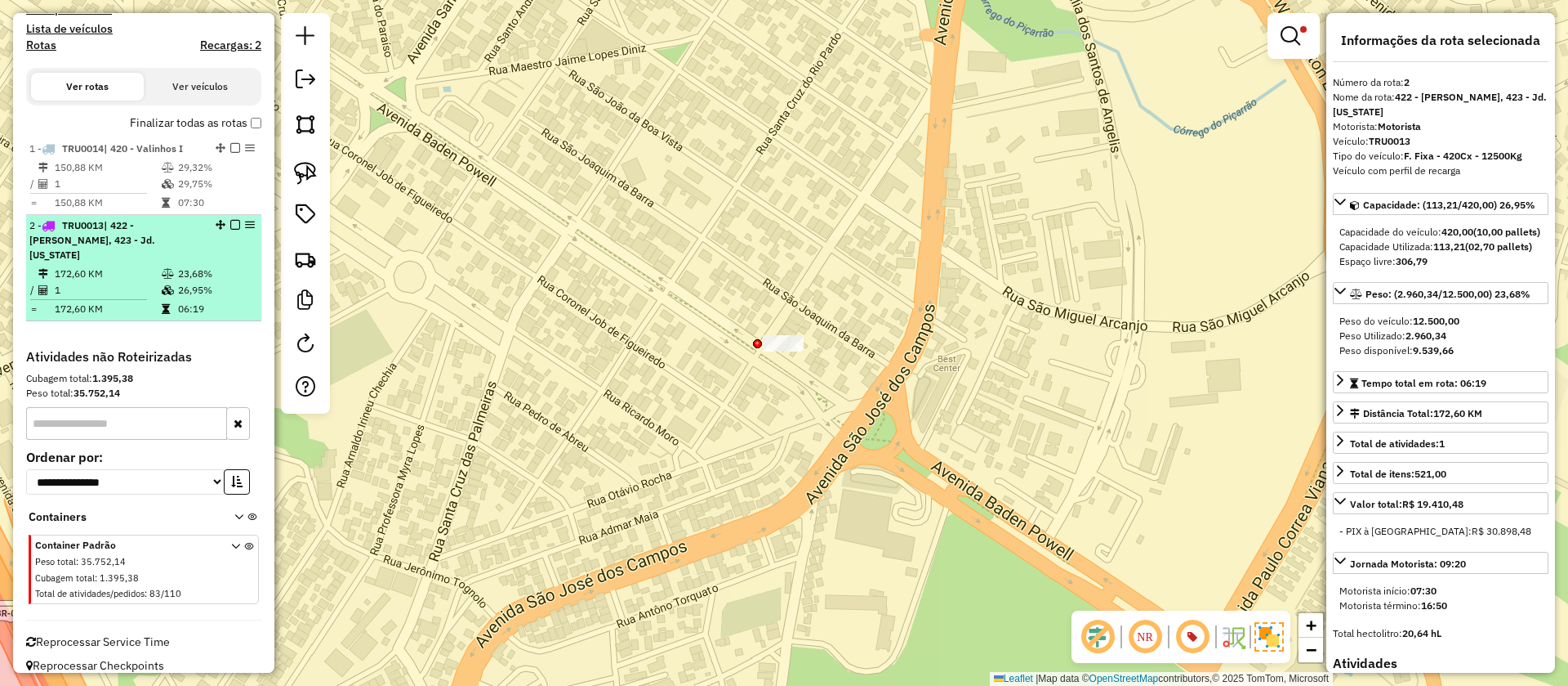
click at [201, 282] on td "26,95%" at bounding box center [215, 289] width 78 height 17
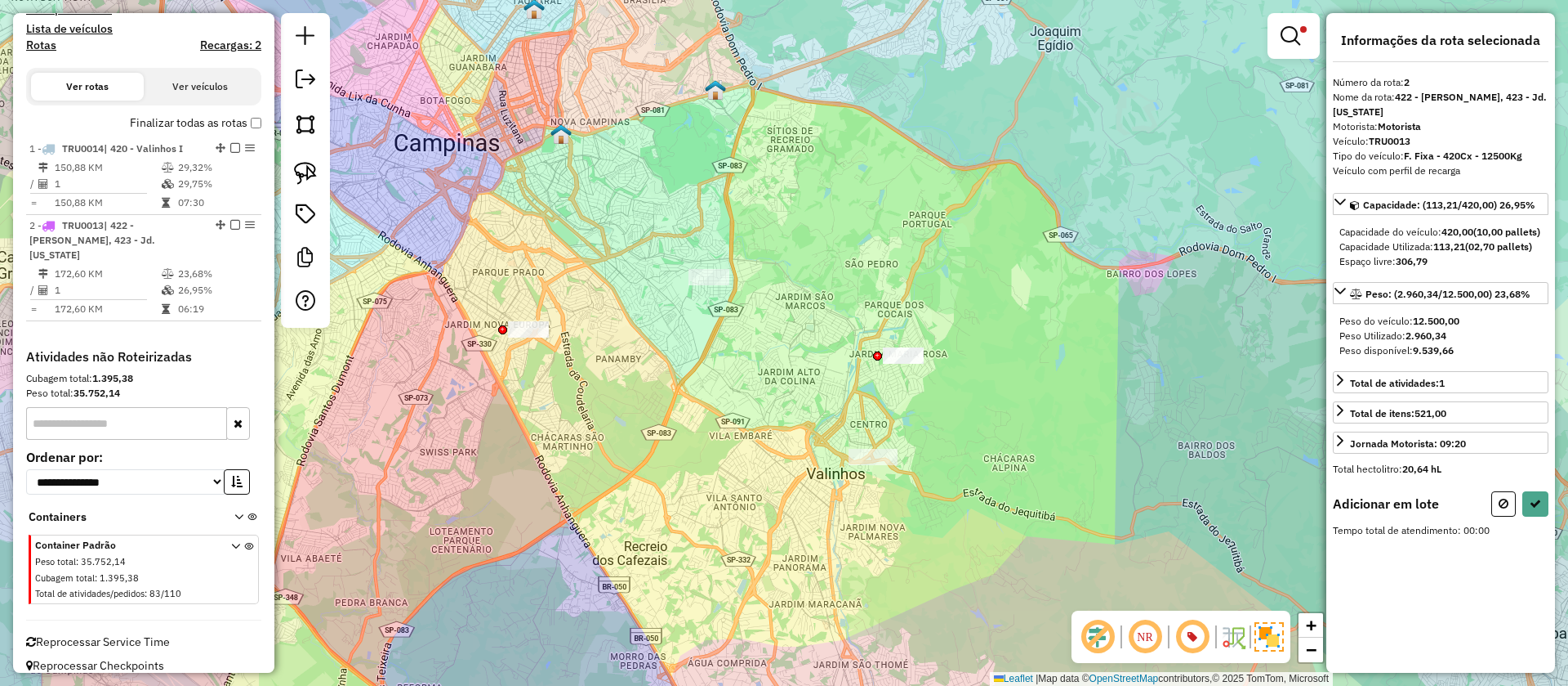
drag, startPoint x: 786, startPoint y: 161, endPoint x: 672, endPoint y: 43, distance: 164.1
click at [672, 43] on div "Limpar filtros Janela de atendimento Grade de atendimento Capacidade Transporta…" at bounding box center [784, 343] width 1568 height 686
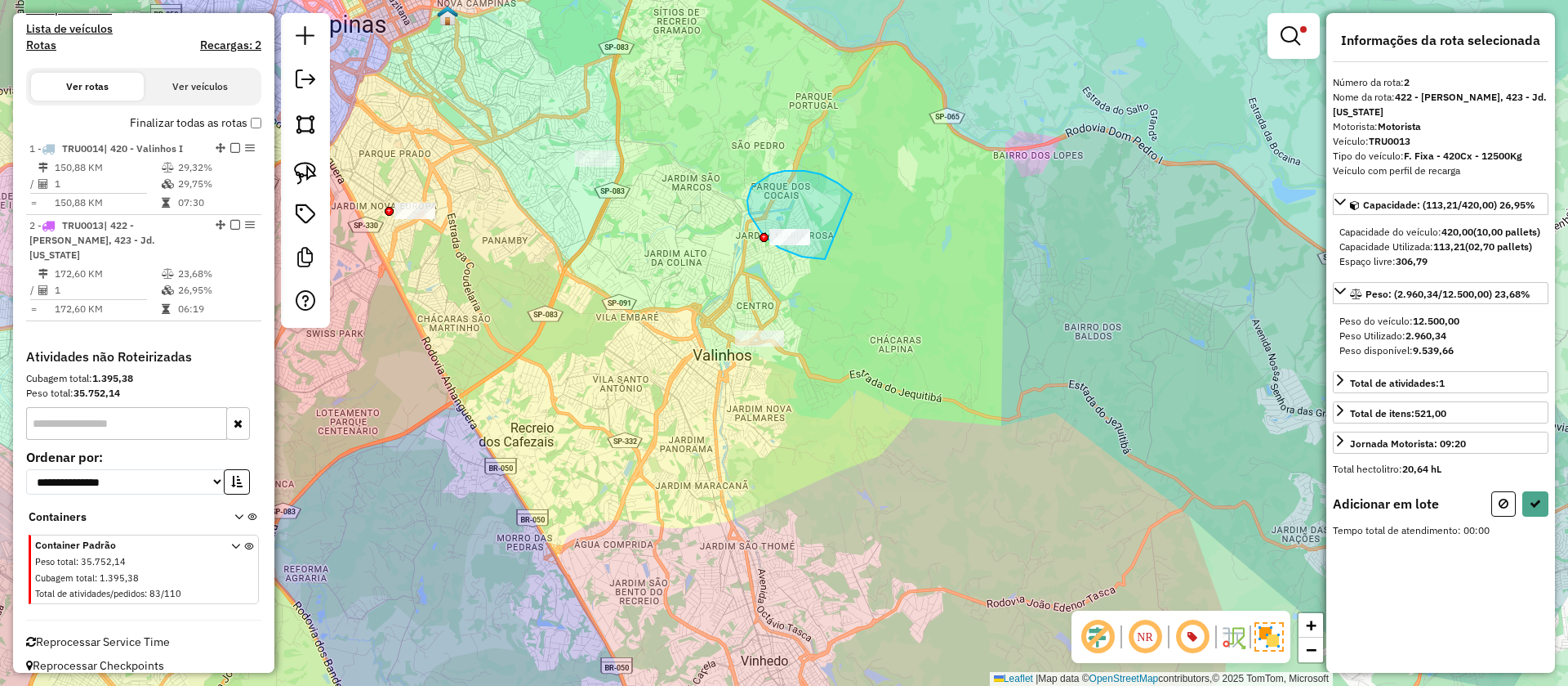
drag, startPoint x: 752, startPoint y: 187, endPoint x: 964, endPoint y: 236, distance: 217.6
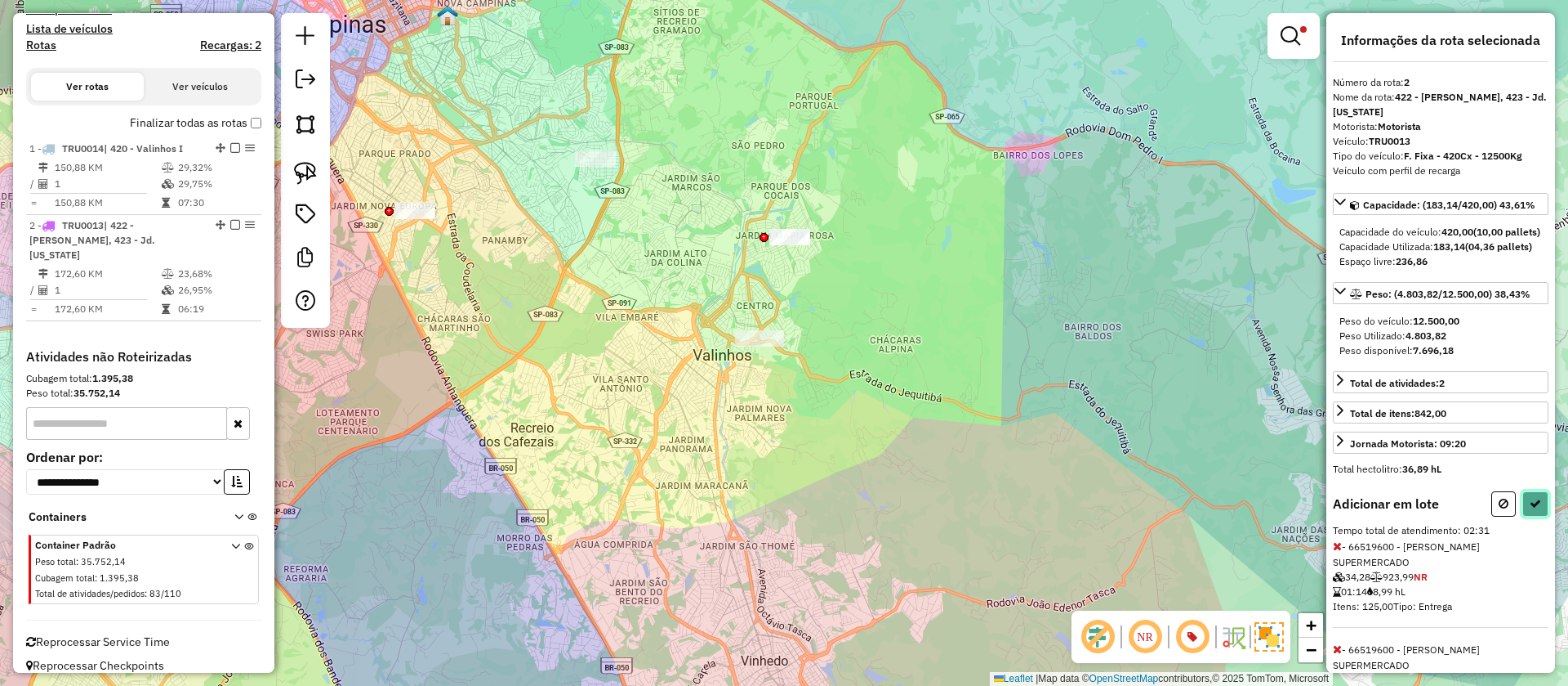
click at [1538, 517] on button at bounding box center [1536, 503] width 26 height 25
select select "**********"
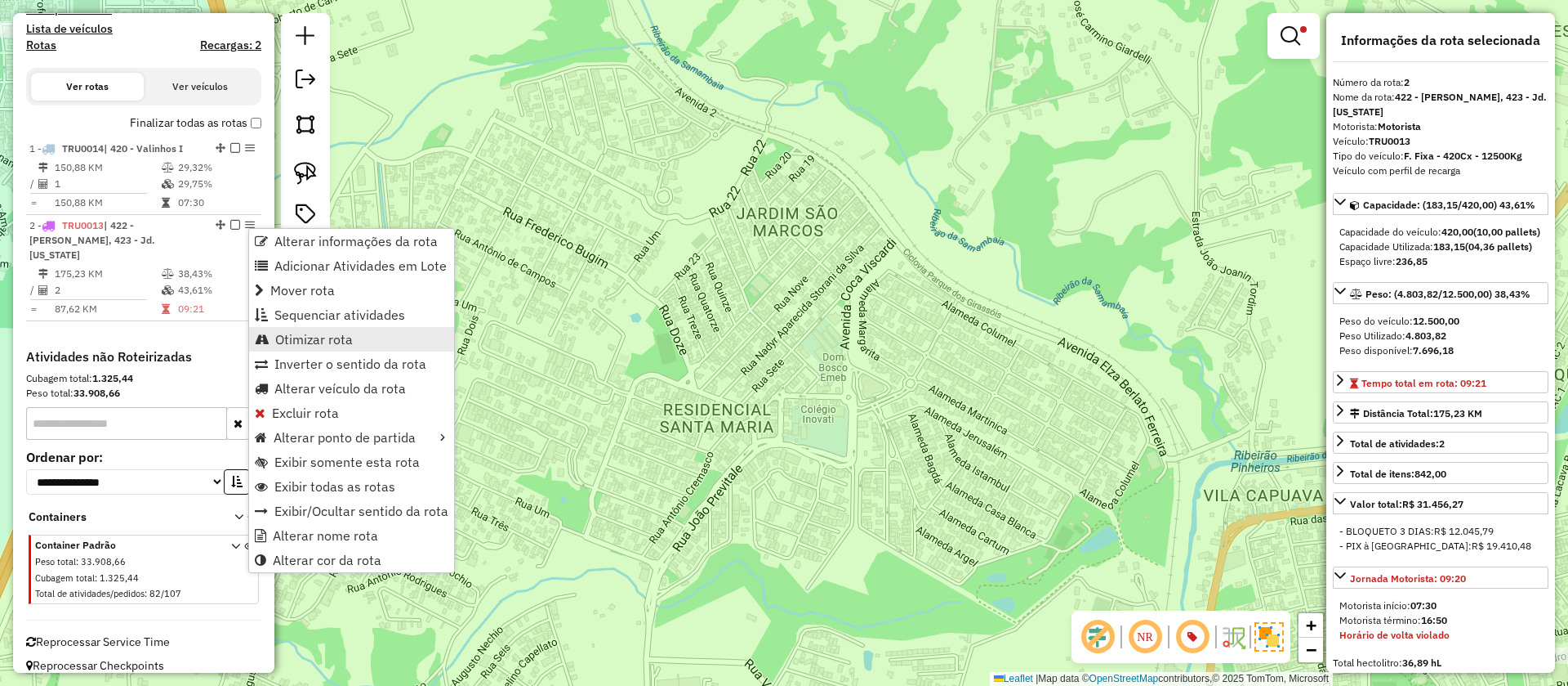
click at [280, 335] on span "Otimizar rota" at bounding box center [314, 339] width 78 height 13
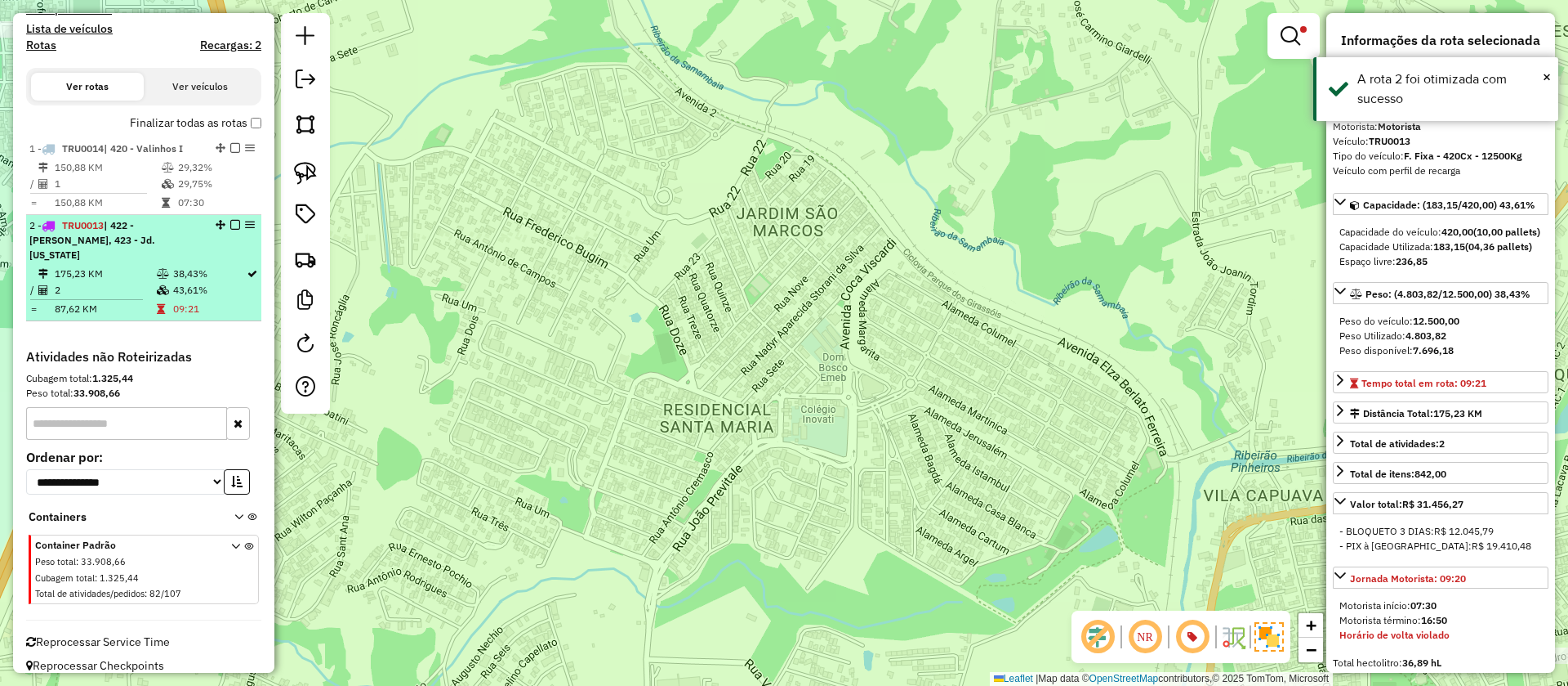
click at [215, 301] on td "09:21" at bounding box center [209, 309] width 73 height 17
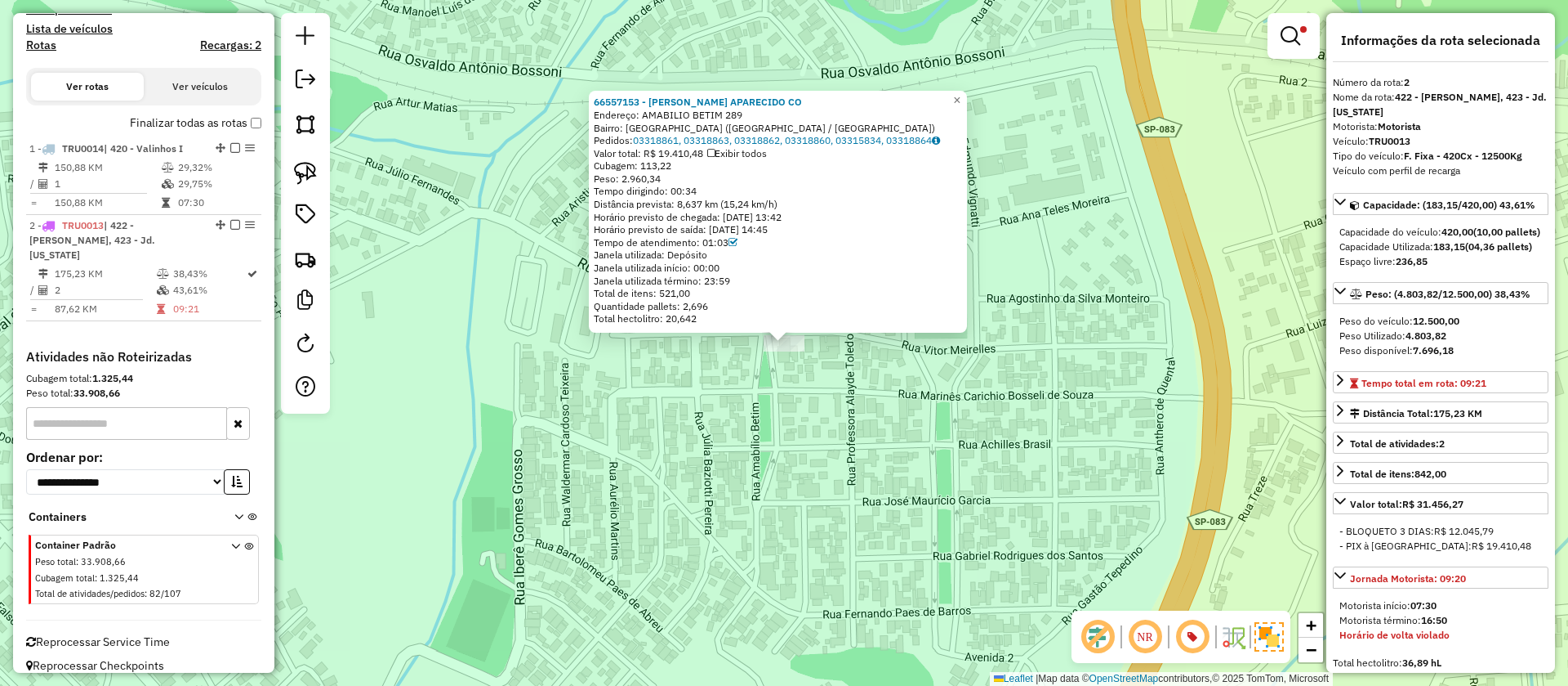
drag, startPoint x: 720, startPoint y: 381, endPoint x: 720, endPoint y: 295, distance: 86.0
click at [720, 298] on div "66557153 - [PERSON_NAME] APARECIDO CO Endereço: AMABILIO BETIM 289 Bairro: [GEO…" at bounding box center [784, 343] width 1568 height 686
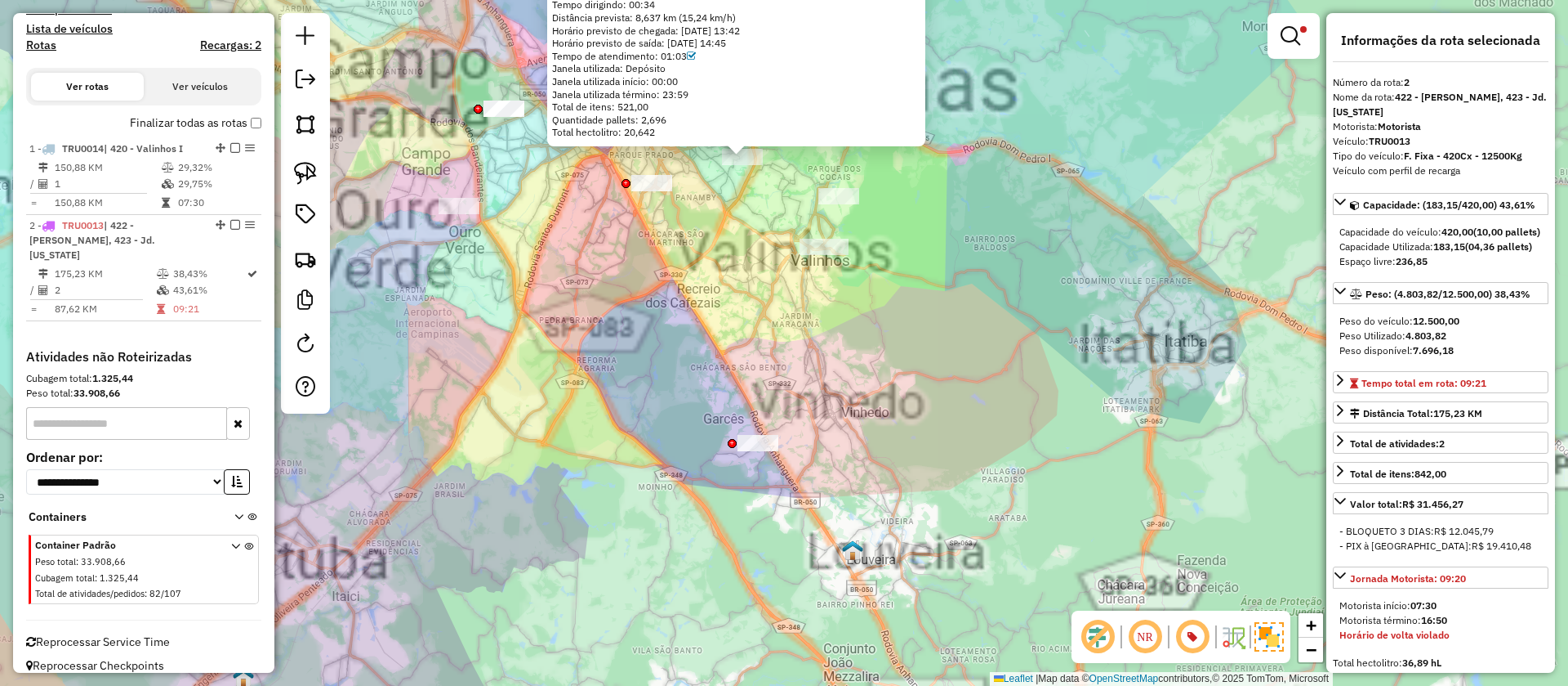
click at [684, 319] on div "66557153 - [PERSON_NAME] APARECIDO CO Endereço: AMABILIO BETIM 289 Bairro: [GEO…" at bounding box center [784, 343] width 1568 height 686
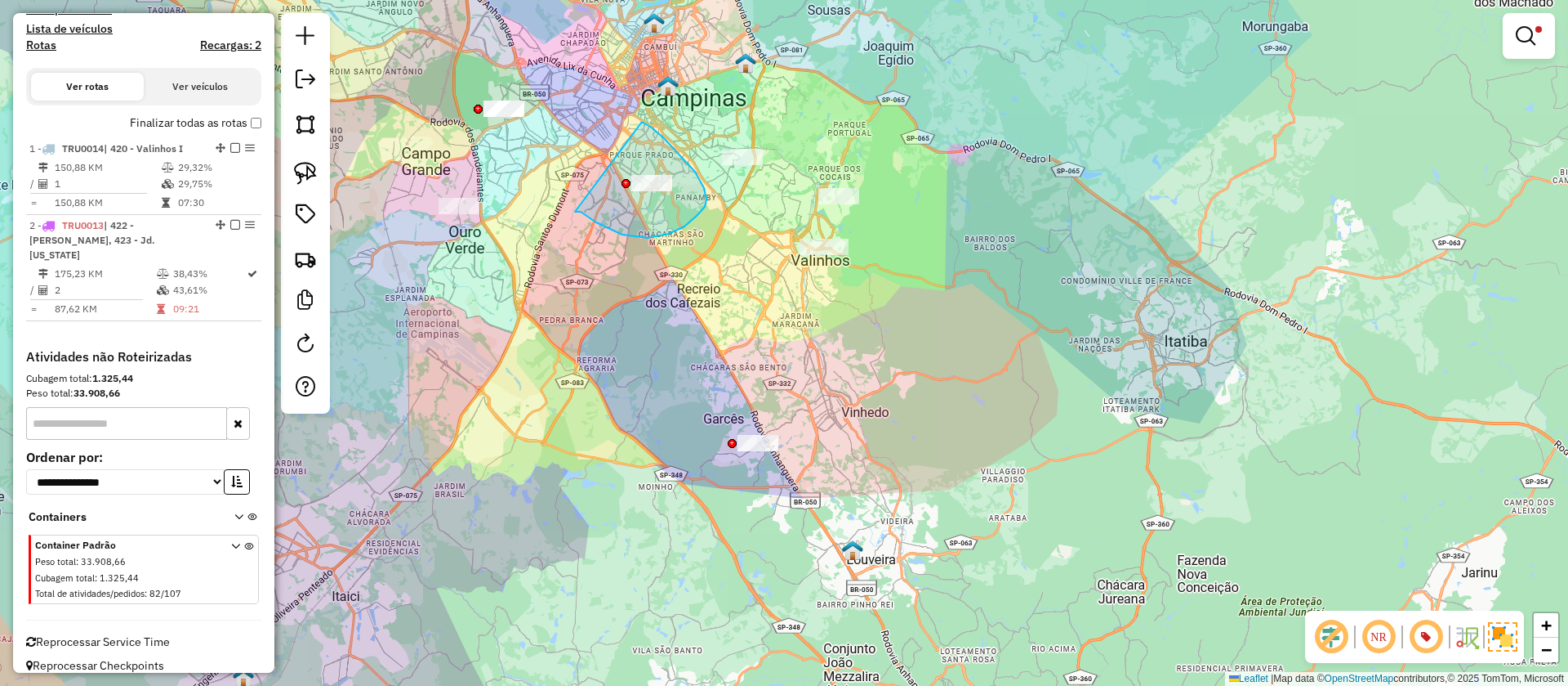
drag, startPoint x: 622, startPoint y: 234, endPoint x: 642, endPoint y: 122, distance: 113.8
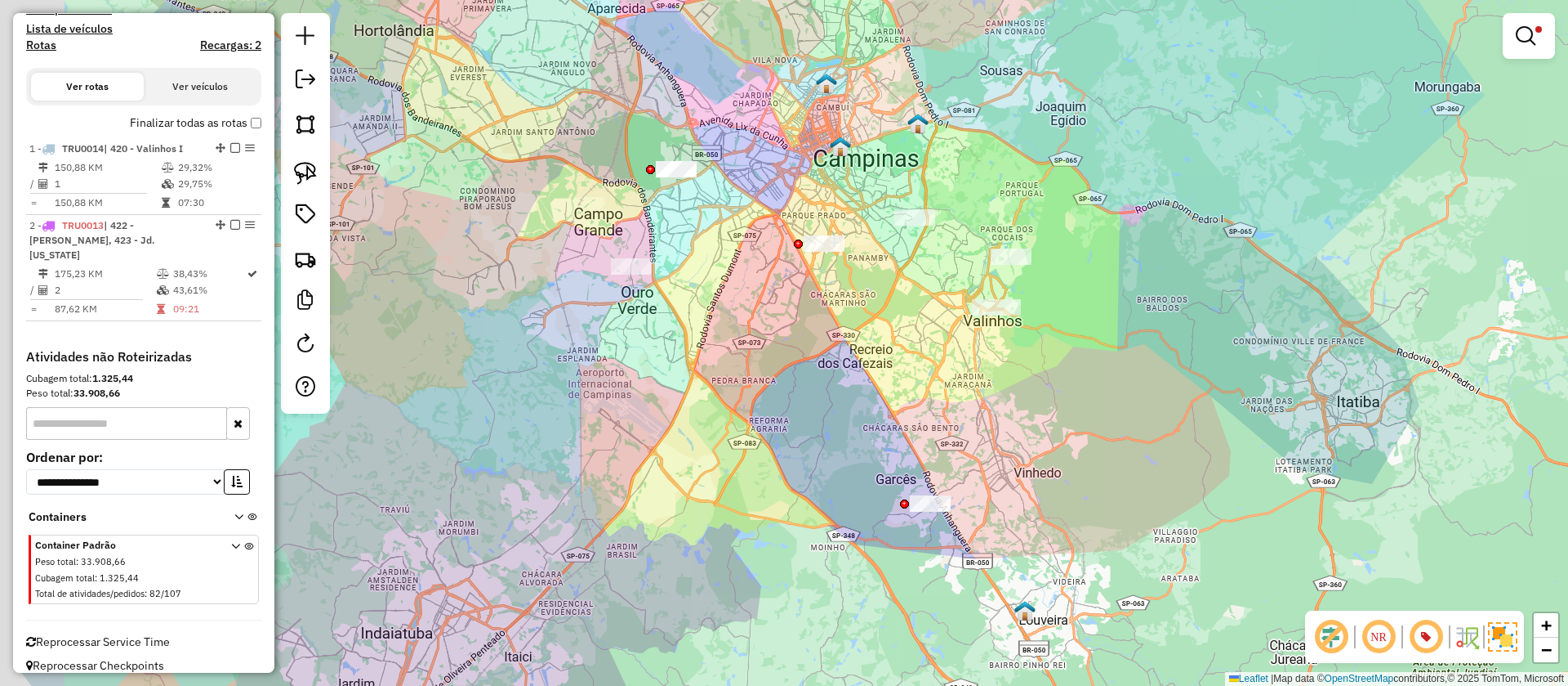
drag, startPoint x: 613, startPoint y: 285, endPoint x: 804, endPoint y: 346, distance: 200.5
click at [806, 352] on div "Limpar filtros Janela de atendimento Grade de atendimento Capacidade Transporta…" at bounding box center [784, 343] width 1568 height 686
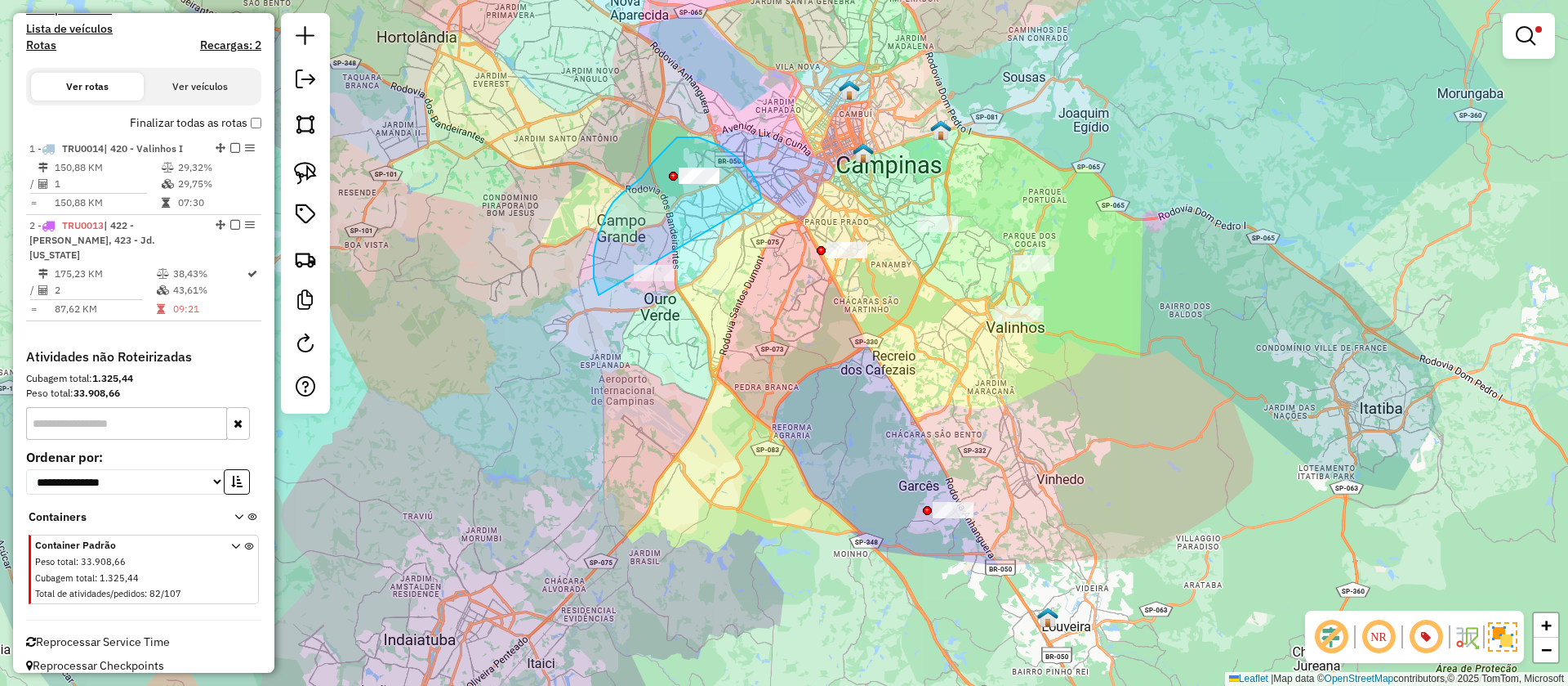
drag, startPoint x: 699, startPoint y: 138, endPoint x: 733, endPoint y: 307, distance: 172.4
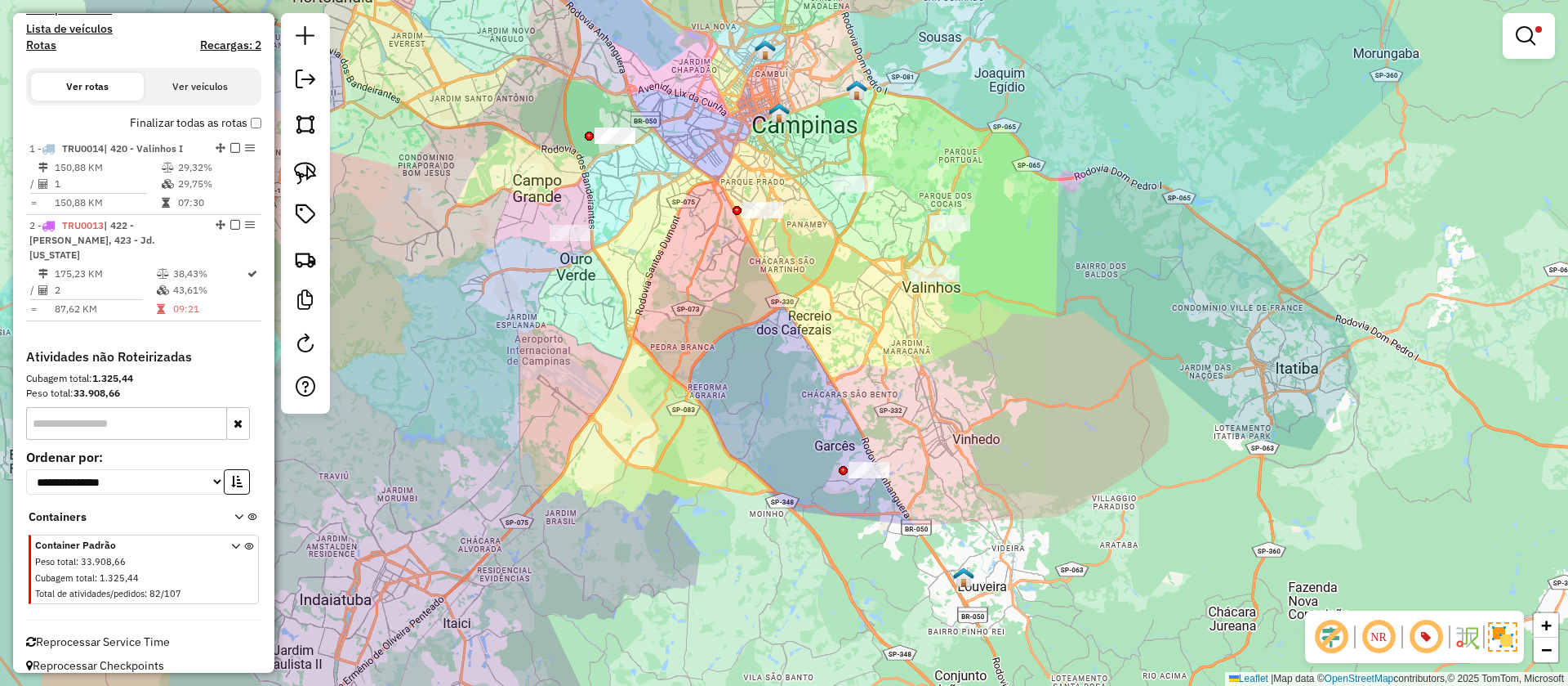
drag, startPoint x: 950, startPoint y: 194, endPoint x: 866, endPoint y: 154, distance: 93.0
click at [866, 154] on div "Limpar filtros Janela de atendimento Grade de atendimento Capacidade Transporta…" at bounding box center [784, 343] width 1568 height 686
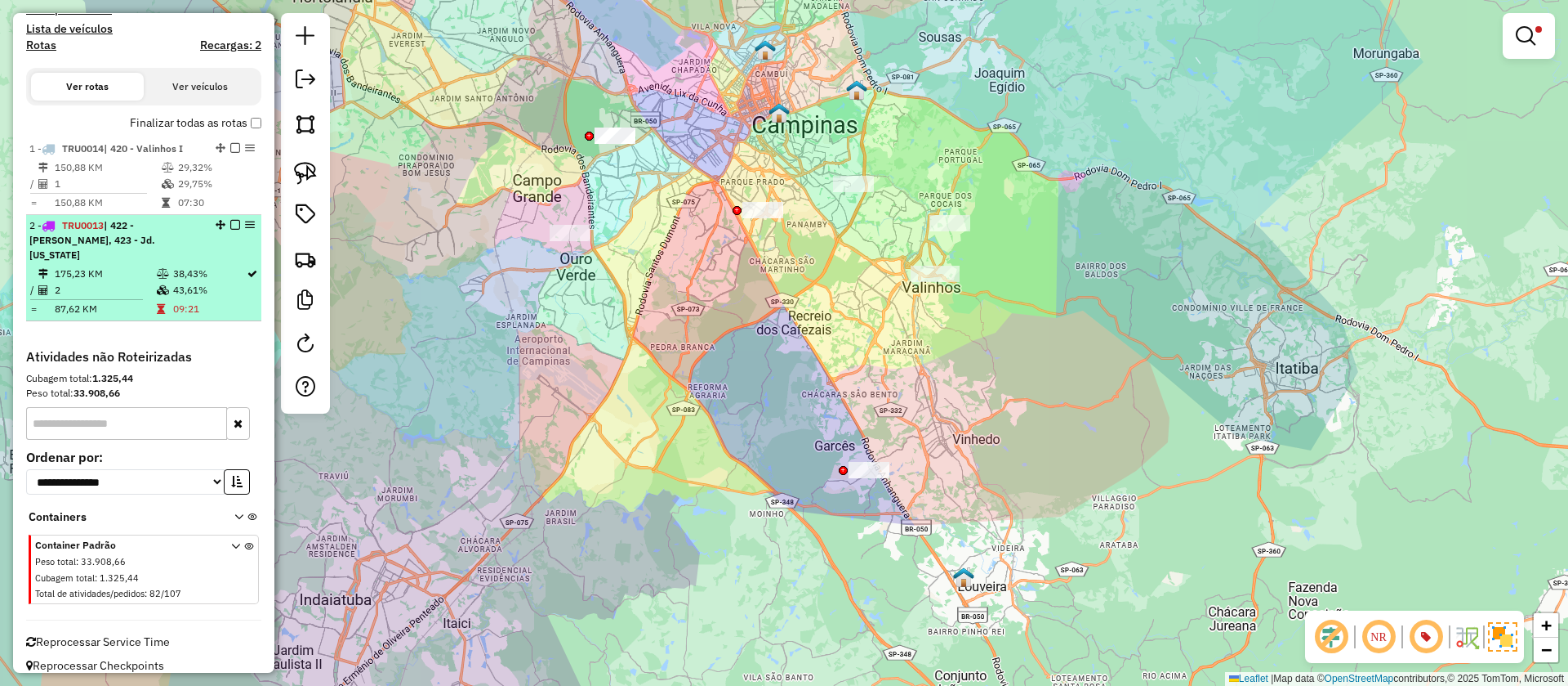
click at [203, 282] on td "43,61%" at bounding box center [209, 289] width 73 height 17
select select "**********"
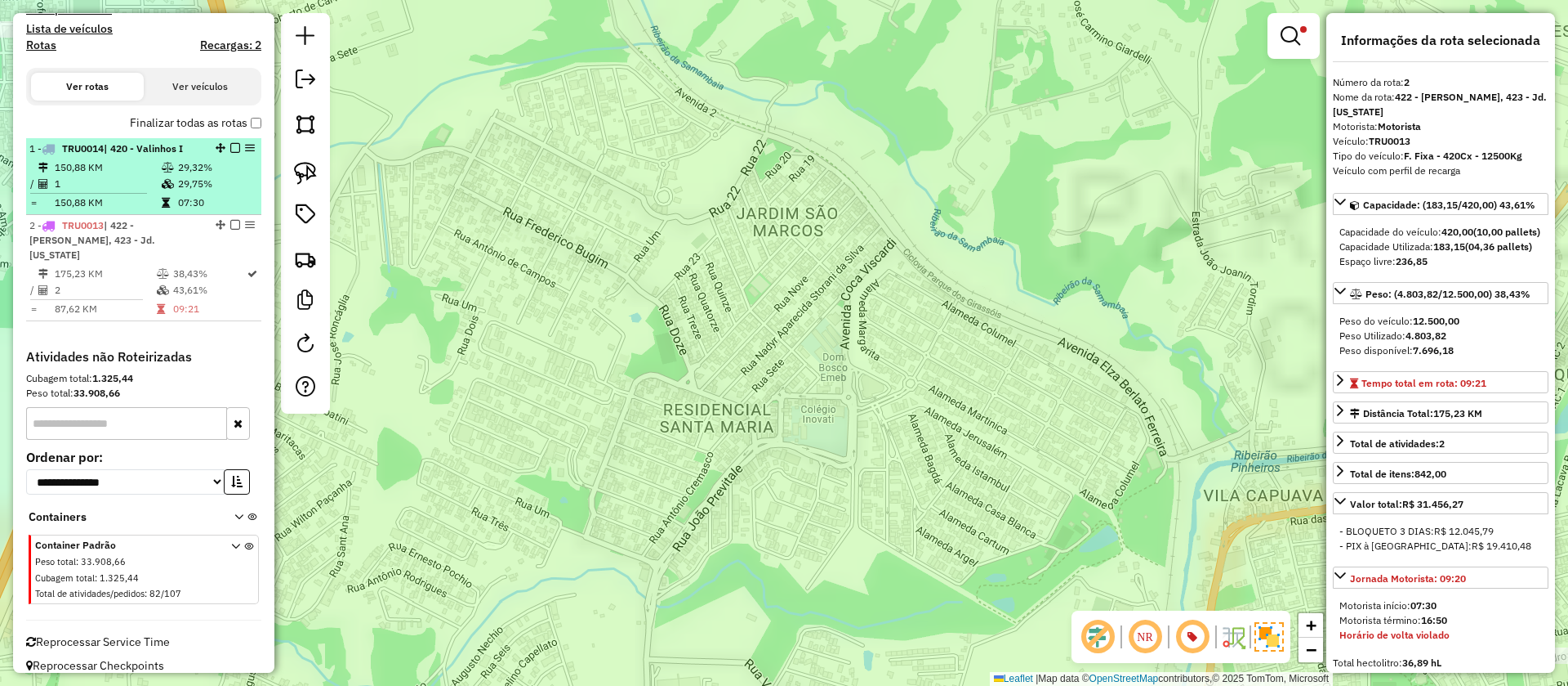
click at [200, 203] on td "07:30" at bounding box center [215, 202] width 78 height 17
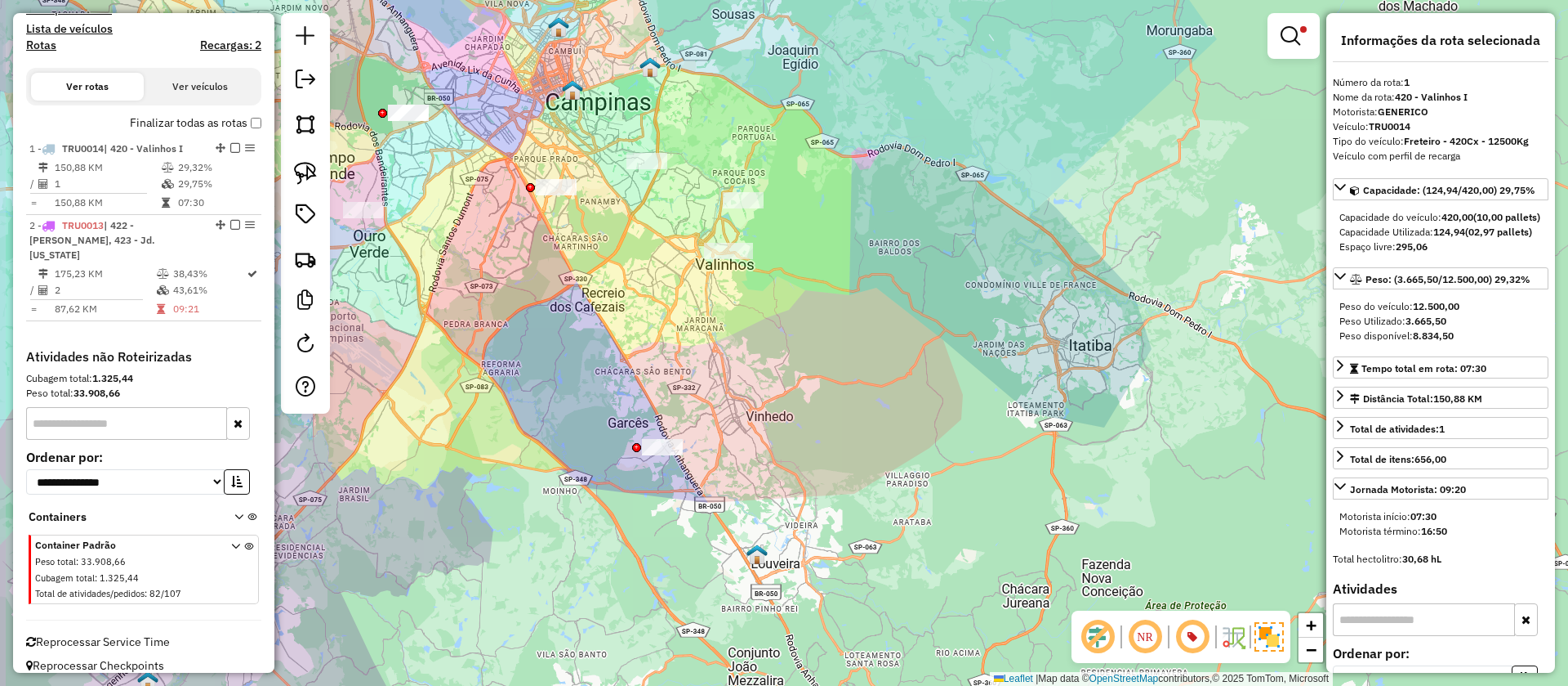
drag, startPoint x: 718, startPoint y: 216, endPoint x: 825, endPoint y: 234, distance: 108.5
click at [825, 234] on div "Limpar filtros Janela de atendimento Grade de atendimento Capacidade Transporta…" at bounding box center [784, 343] width 1568 height 686
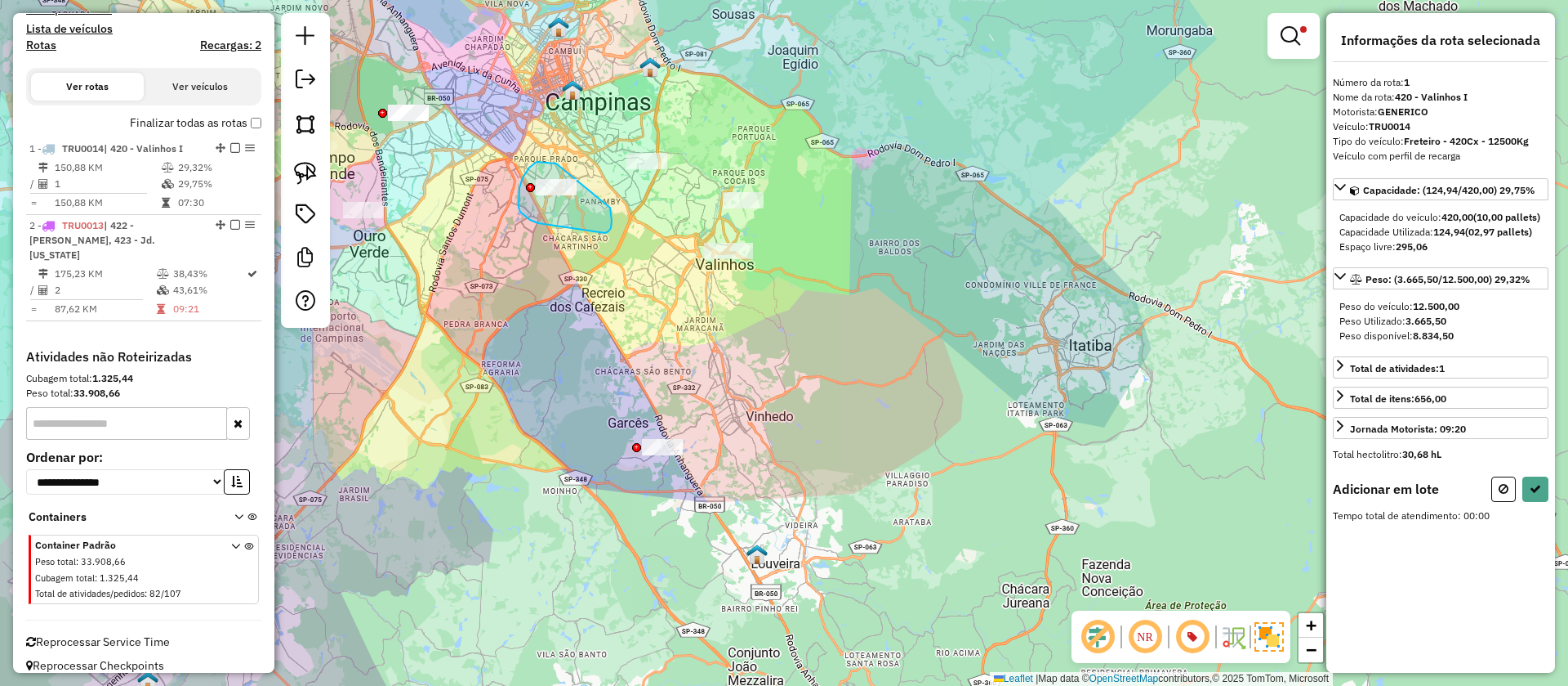
drag, startPoint x: 610, startPoint y: 207, endPoint x: 538, endPoint y: 223, distance: 73.8
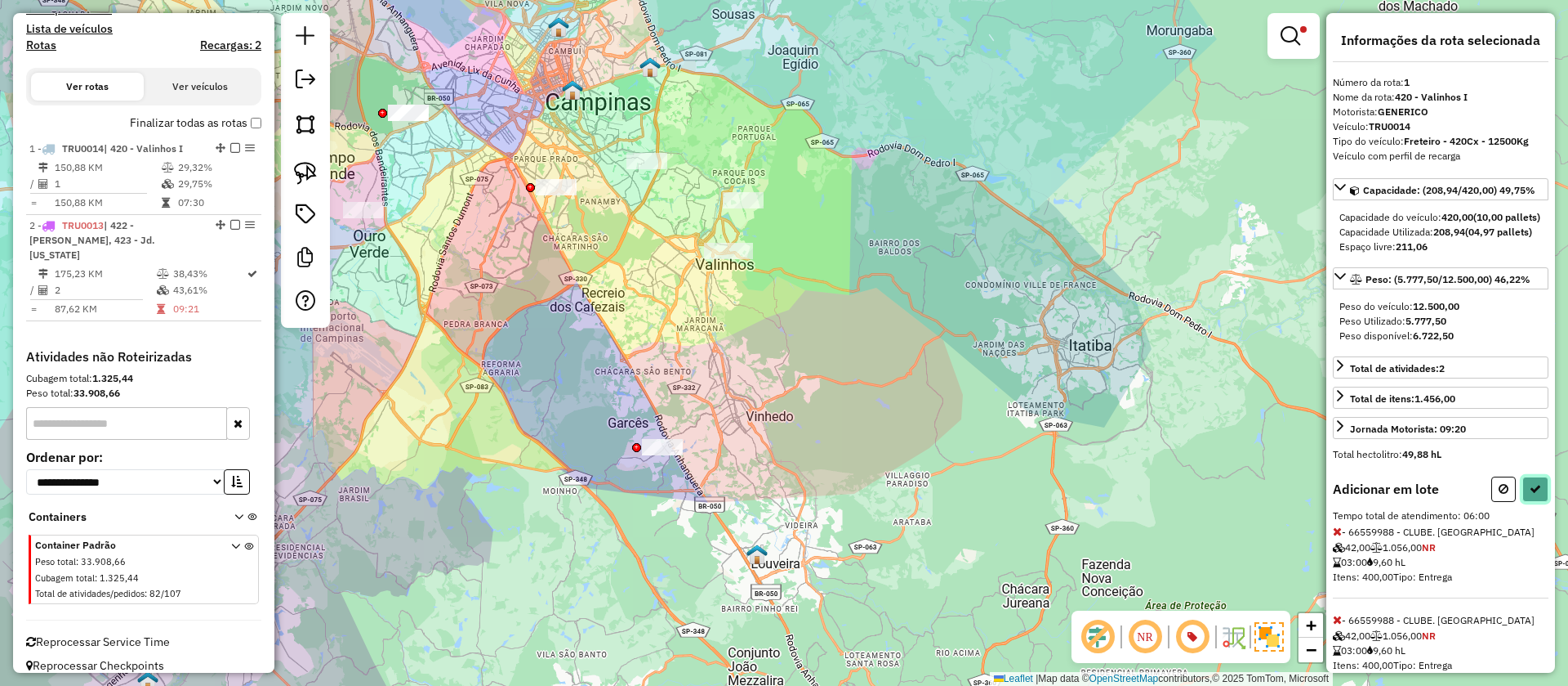
click at [1535, 502] on button at bounding box center [1536, 489] width 26 height 25
select select "**********"
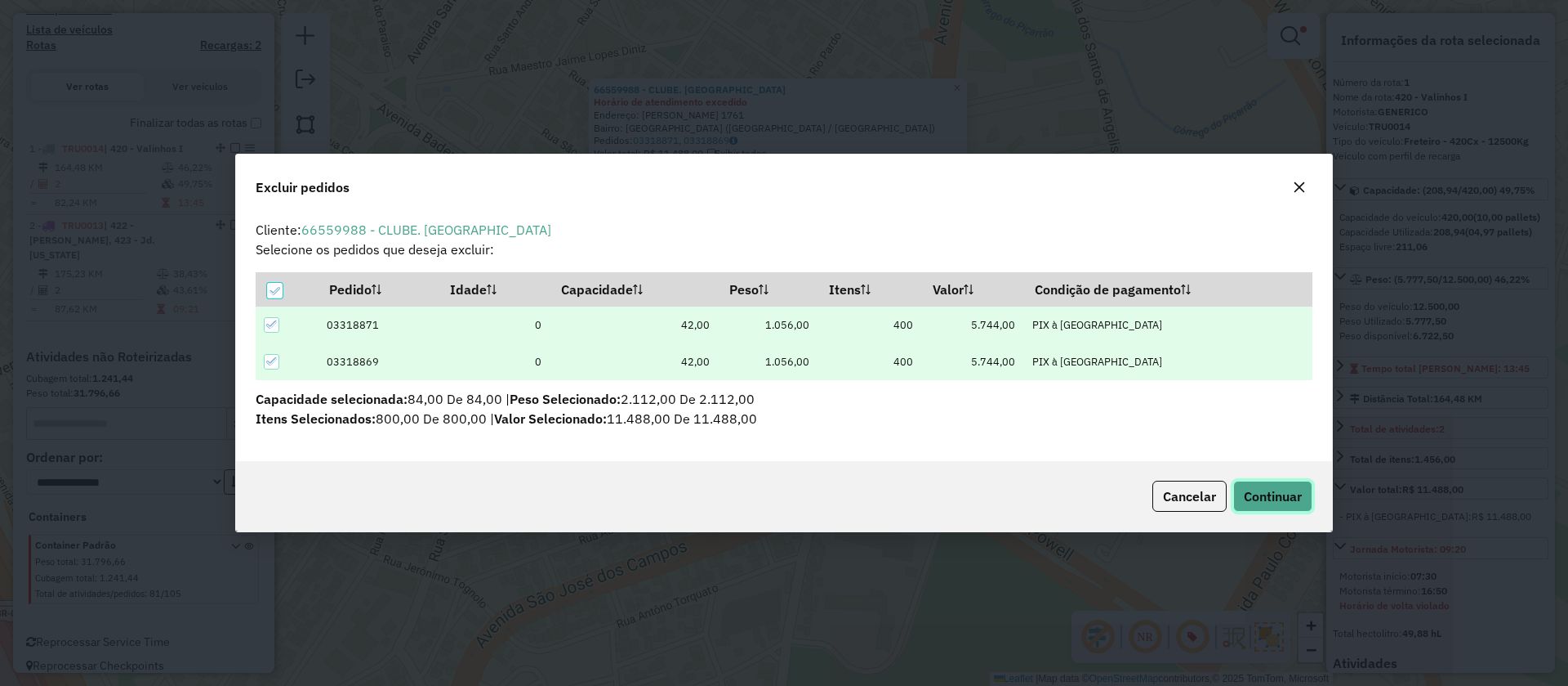
click at [1281, 501] on span "Continuar" at bounding box center [1273, 496] width 58 height 17
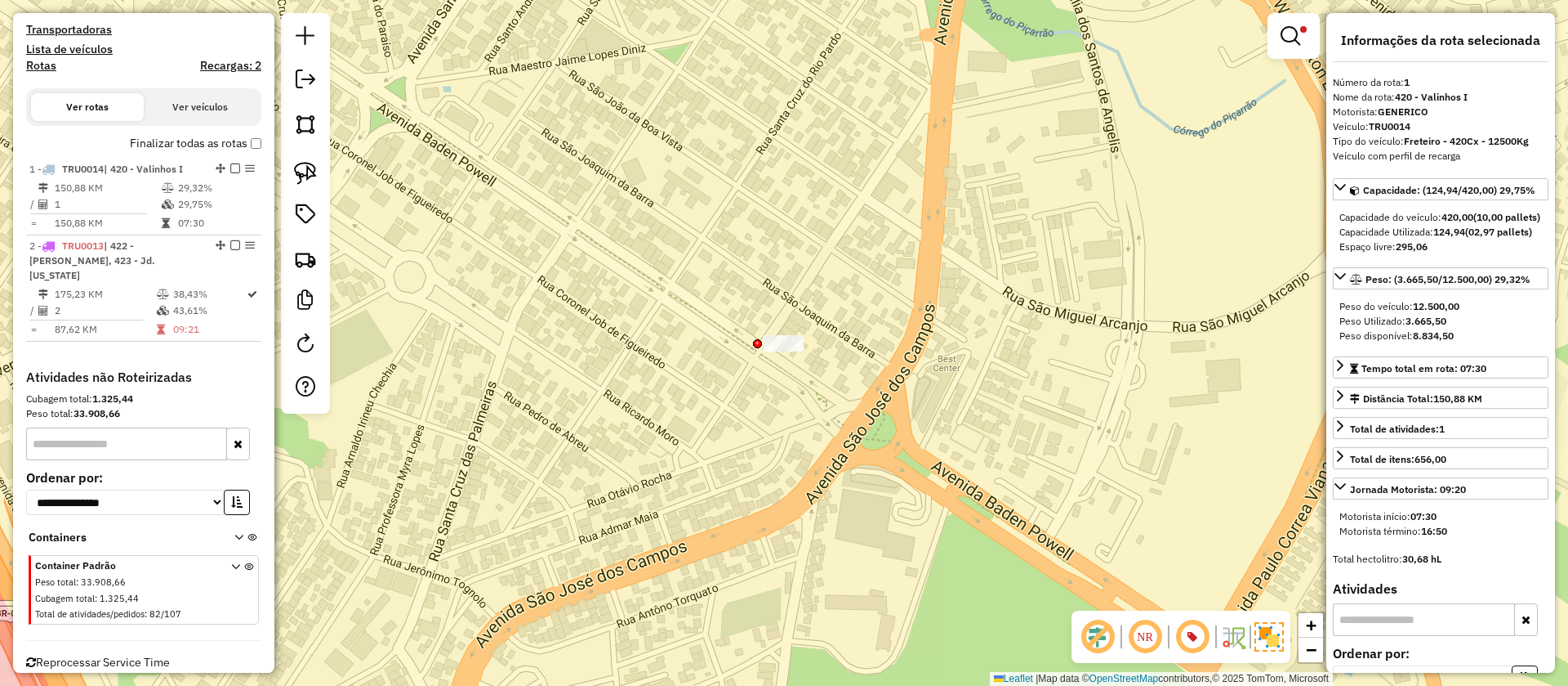
scroll to position [548, 0]
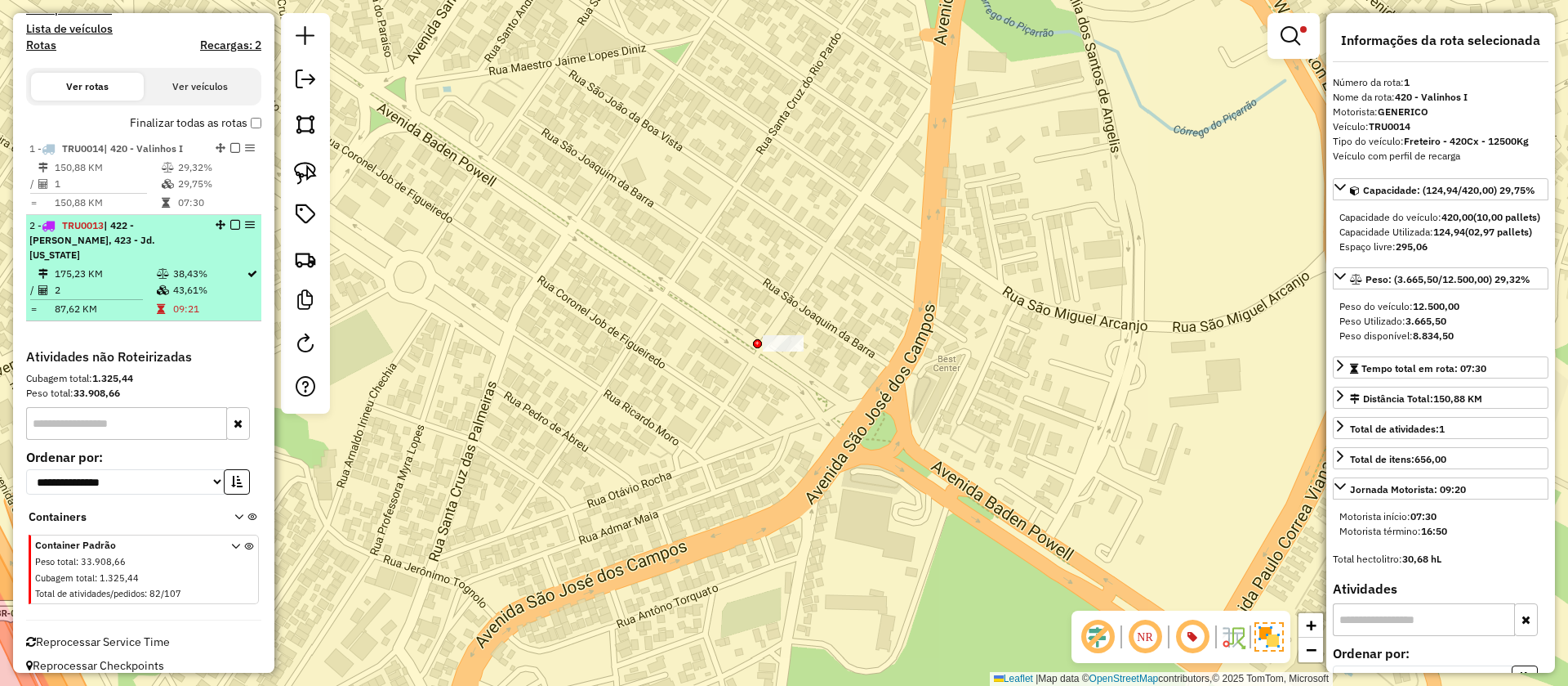
click at [204, 266] on td "38,43%" at bounding box center [209, 274] width 73 height 17
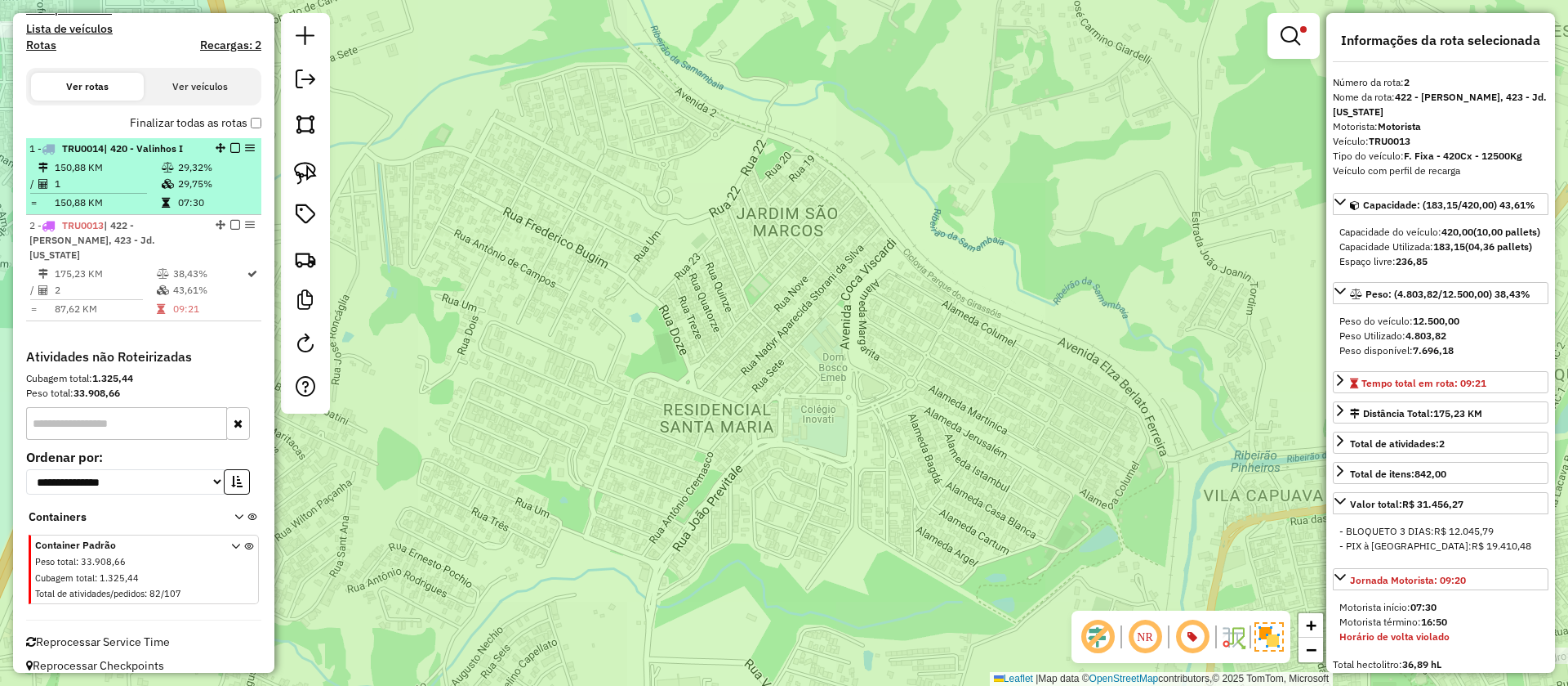
click at [185, 172] on td "29,32%" at bounding box center [215, 167] width 78 height 17
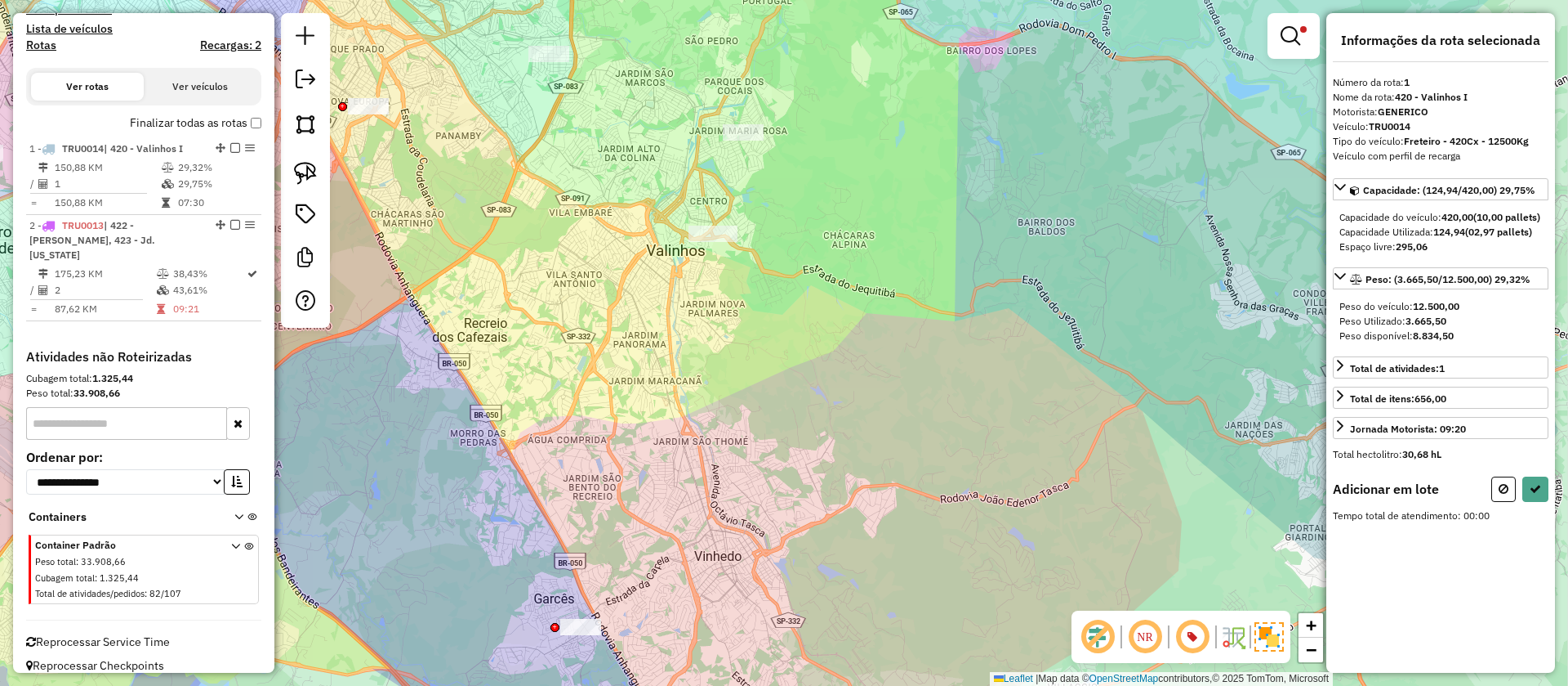
drag, startPoint x: 882, startPoint y: 280, endPoint x: 878, endPoint y: 295, distance: 15.5
click at [878, 295] on div "Limpar filtros Janela de atendimento Grade de atendimento Capacidade Transporta…" at bounding box center [784, 343] width 1568 height 686
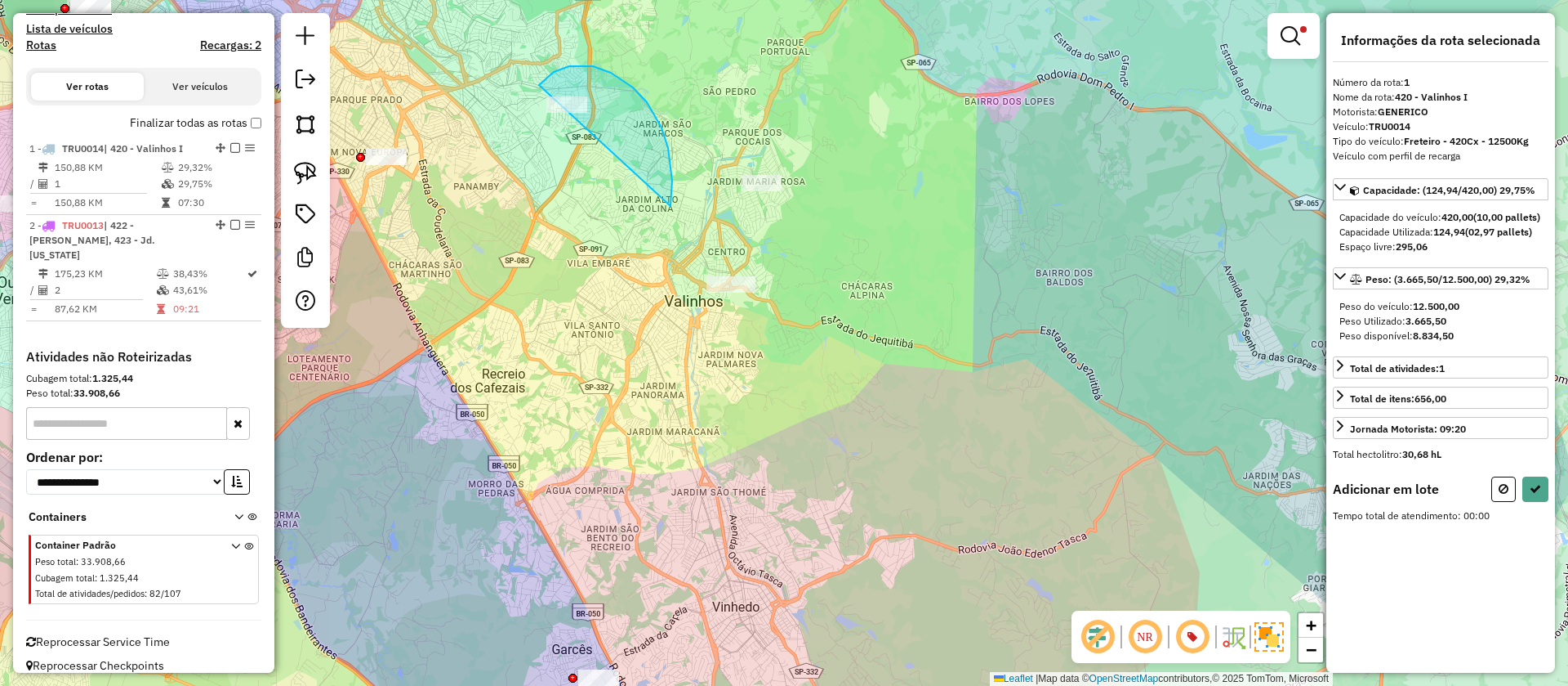
drag, startPoint x: 671, startPoint y: 206, endPoint x: 564, endPoint y: 171, distance: 112.6
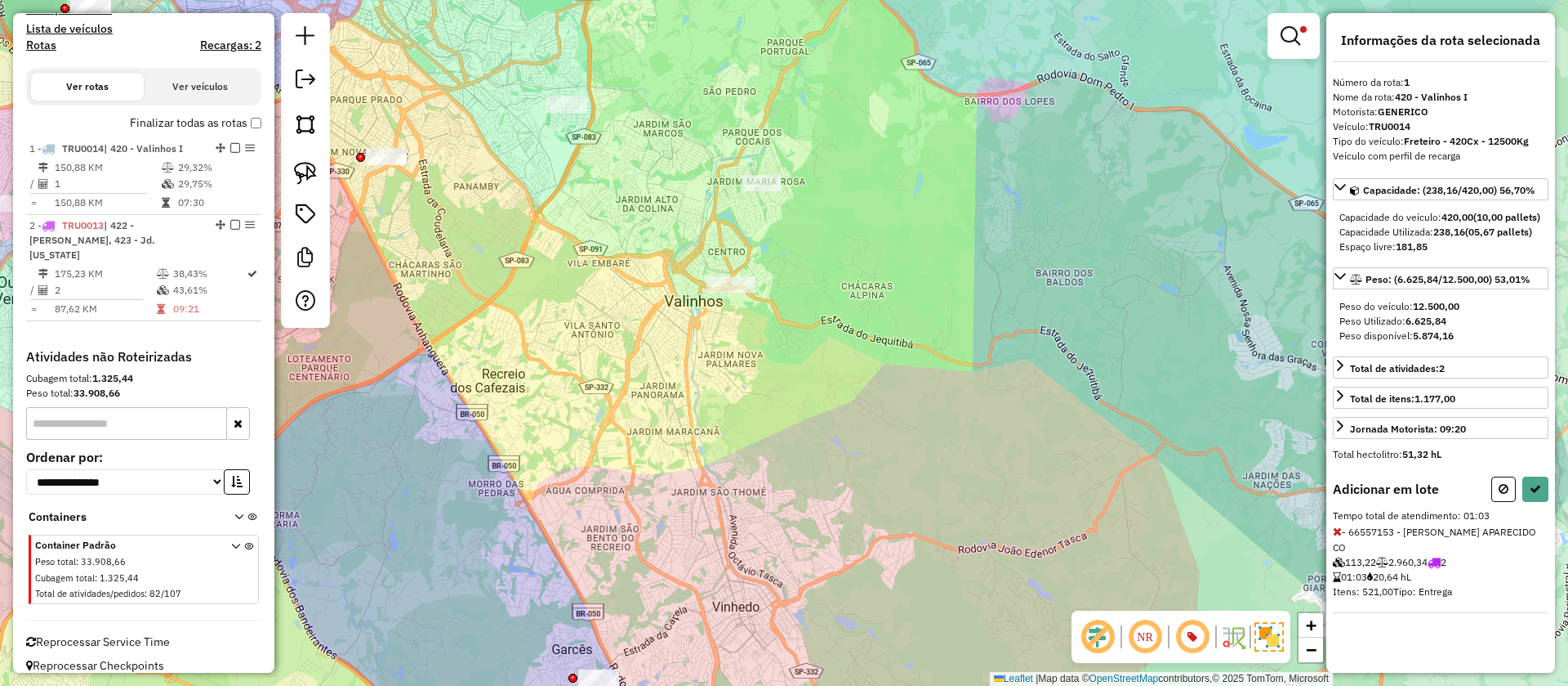
click at [1559, 517] on div "Limpar filtros Janela de atendimento Grade de atendimento Capacidade Transporta…" at bounding box center [784, 343] width 1568 height 686
click at [1550, 512] on div "Informações da rota selecionada Número da rota: 1 Nome da rota: 420 - Valinhos …" at bounding box center [1441, 343] width 229 height 660
click at [1539, 494] on icon at bounding box center [1535, 488] width 11 height 11
select select "**********"
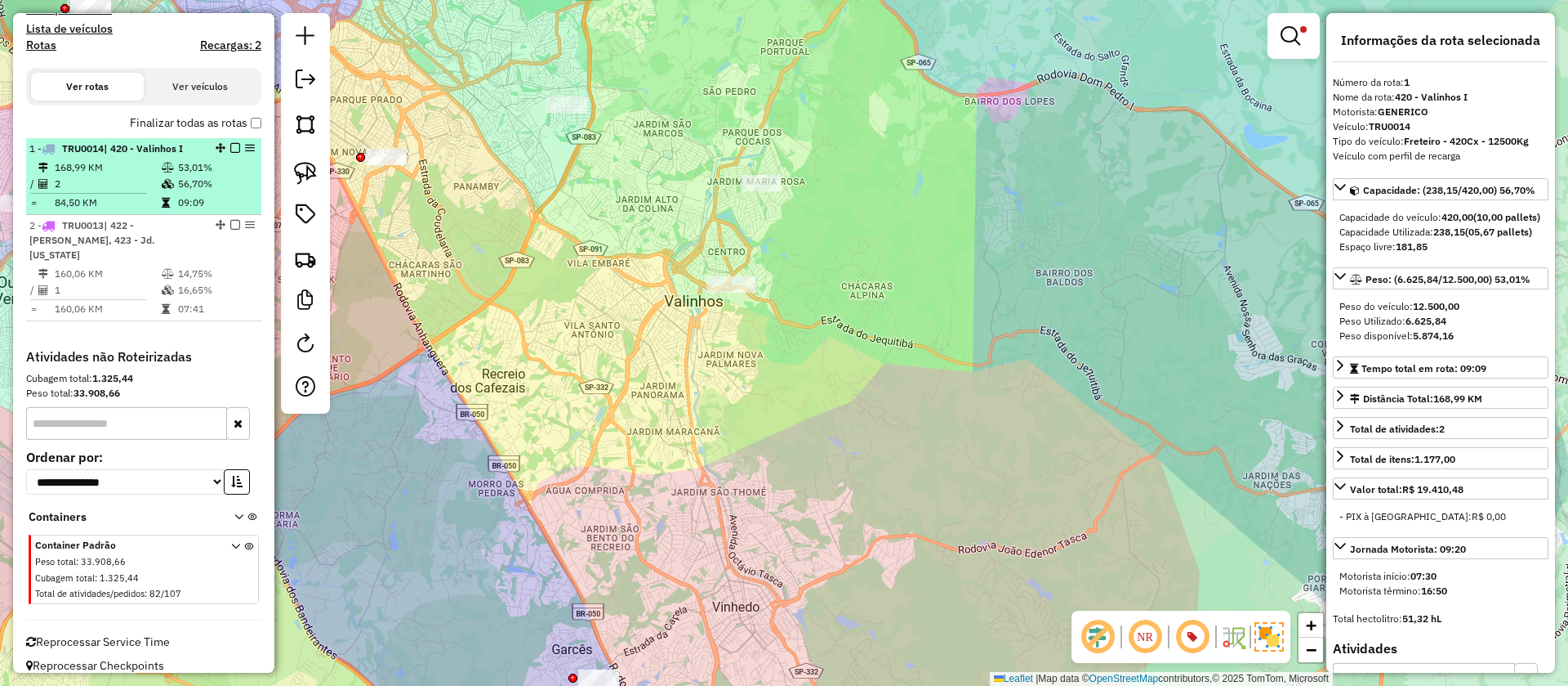
click at [111, 180] on td "2" at bounding box center [107, 184] width 107 height 17
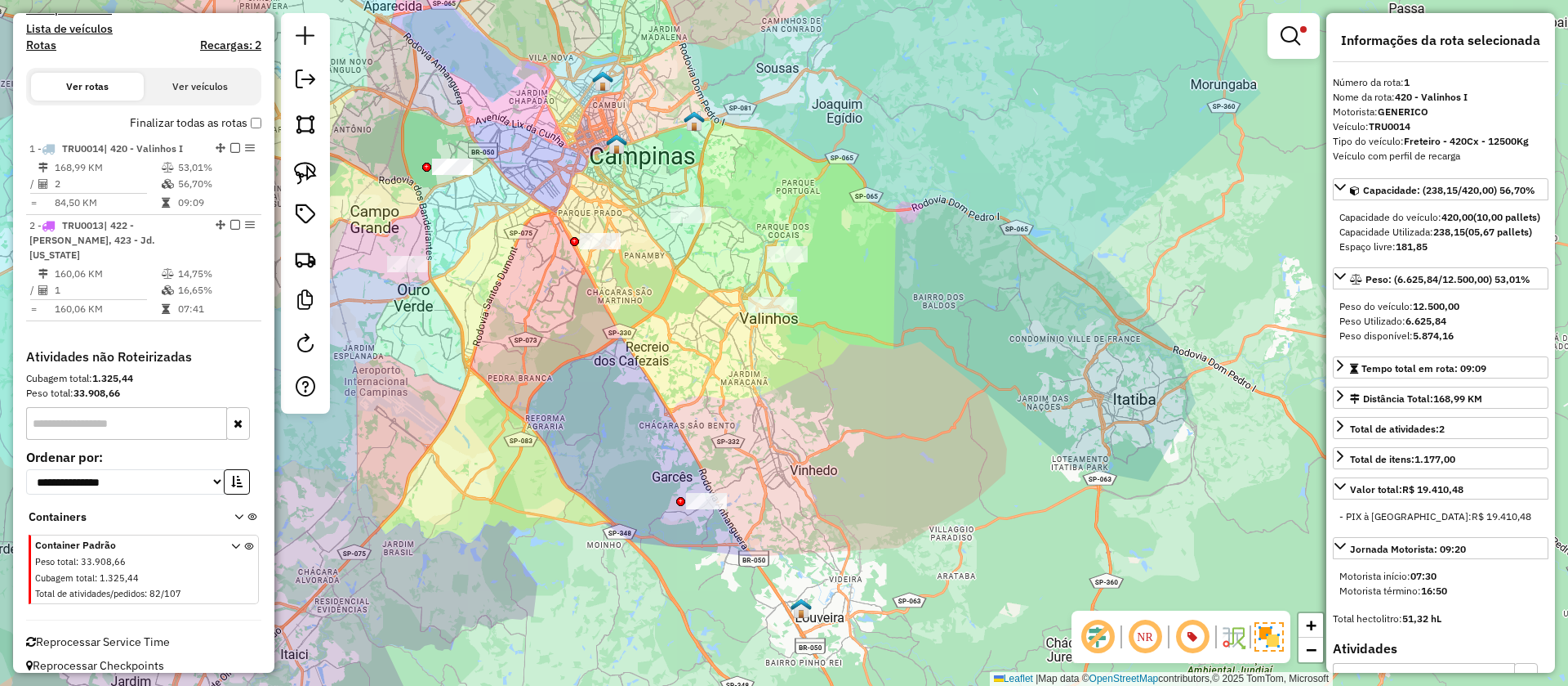
click at [702, 431] on div "Limpar filtros Janela de atendimento Grade de atendimento Capacidade Transporta…" at bounding box center [784, 343] width 1568 height 686
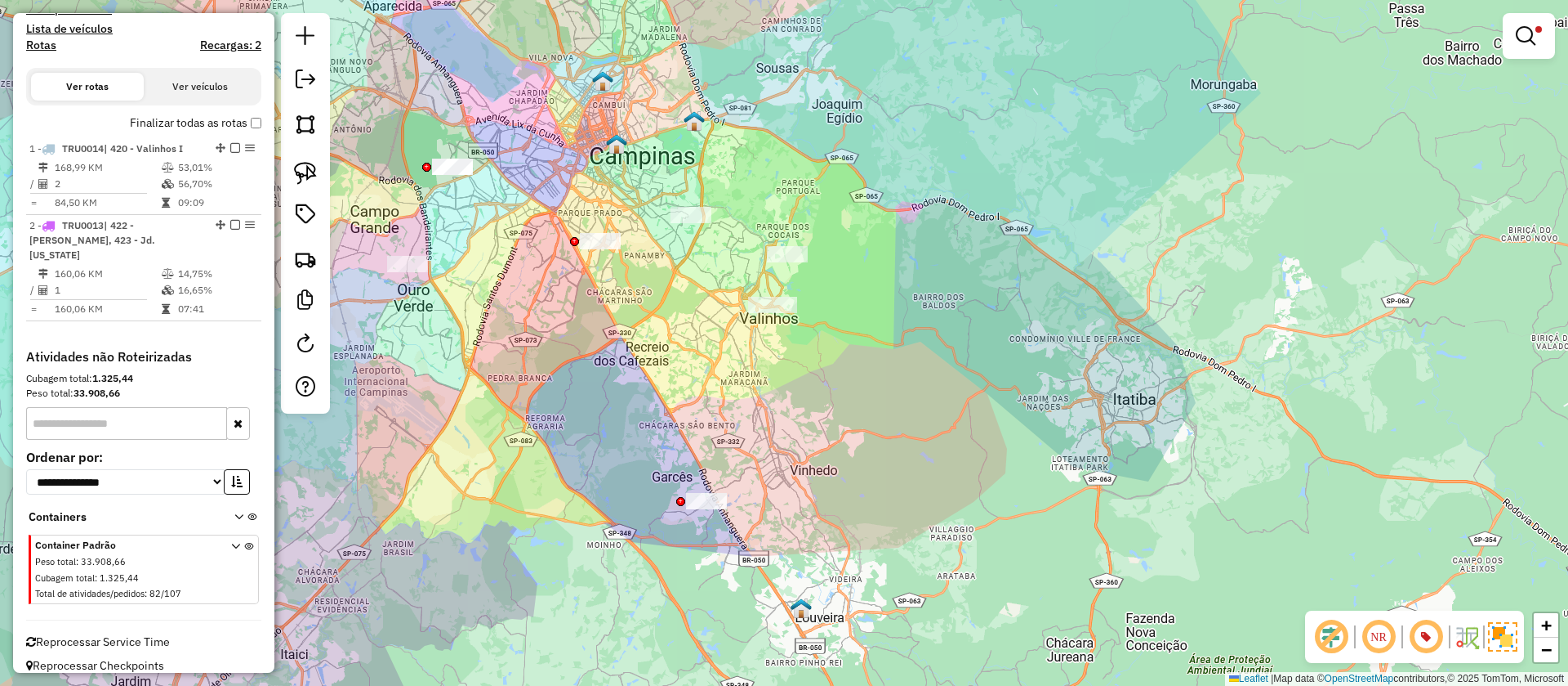
click at [637, 384] on div "Limpar filtros Janela de atendimento Grade de atendimento Capacidade Transporta…" at bounding box center [784, 343] width 1568 height 686
drag, startPoint x: 720, startPoint y: 255, endPoint x: 857, endPoint y: 205, distance: 145.8
drag, startPoint x: 672, startPoint y: 452, endPoint x: 805, endPoint y: 500, distance: 141.4
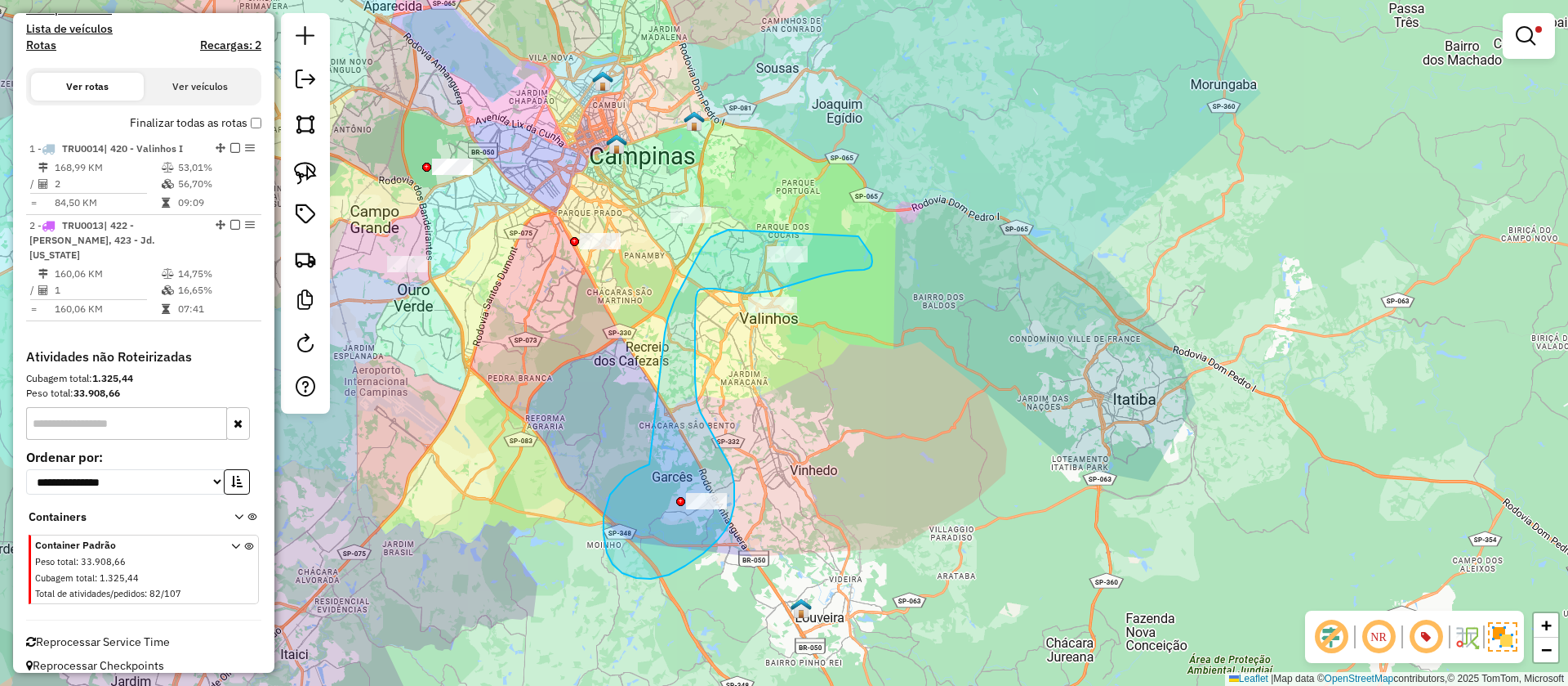
drag, startPoint x: 625, startPoint y: 478, endPoint x: 665, endPoint y: 333, distance: 150.4
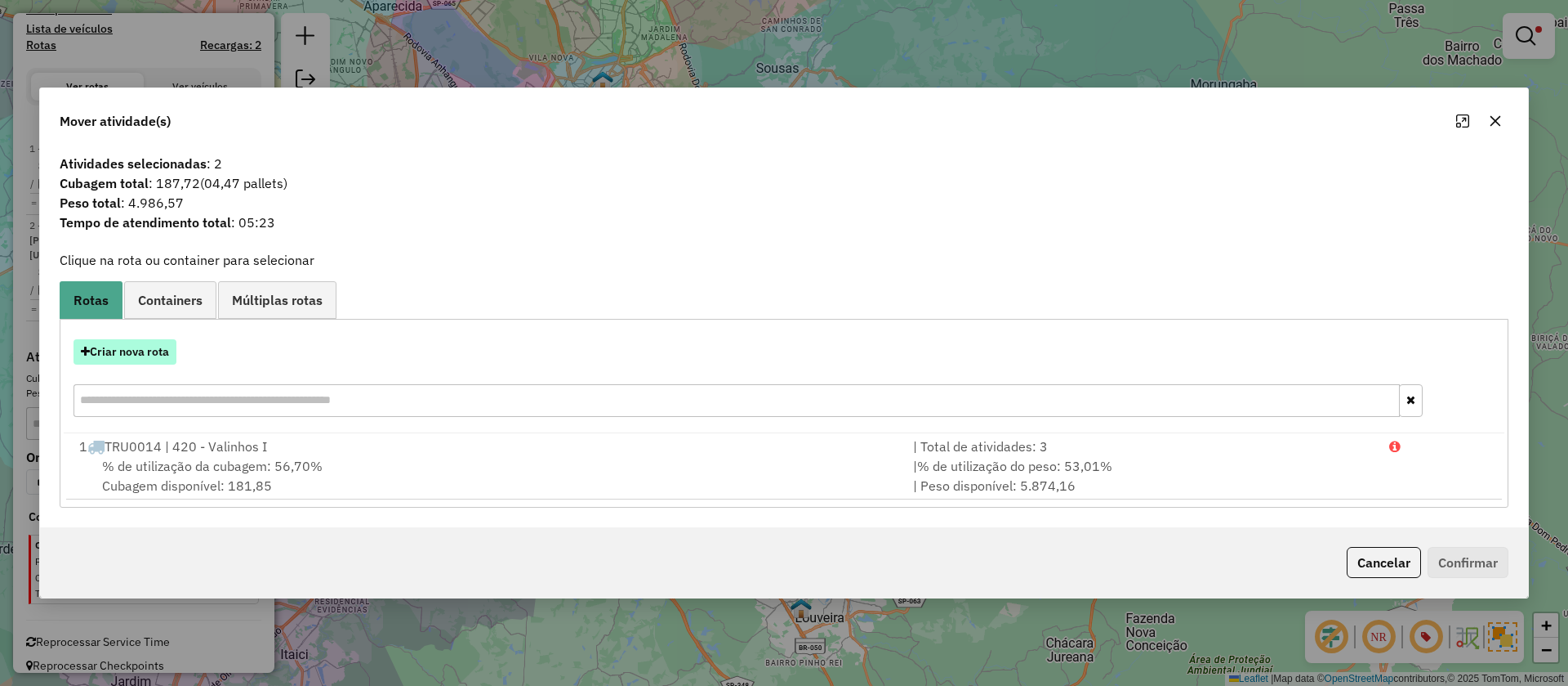
click at [132, 345] on button "Criar nova rota" at bounding box center [125, 351] width 103 height 25
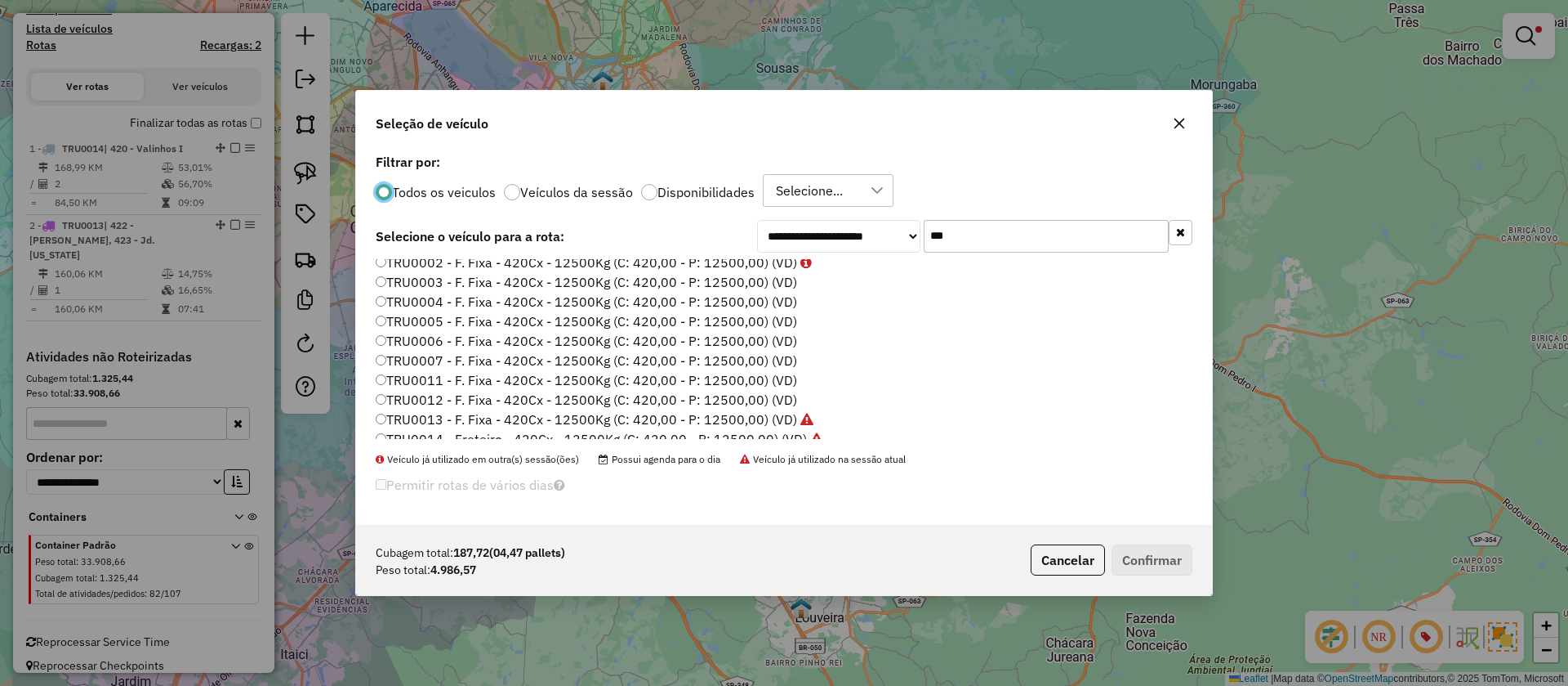
scroll to position [36, 0]
click at [779, 425] on label "TRU0014 - Freteiro - 420Cx - 12500Kg (C: 420,00 - P: 12500,00) (VD)" at bounding box center [599, 428] width 448 height 20
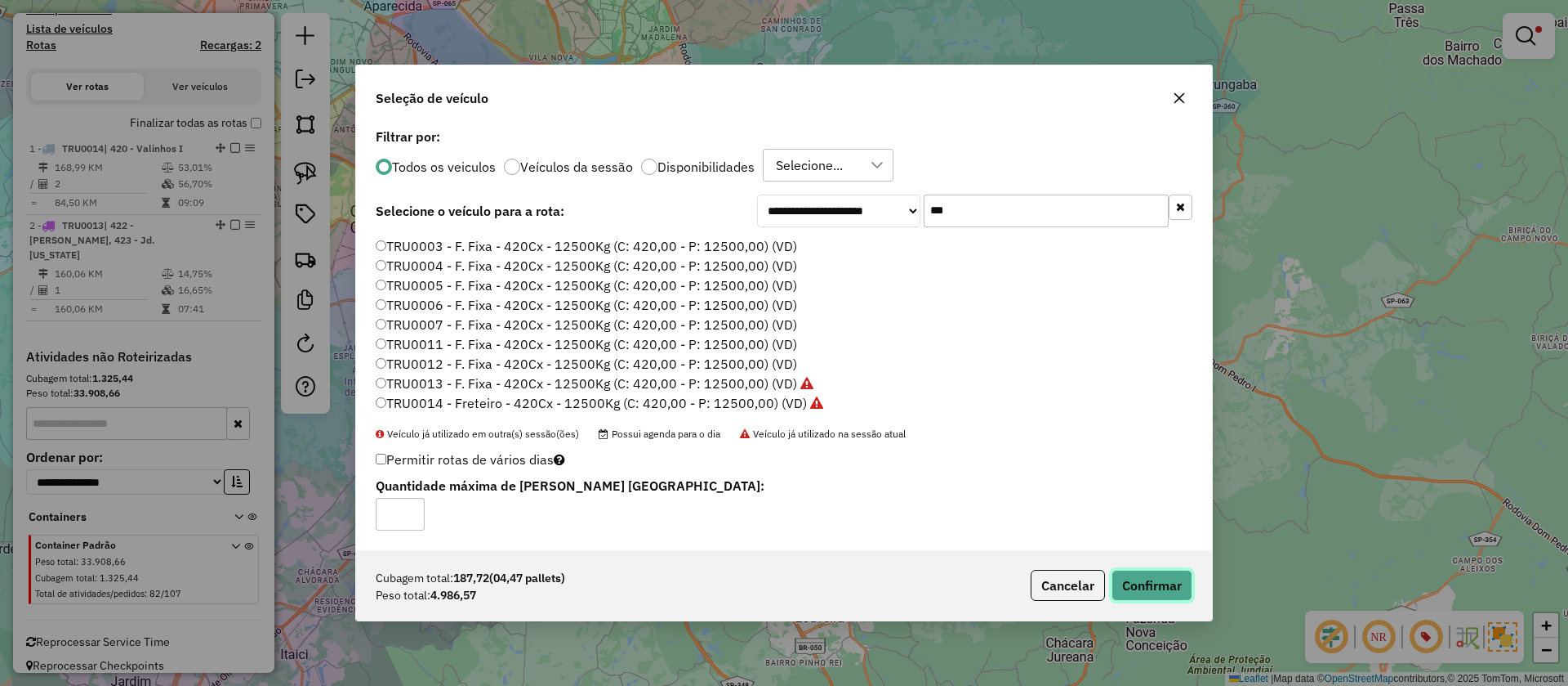
click at [1163, 590] on button "Confirmar" at bounding box center [1152, 585] width 81 height 31
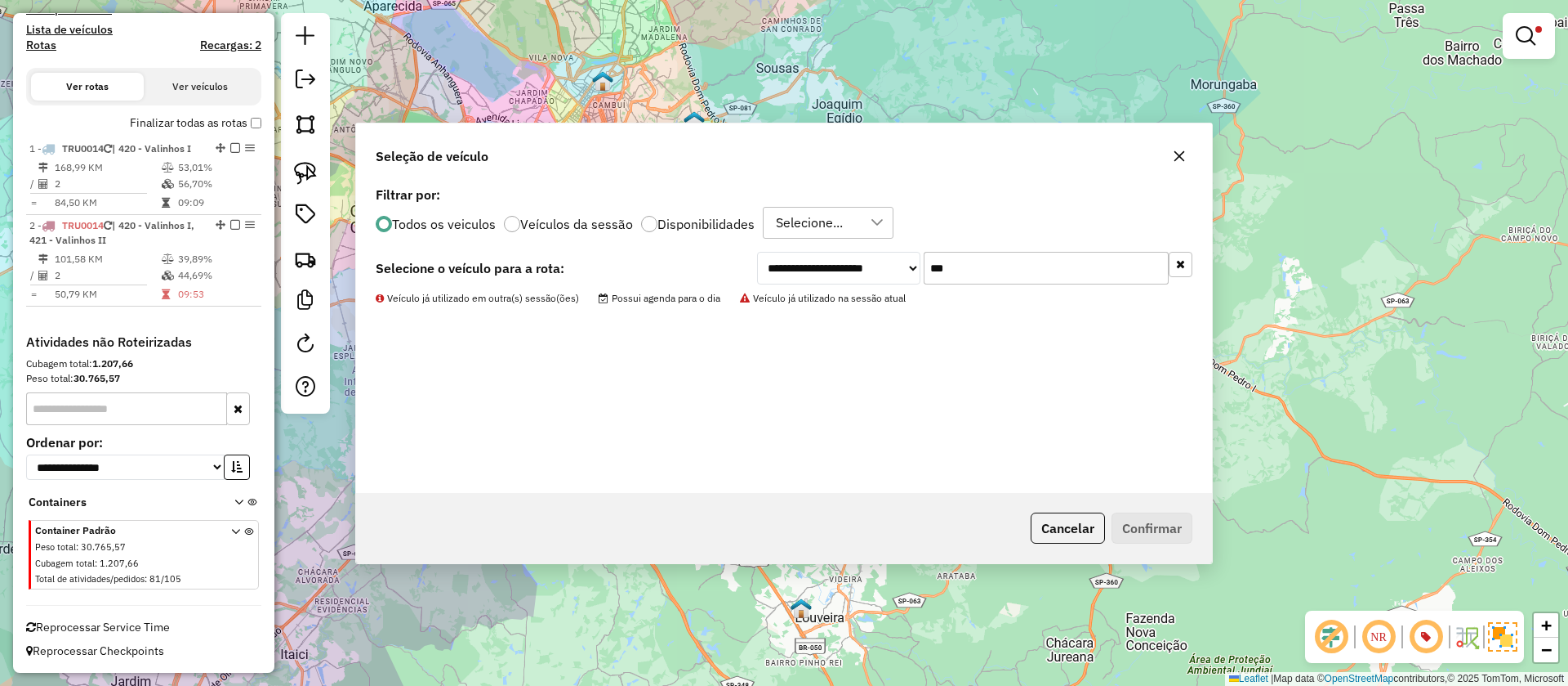
scroll to position [528, 0]
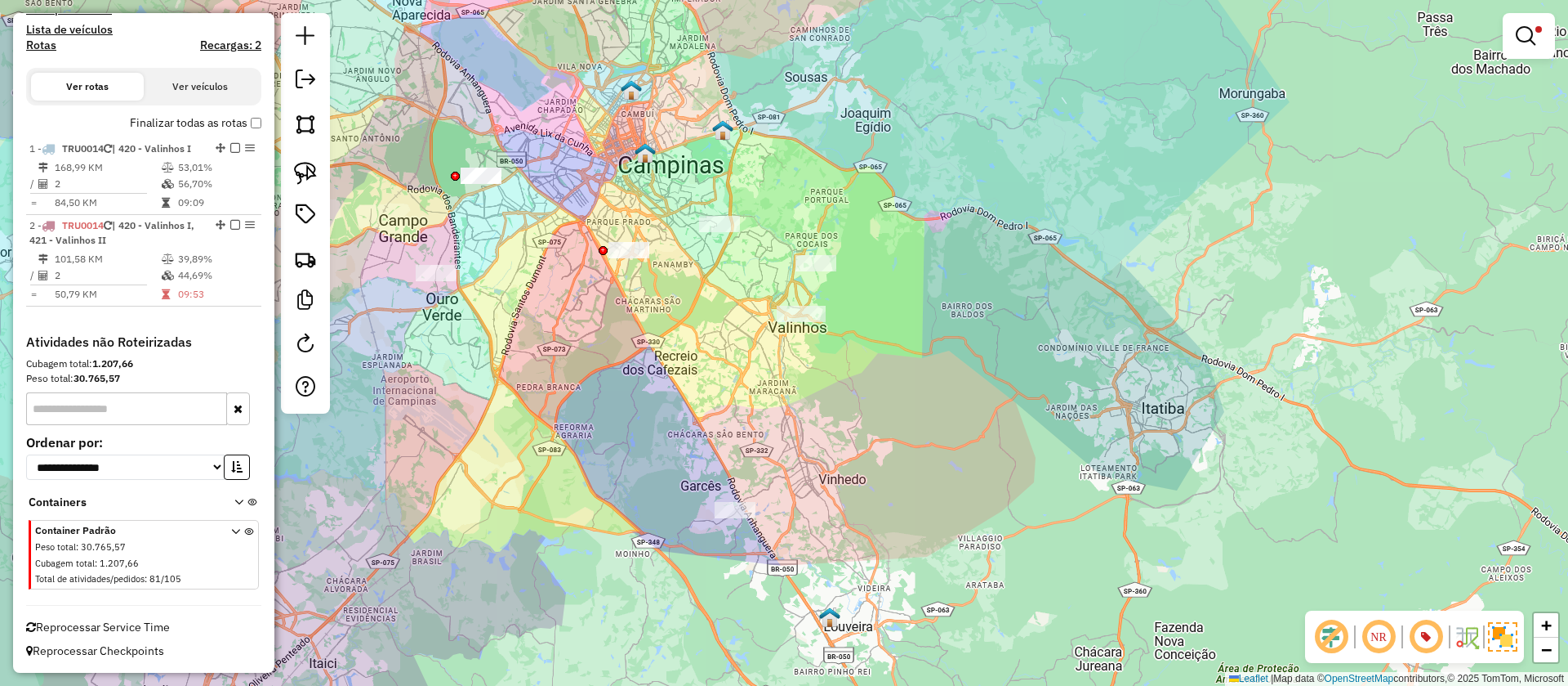
drag, startPoint x: 552, startPoint y: 349, endPoint x: 734, endPoint y: 379, distance: 184.5
click at [734, 379] on div "Limpar filtros Janela de atendimento Grade de atendimento Capacidade Transporta…" at bounding box center [784, 343] width 1568 height 686
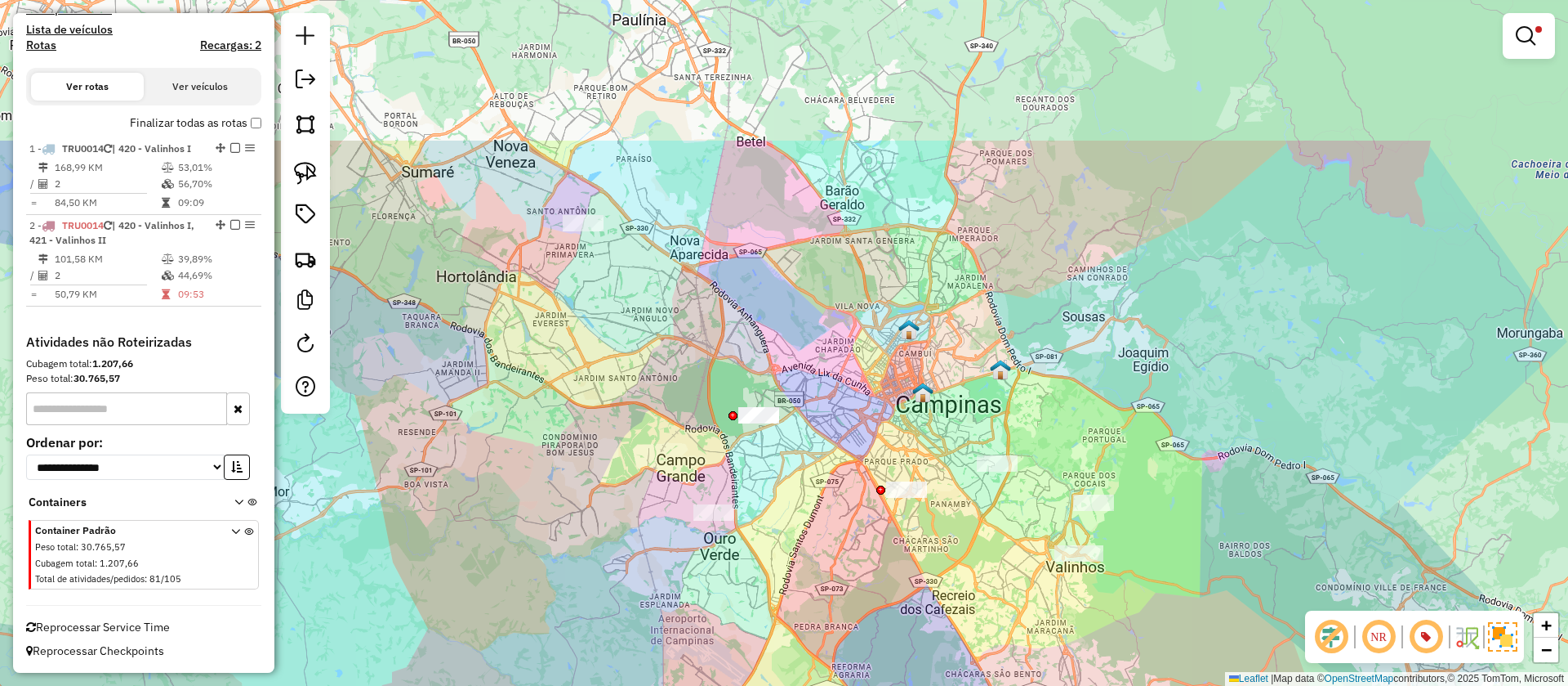
drag, startPoint x: 757, startPoint y: 168, endPoint x: 835, endPoint y: 349, distance: 197.1
click at [835, 349] on div "Limpar filtros Janela de atendimento Grade de atendimento Capacidade Transporta…" at bounding box center [784, 343] width 1568 height 686
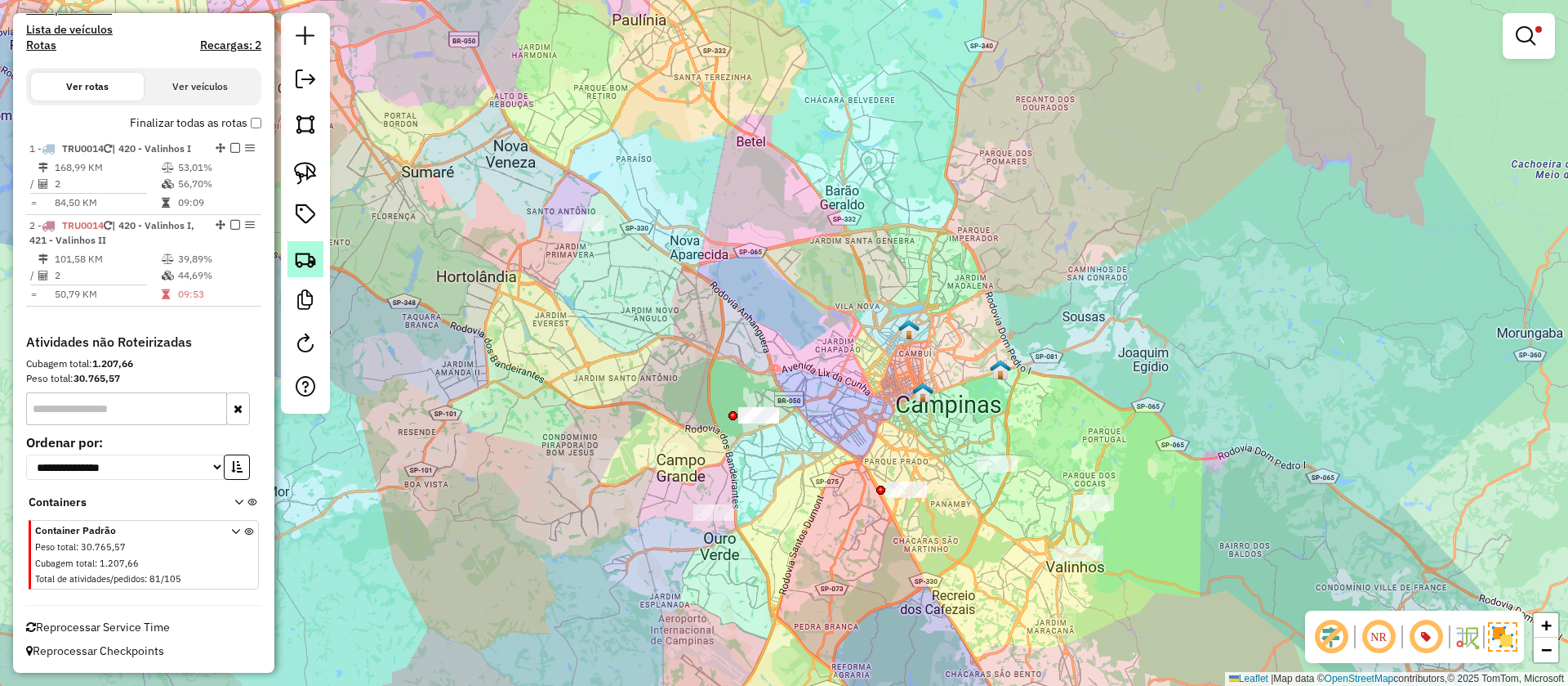
click at [308, 259] on img at bounding box center [306, 259] width 23 height 23
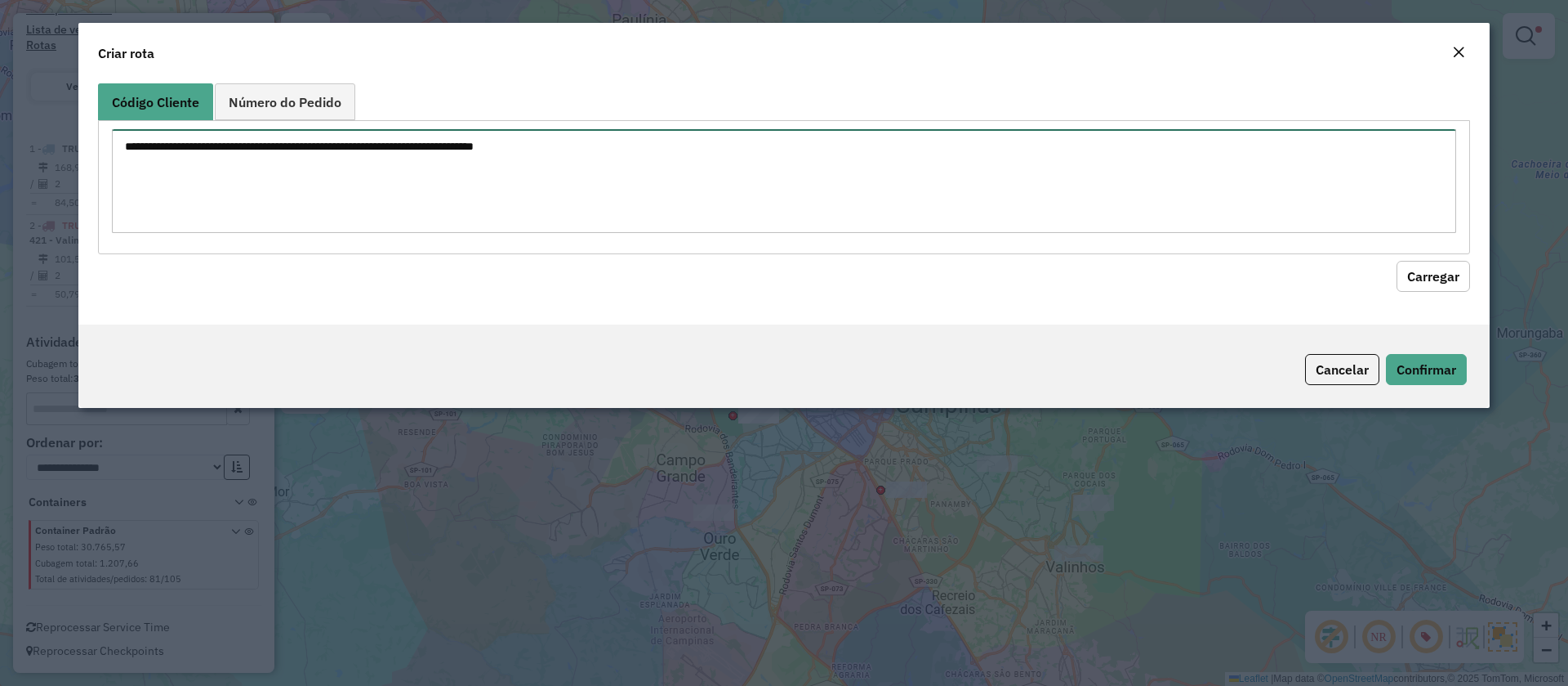
click at [262, 173] on textarea at bounding box center [783, 180] width 1344 height 104
paste textarea "**** **** **** **** ***** ***** ***** ***** ***** ***** ***** ***** ***** *****…"
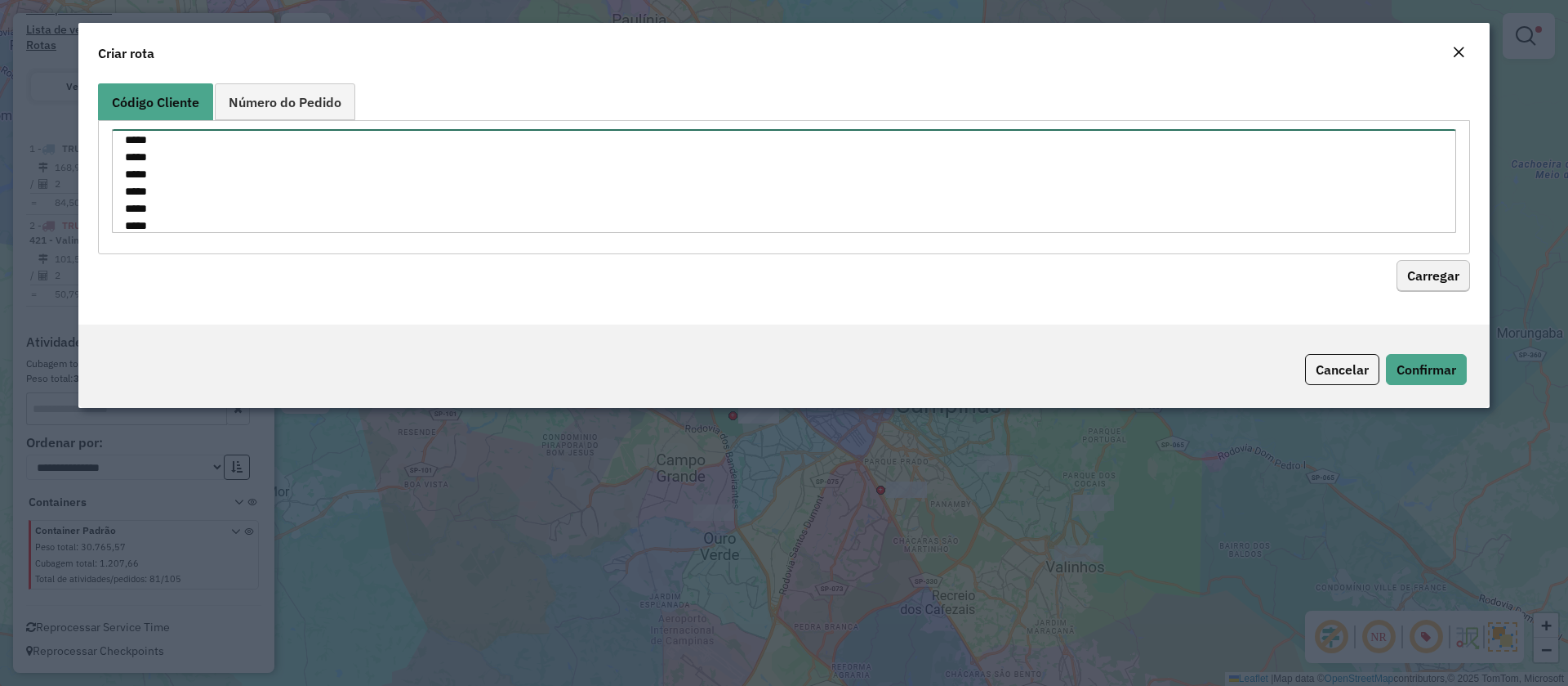
type textarea "**** **** **** **** ***** ***** ***** ***** ***** ***** ***** ***** ***** *****…"
click at [1440, 262] on button "Carregar" at bounding box center [1433, 276] width 73 height 31
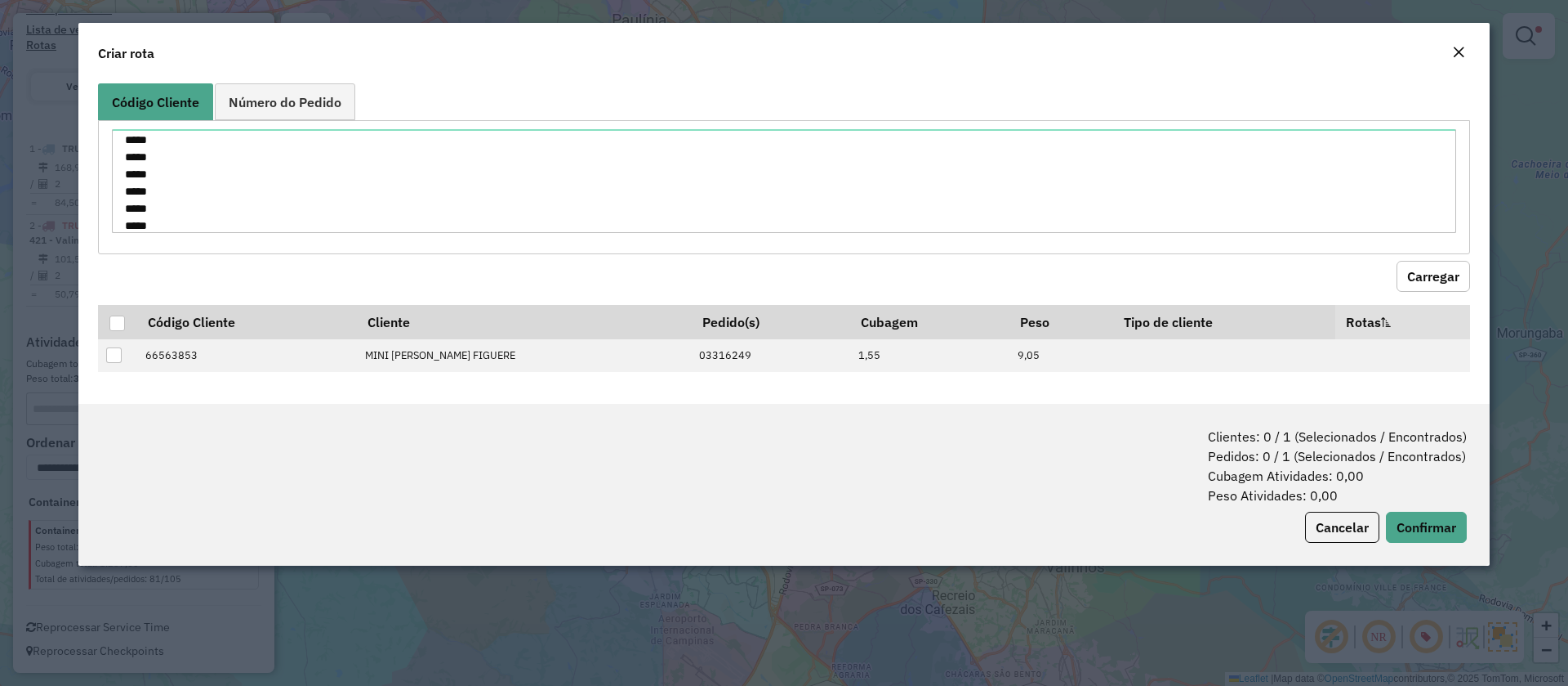
click at [1450, 38] on div "Criar rota" at bounding box center [784, 50] width 1411 height 54
click at [1457, 50] on em "Close" at bounding box center [1458, 52] width 13 height 13
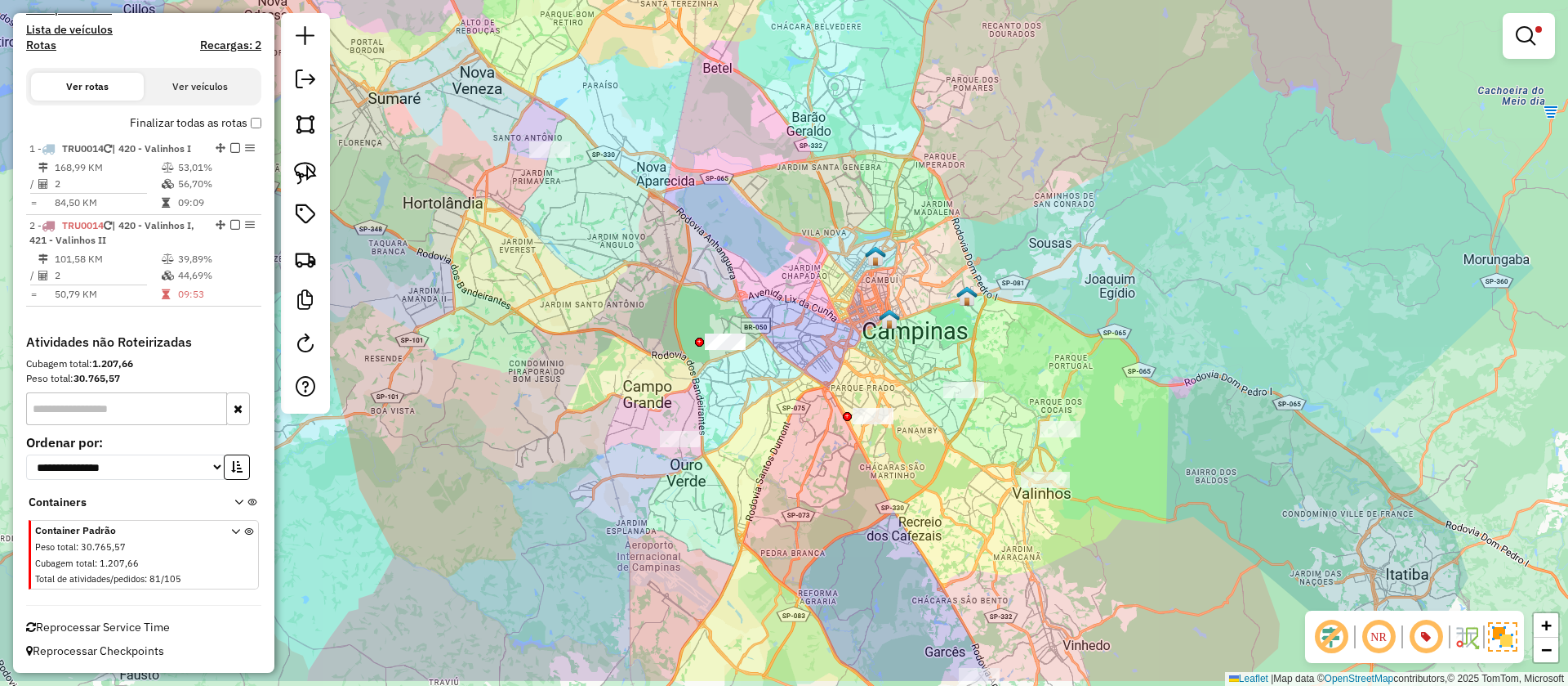
drag, startPoint x: 968, startPoint y: 271, endPoint x: 907, endPoint y: 227, distance: 75.2
click at [941, 203] on div "Limpar filtros Janela de atendimento Grade de atendimento Capacidade Transporta…" at bounding box center [784, 343] width 1568 height 686
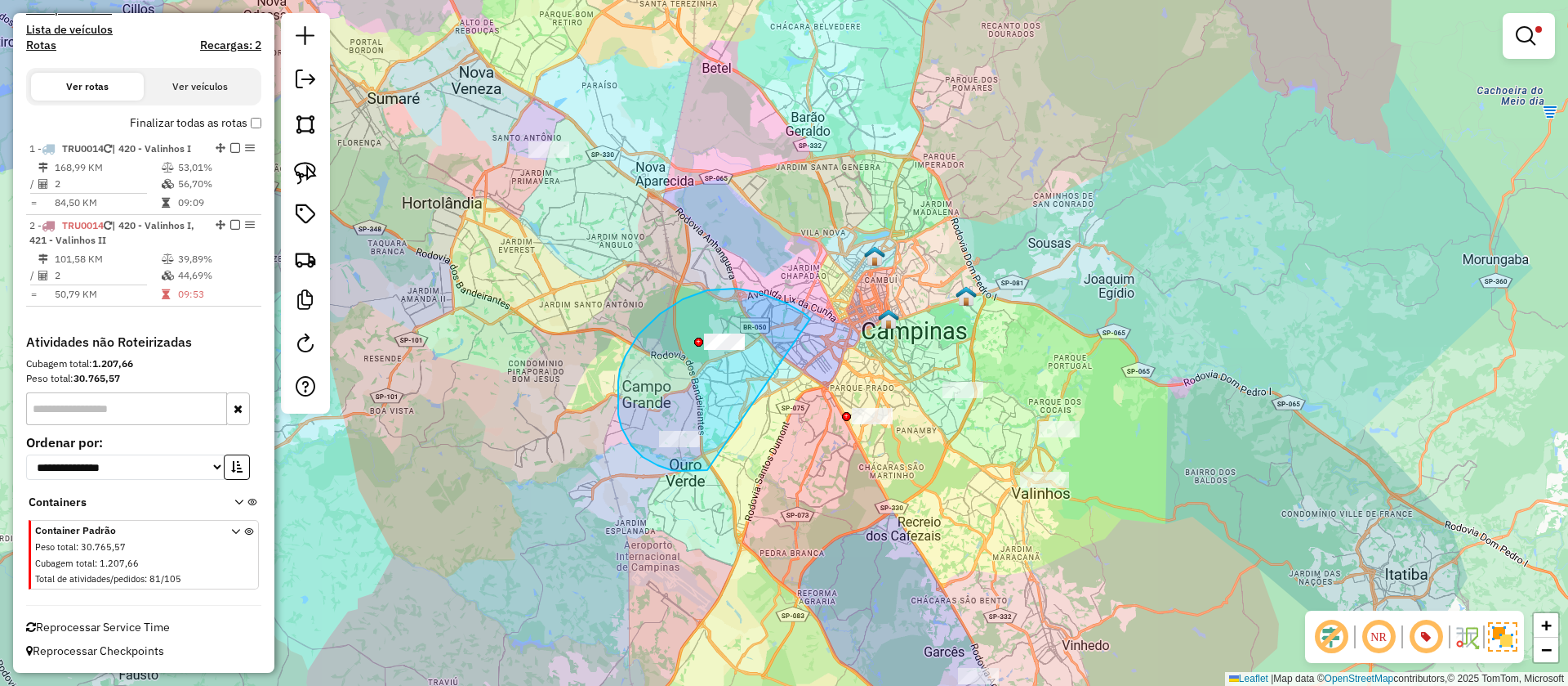
drag, startPoint x: 736, startPoint y: 289, endPoint x: 700, endPoint y: 479, distance: 193.4
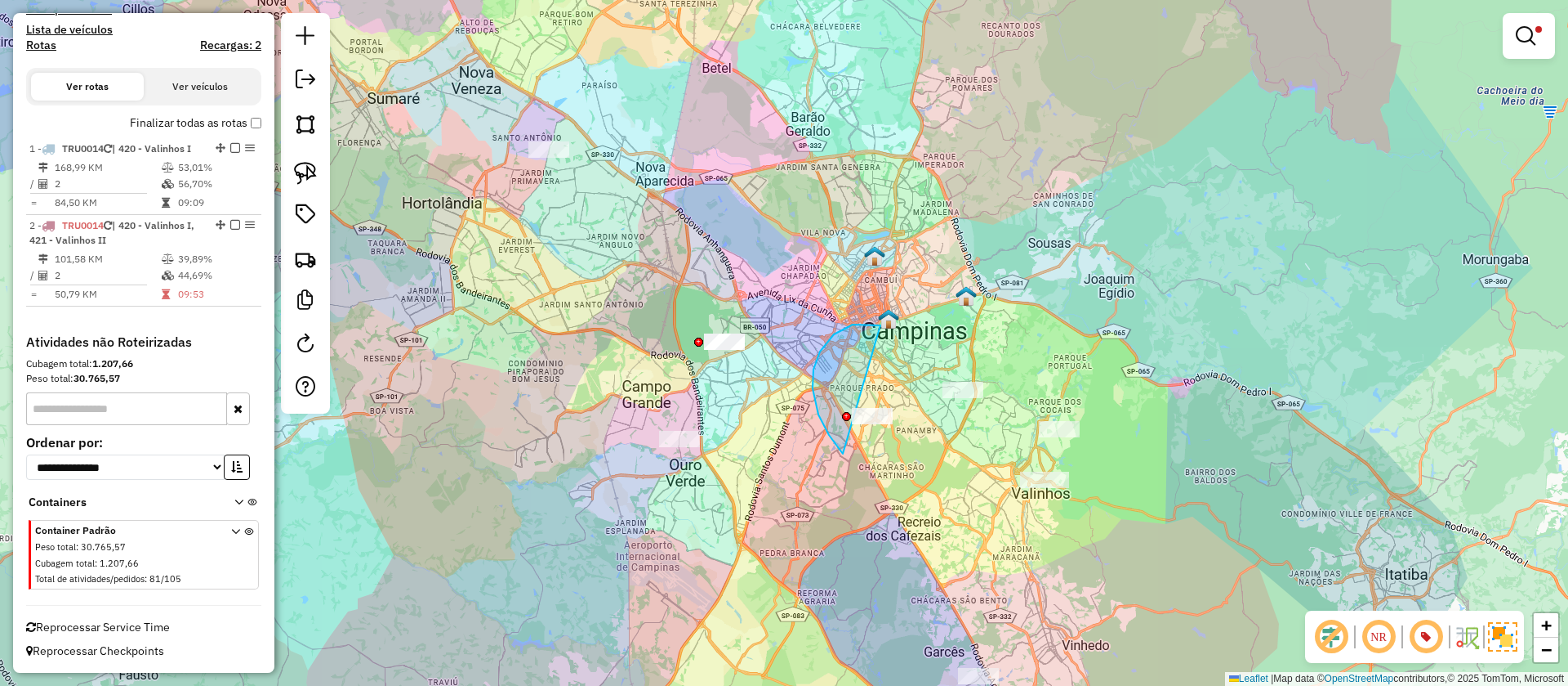
drag, startPoint x: 861, startPoint y: 324, endPoint x: 906, endPoint y: 461, distance: 144.2
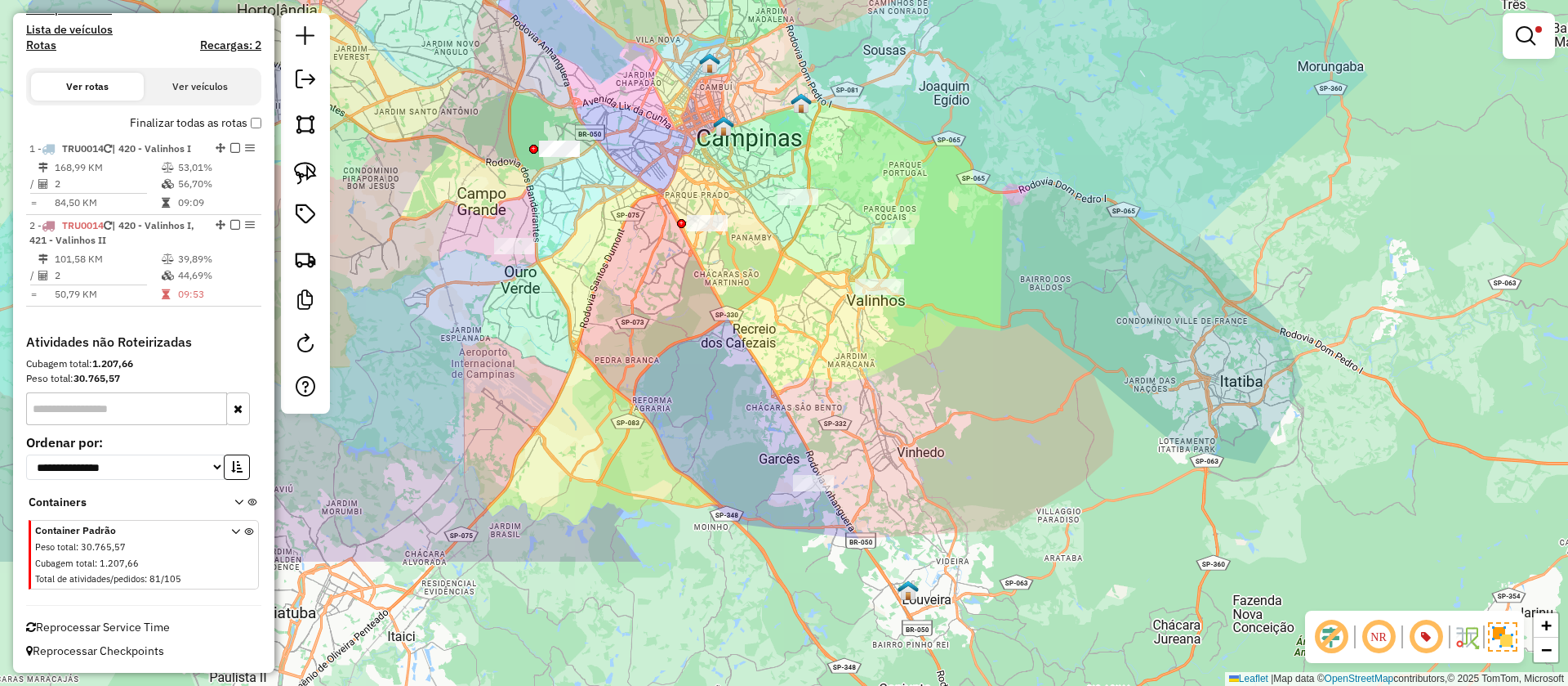
drag, startPoint x: 727, startPoint y: 261, endPoint x: 562, endPoint y: 69, distance: 253.2
click at [562, 69] on div "Limpar filtros Janela de atendimento Grade de atendimento Capacidade Transporta…" at bounding box center [784, 343] width 1568 height 686
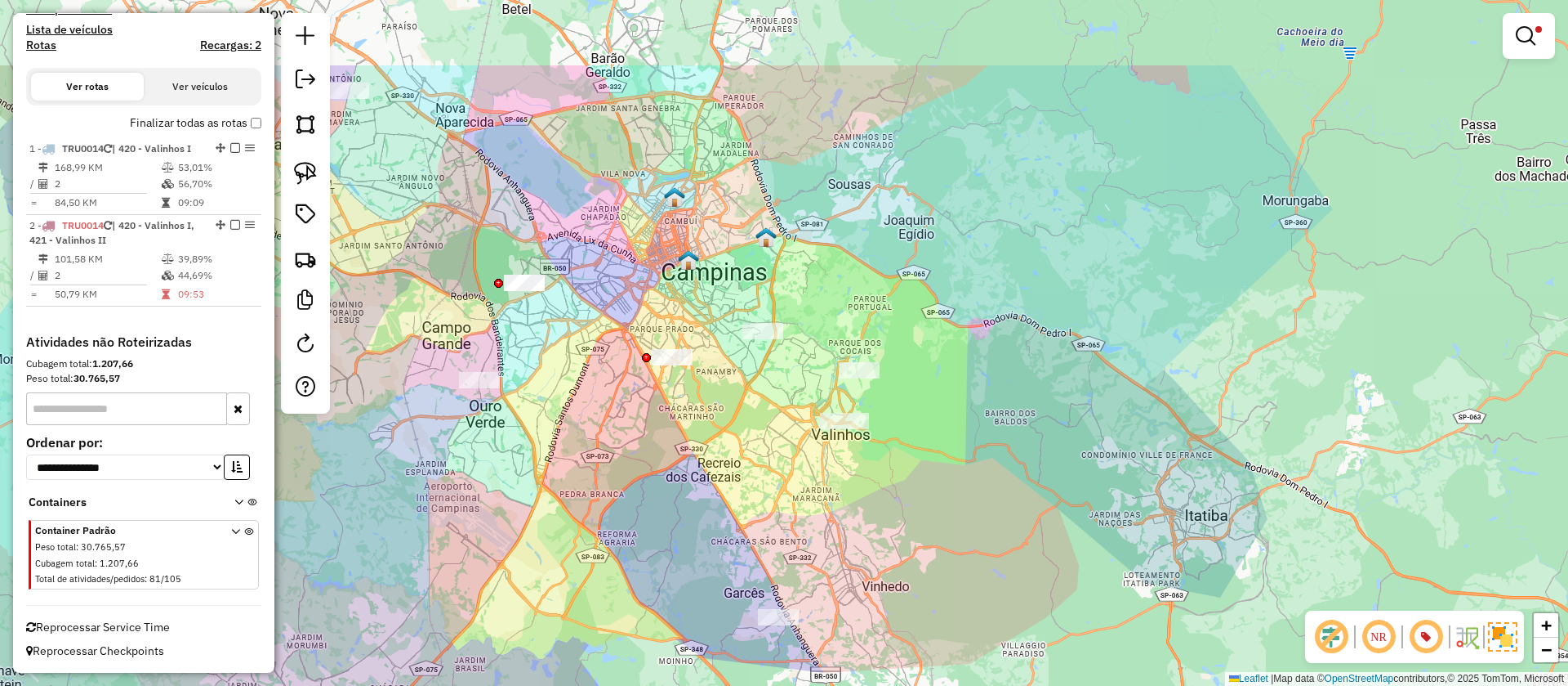
drag, startPoint x: 529, startPoint y: 376, endPoint x: 490, endPoint y: 485, distance: 115.8
click at [490, 485] on div "Limpar filtros Janela de atendimento Grade de atendimento Capacidade Transporta…" at bounding box center [784, 343] width 1568 height 686
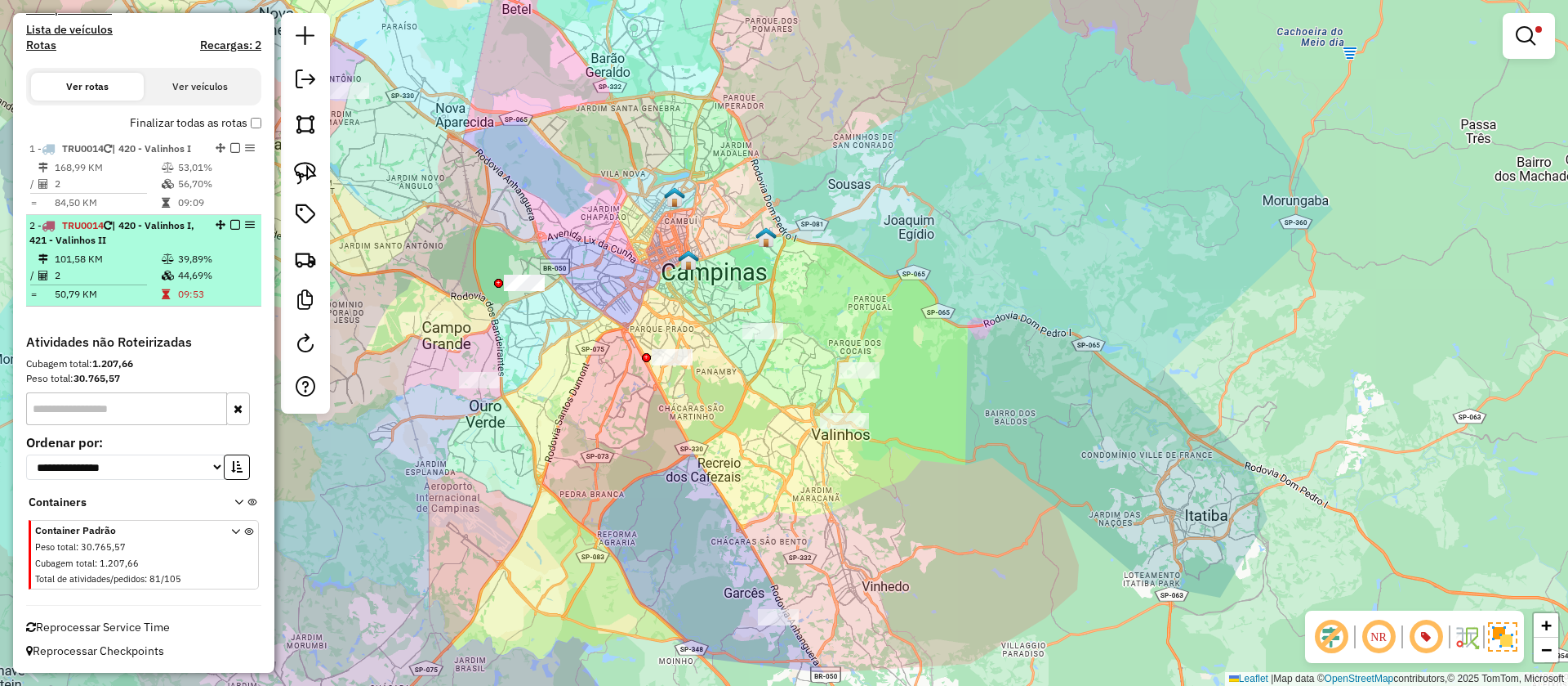
click at [218, 265] on td "39,89%" at bounding box center [215, 259] width 78 height 17
select select "**********"
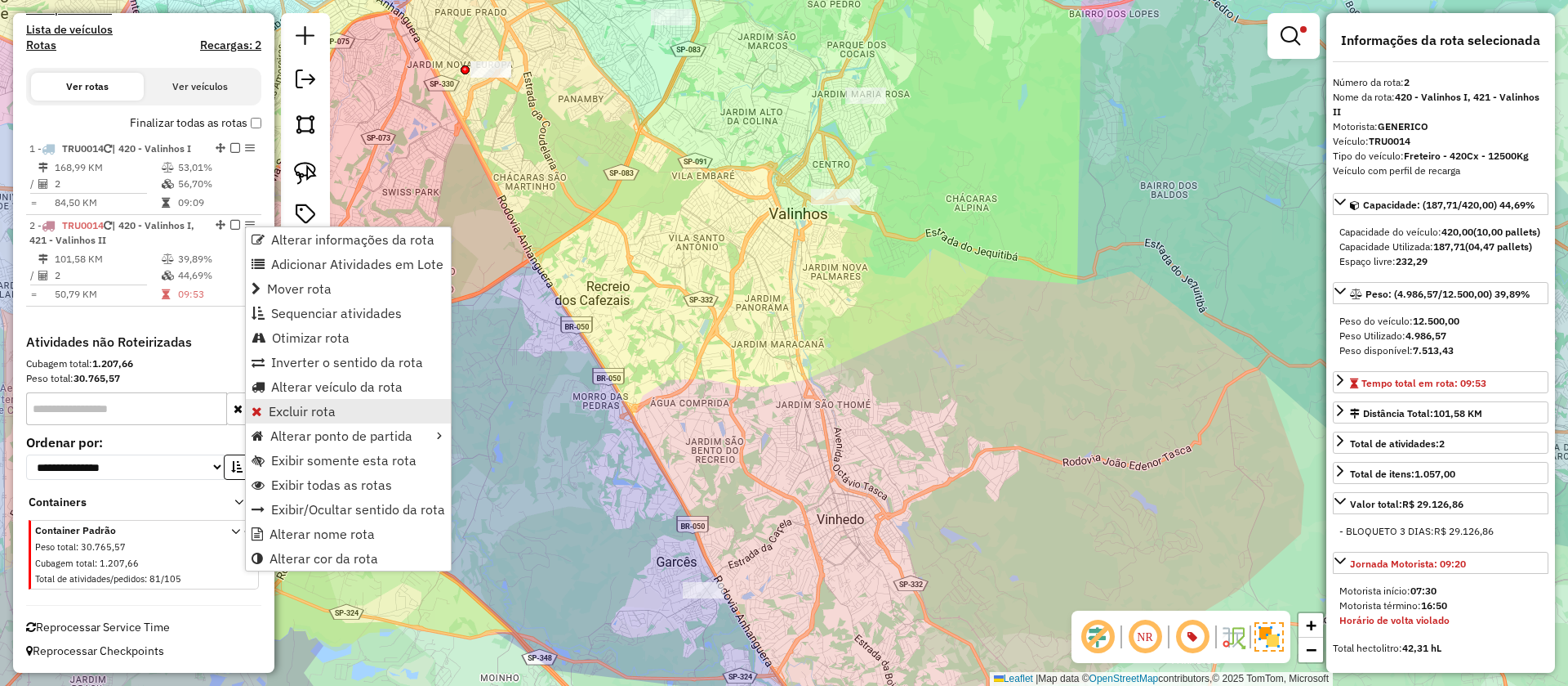
click at [281, 413] on span "Excluir rota" at bounding box center [301, 411] width 67 height 13
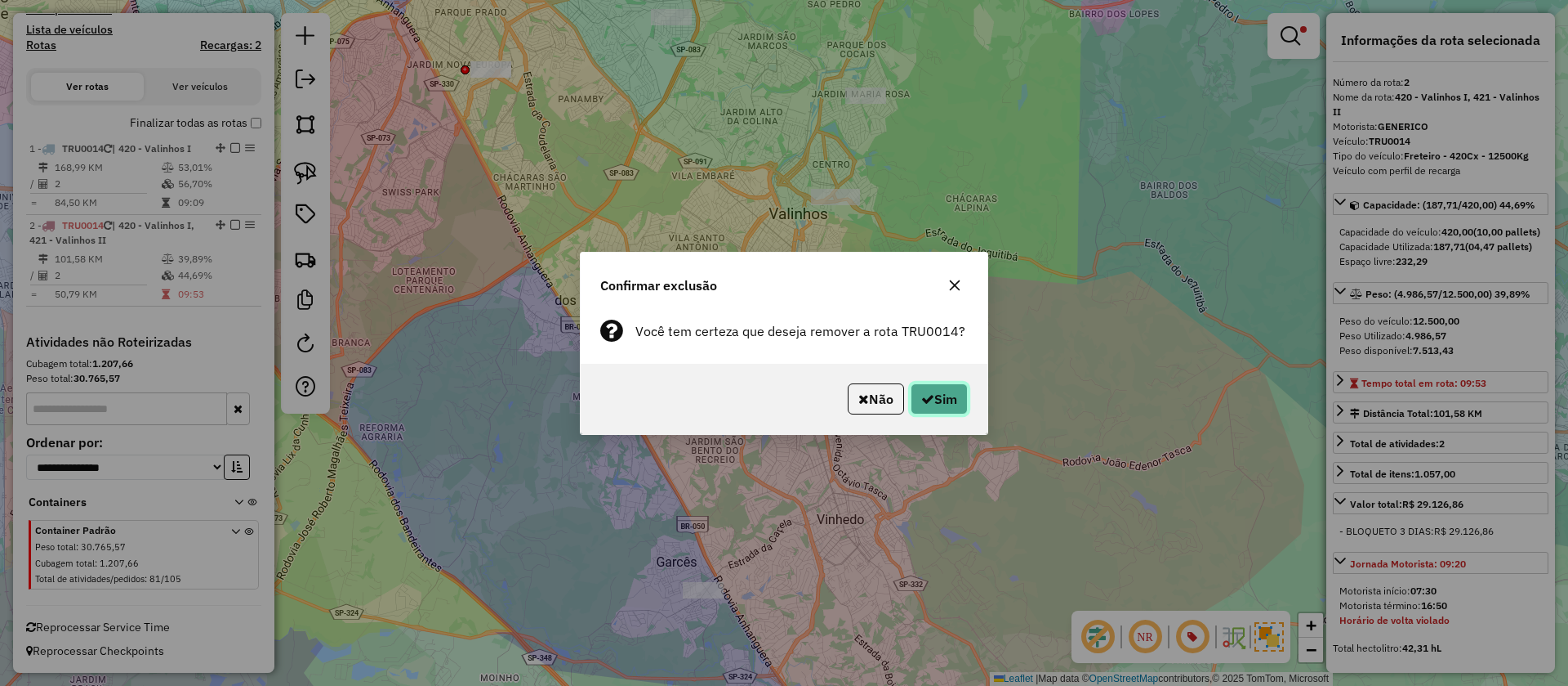
click at [957, 390] on button "Sim" at bounding box center [939, 399] width 57 height 31
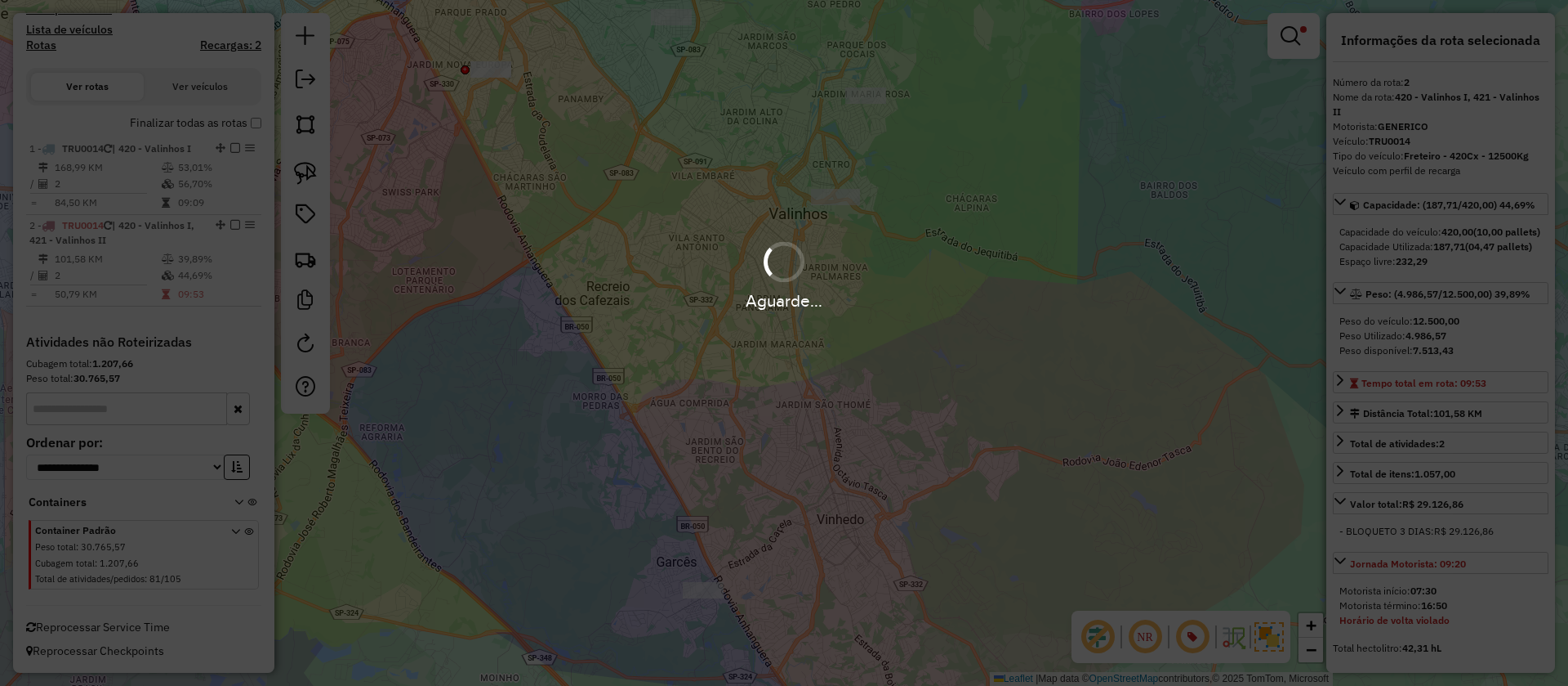
scroll to position [404, 0]
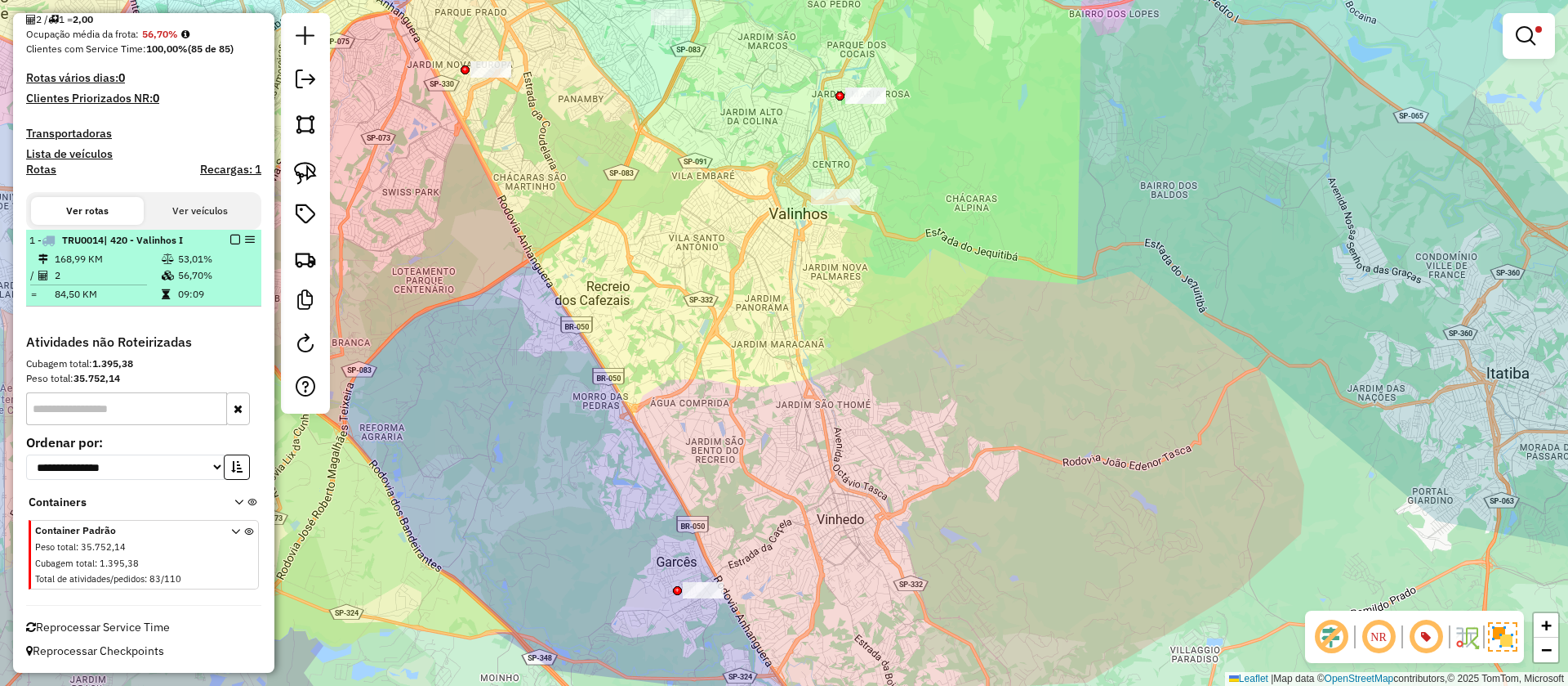
click at [230, 237] on em at bounding box center [234, 239] width 10 height 10
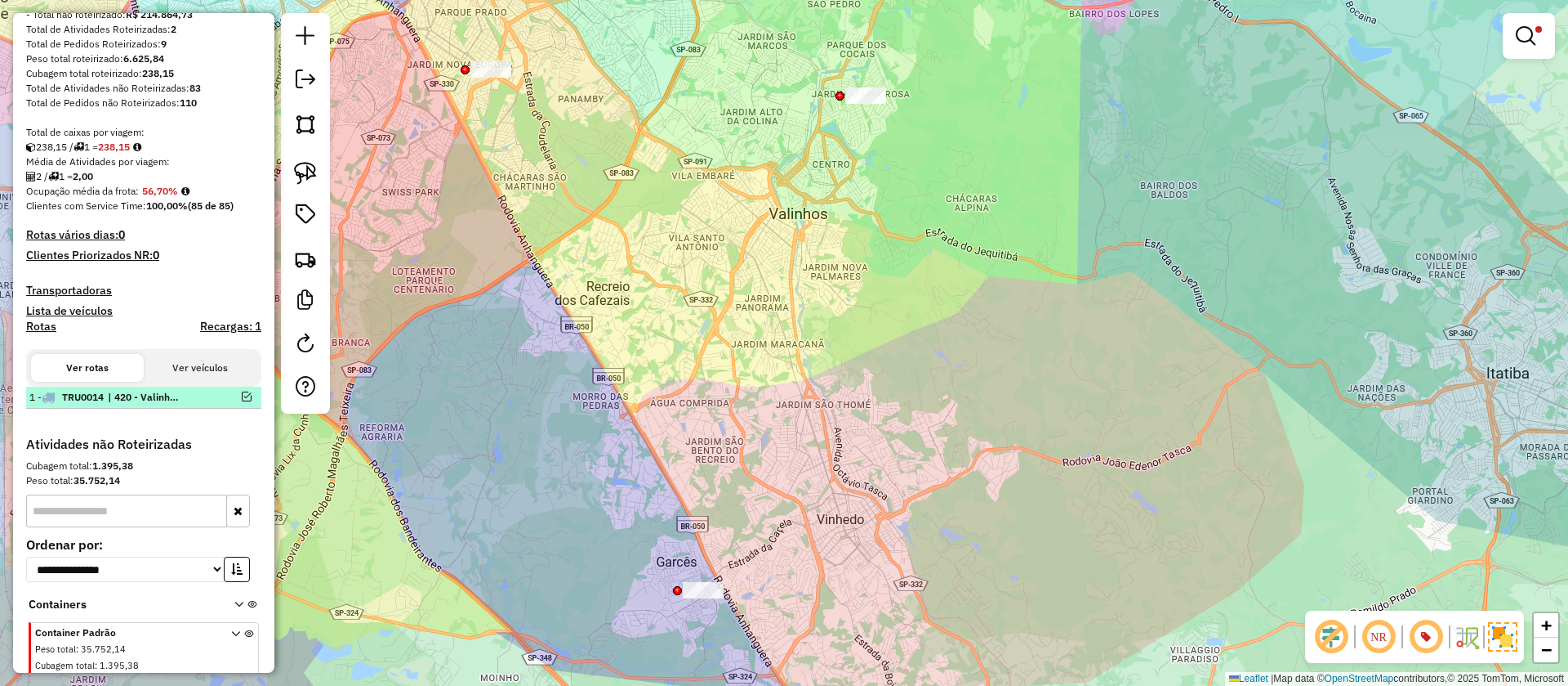
scroll to position [0, 0]
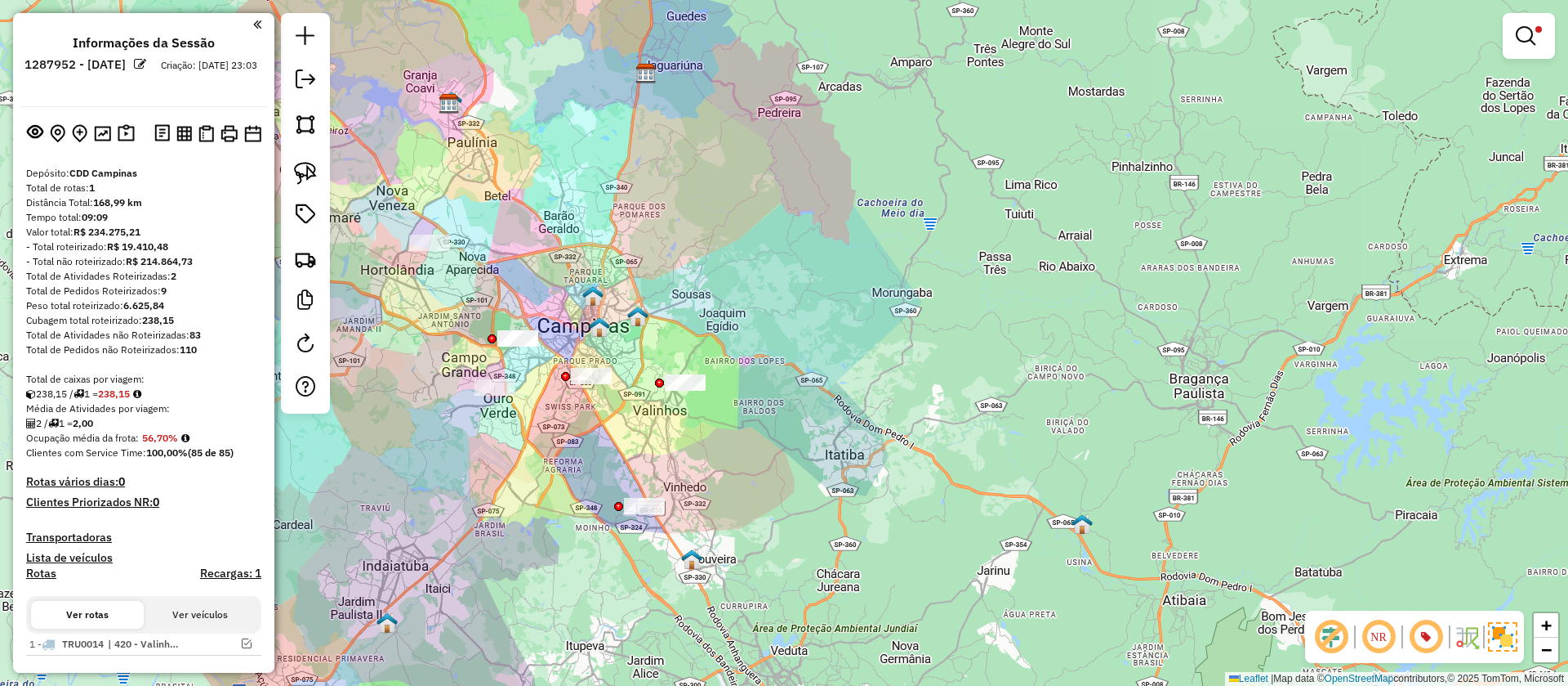
drag, startPoint x: 572, startPoint y: 479, endPoint x: 603, endPoint y: 479, distance: 31.0
click at [603, 479] on div "Limpar filtros Janela de atendimento Grade de atendimento Capacidade Transporta…" at bounding box center [784, 343] width 1568 height 686
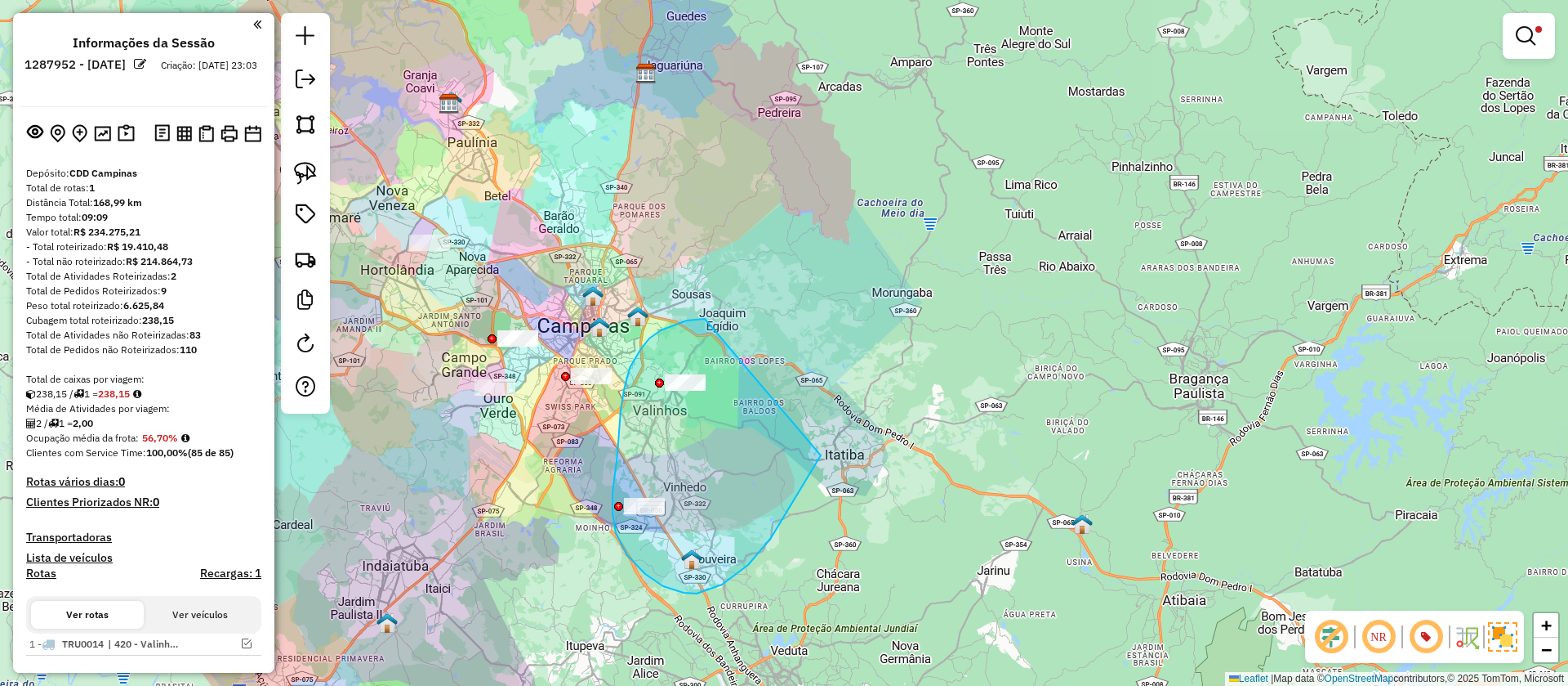
drag, startPoint x: 697, startPoint y: 319, endPoint x: 821, endPoint y: 455, distance: 184.0
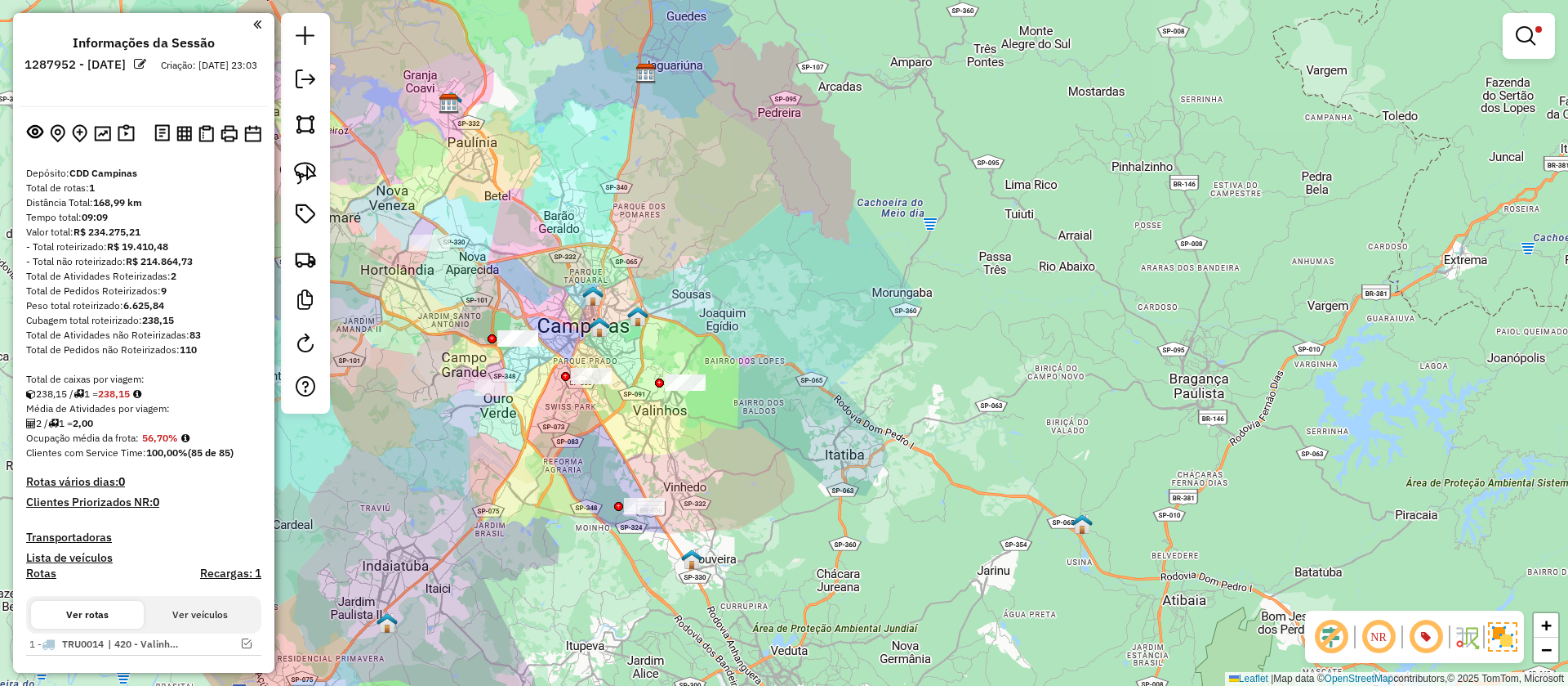
drag, startPoint x: 663, startPoint y: 286, endPoint x: 802, endPoint y: 310, distance: 141.1
click at [801, 310] on div "Limpar filtros Janela de atendimento Grade de atendimento Capacidade Transporta…" at bounding box center [784, 343] width 1568 height 686
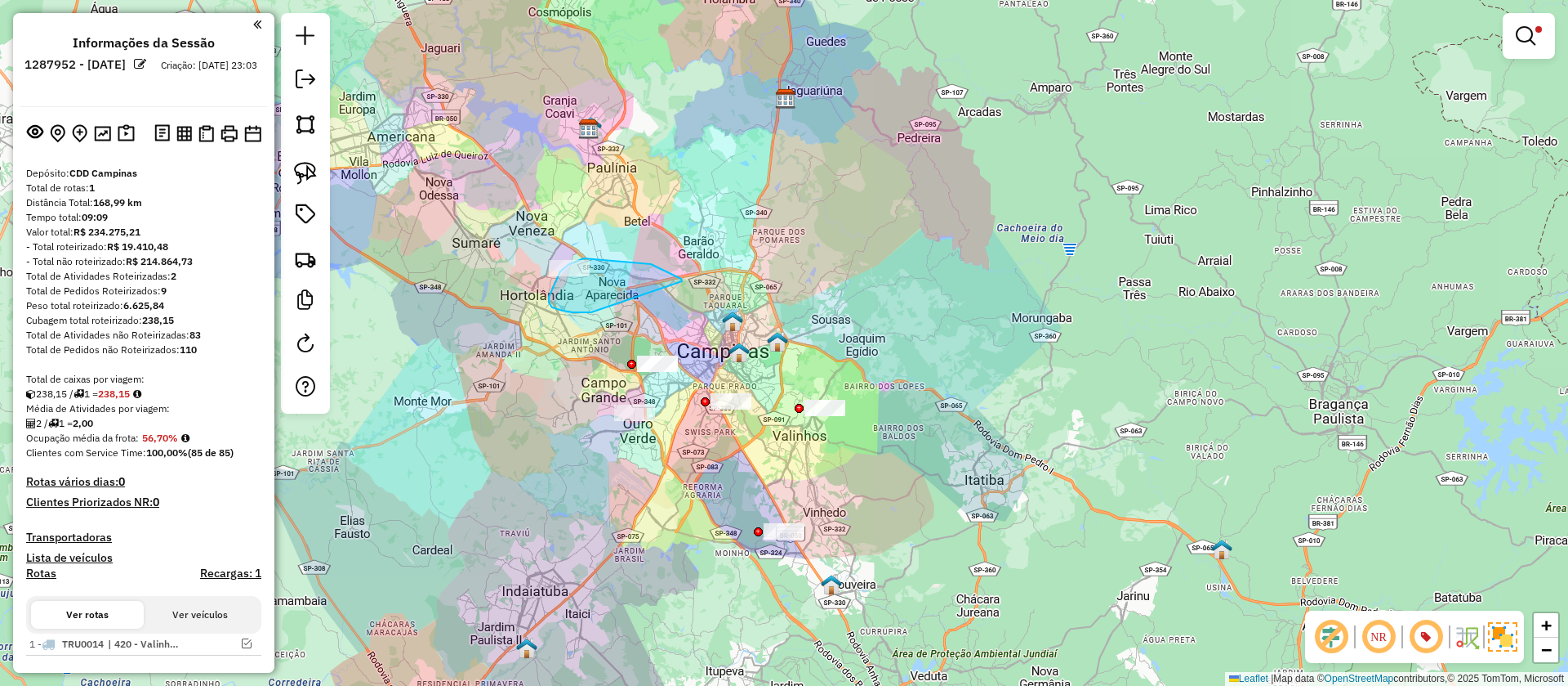
drag, startPoint x: 652, startPoint y: 265, endPoint x: 607, endPoint y: 321, distance: 71.8
click at [320, 89] on link at bounding box center [306, 81] width 33 height 37
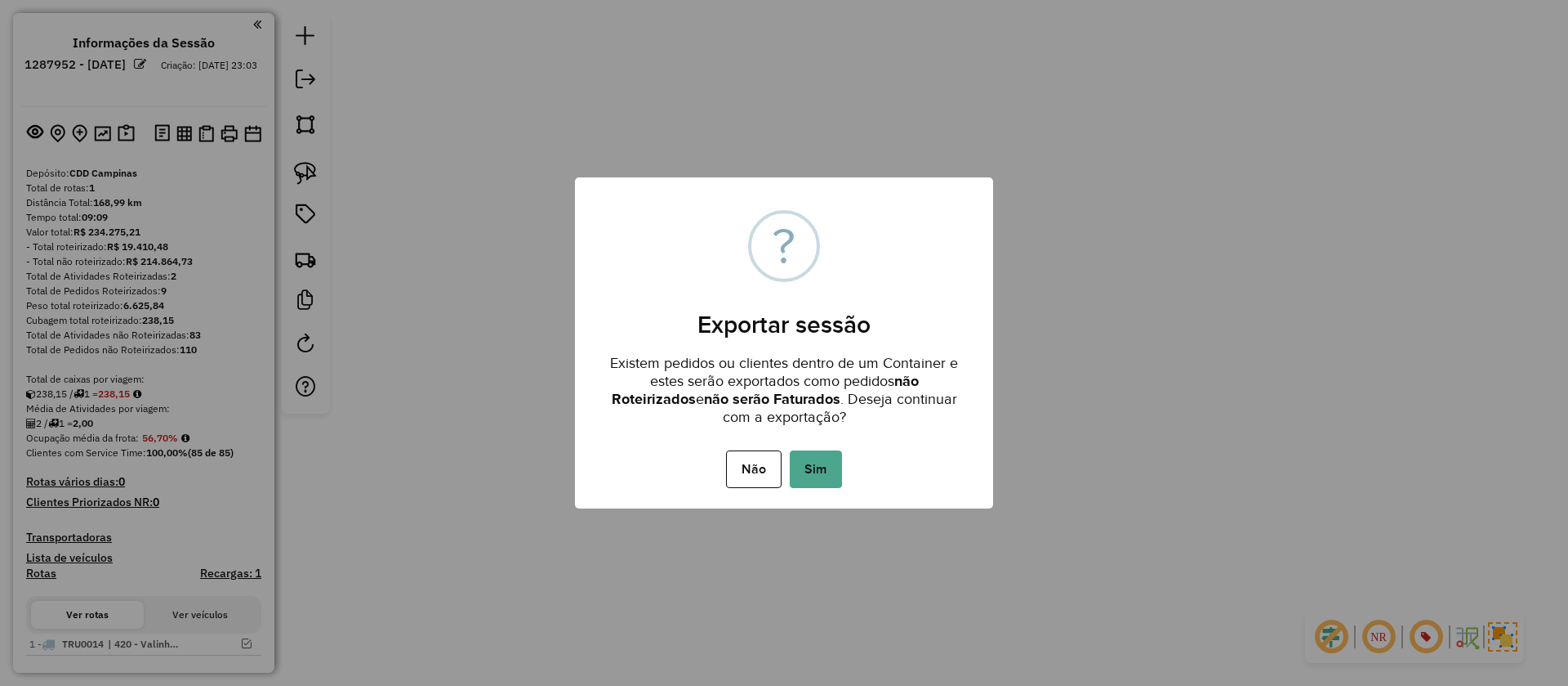
click at [843, 464] on div "Não No Sim" at bounding box center [784, 469] width 418 height 46
click at [797, 486] on button "Sim" at bounding box center [816, 469] width 52 height 37
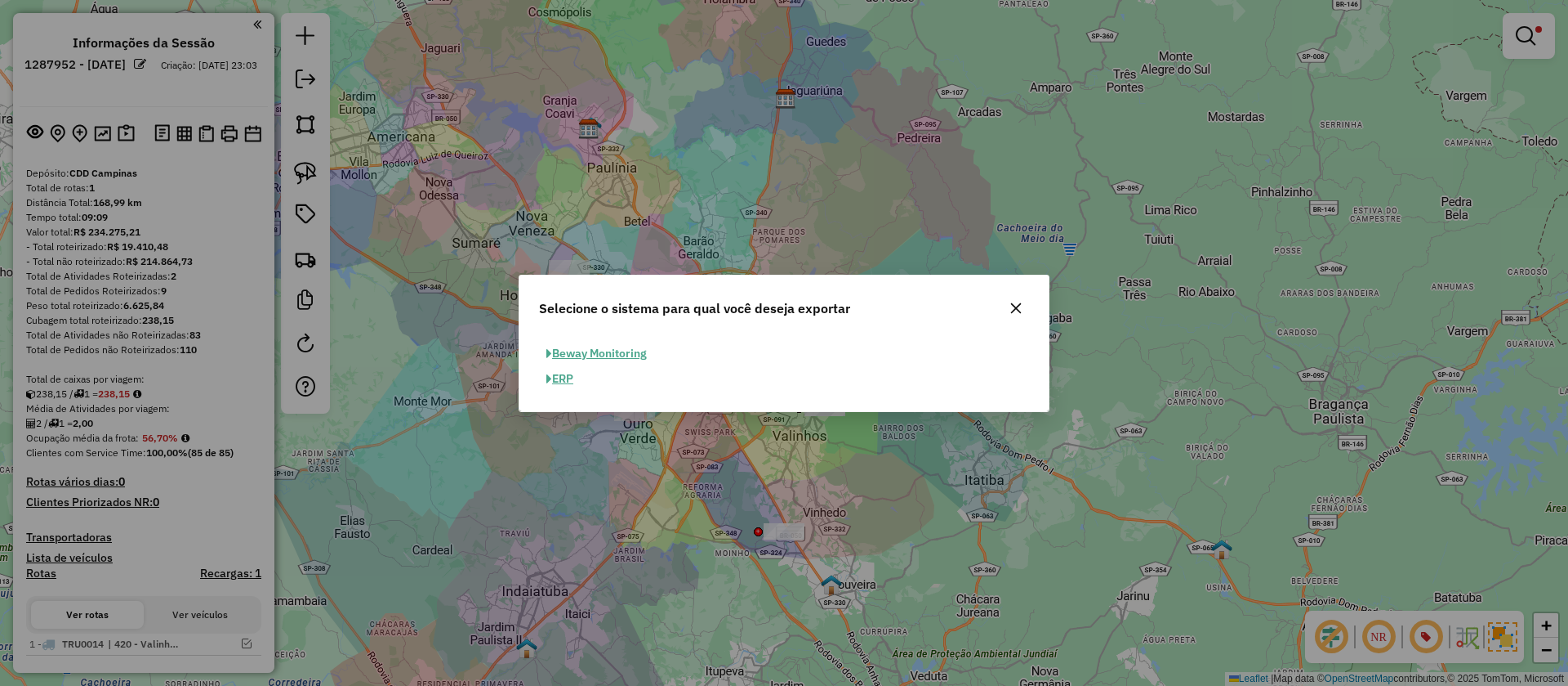
click at [578, 375] on button "ERP" at bounding box center [560, 378] width 42 height 25
select select "**"
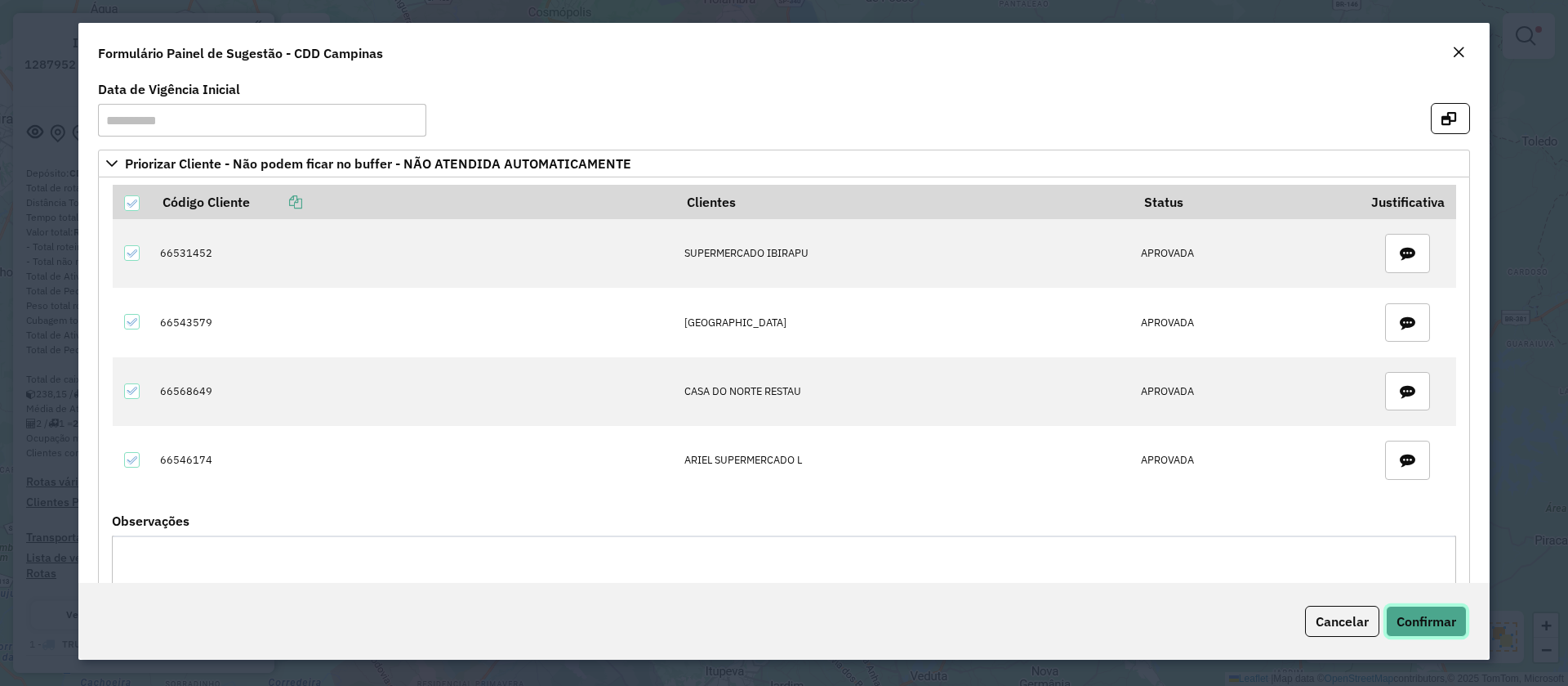
click at [1449, 630] on button "Confirmar" at bounding box center [1426, 621] width 81 height 31
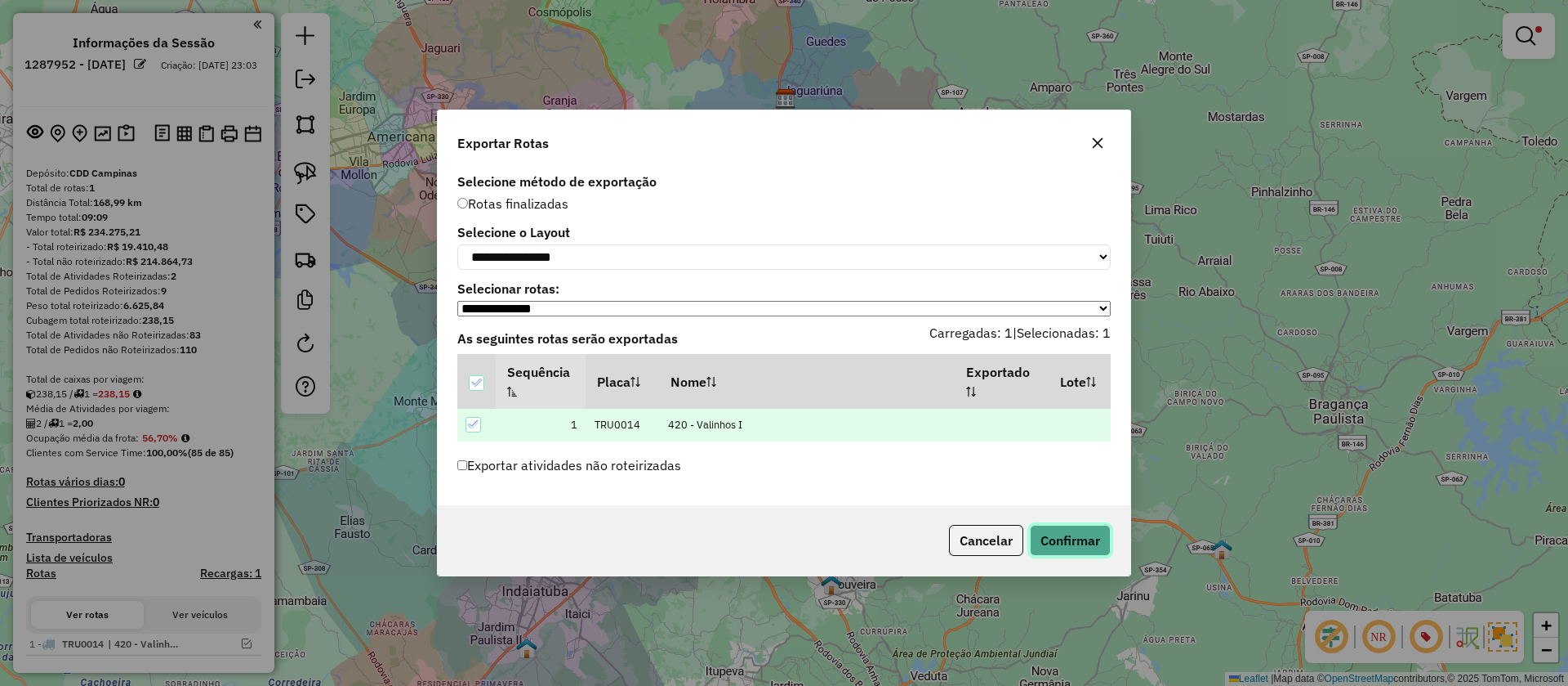
click at [1053, 554] on button "Confirmar" at bounding box center [1070, 540] width 81 height 31
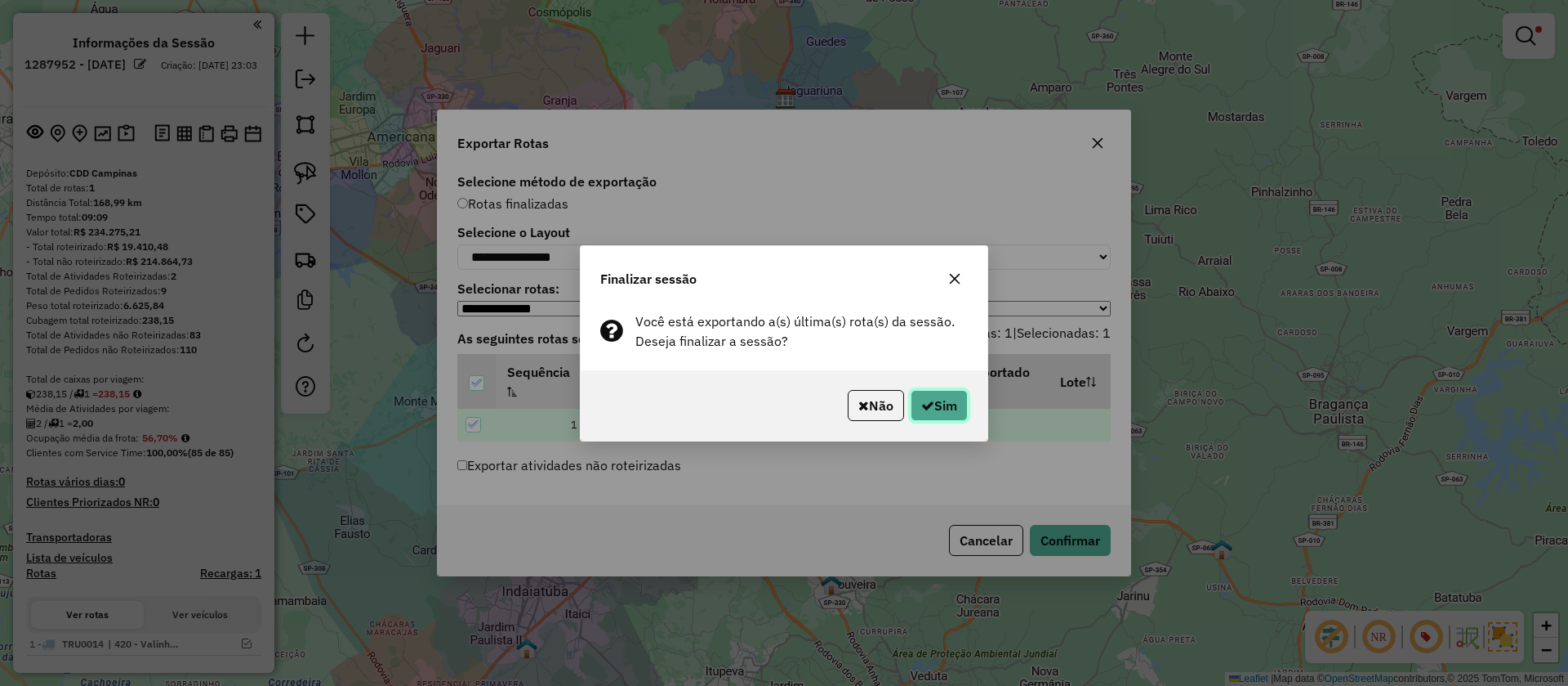
click at [928, 391] on button "Sim" at bounding box center [939, 405] width 57 height 31
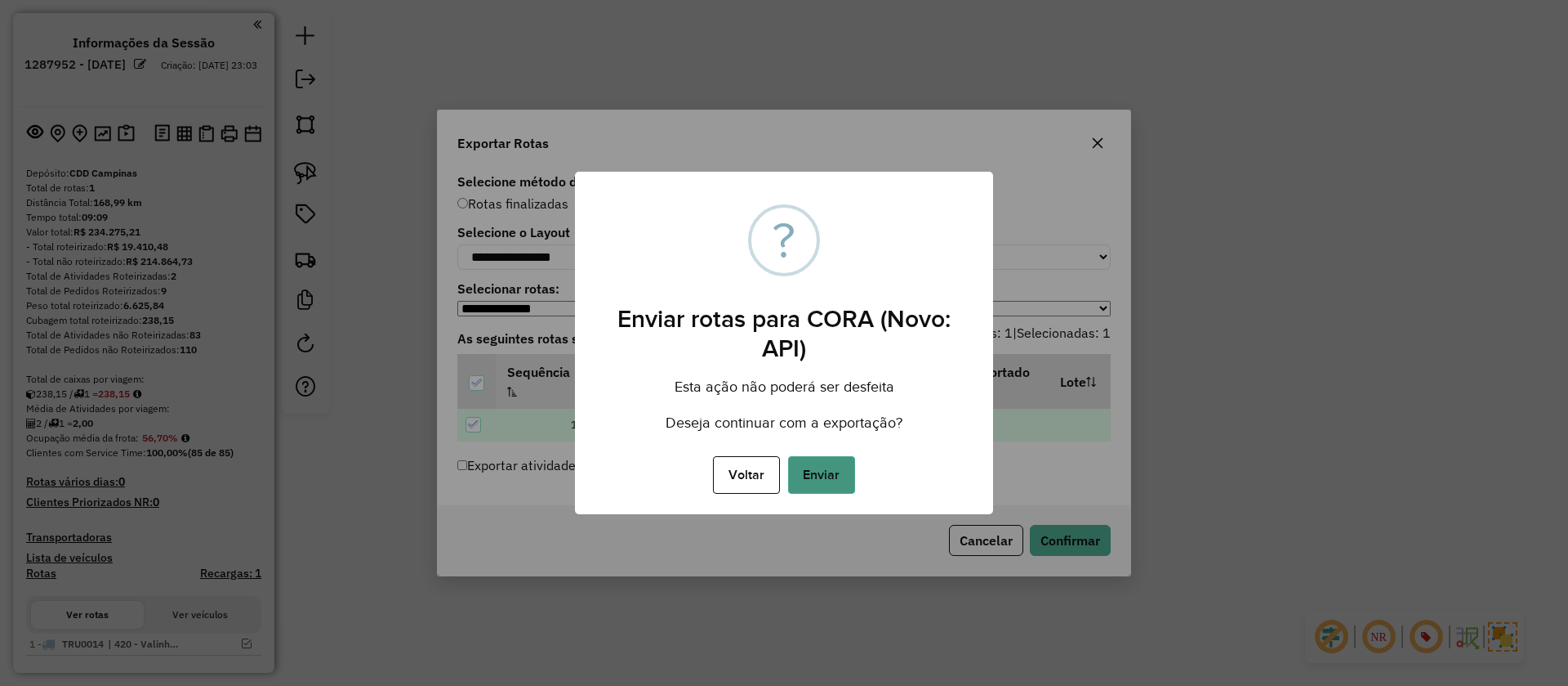
click at [815, 485] on button "Enviar" at bounding box center [821, 474] width 67 height 37
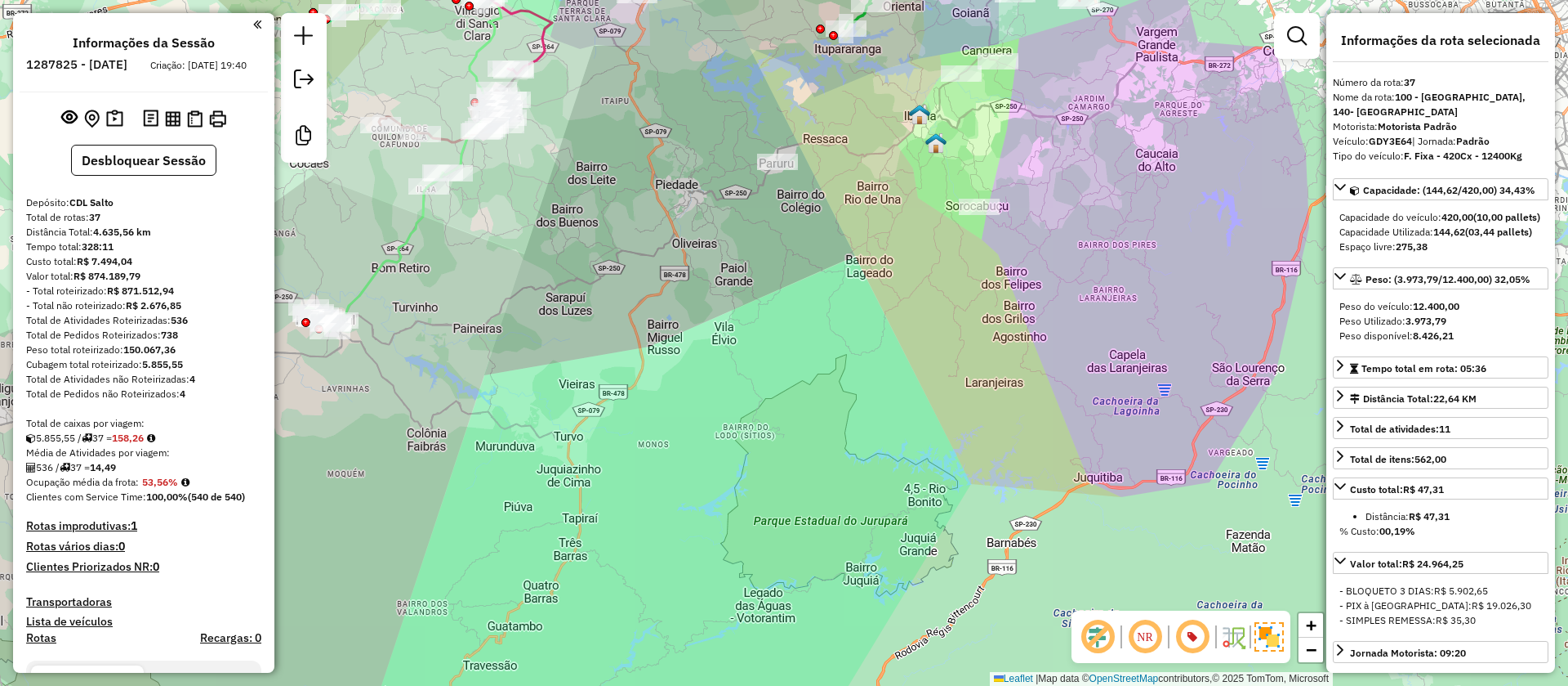
select select "*********"
